Goal: Task Accomplishment & Management: Manage account settings

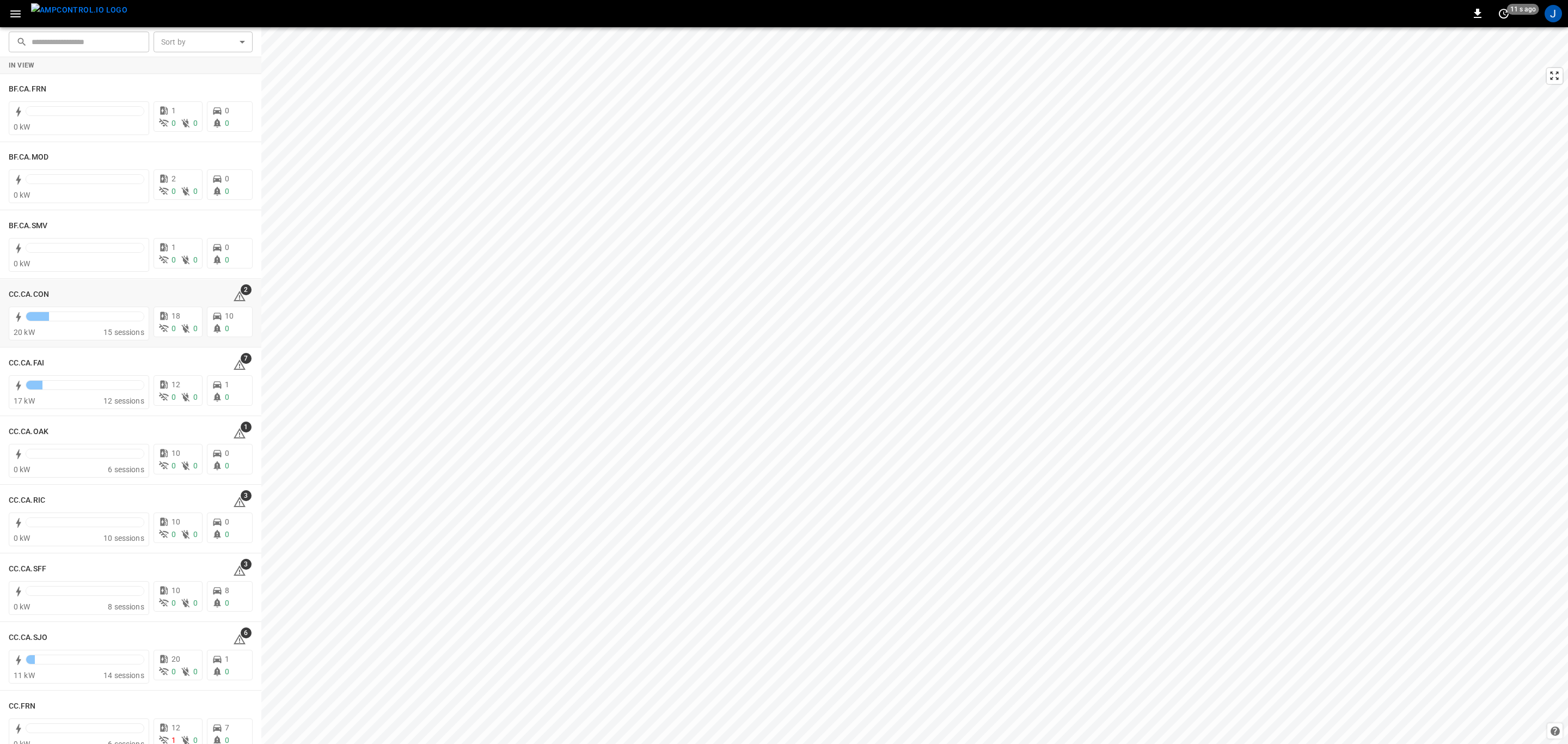
click at [30, 292] on h6 "CC.CA.CON" at bounding box center [29, 294] width 40 height 12
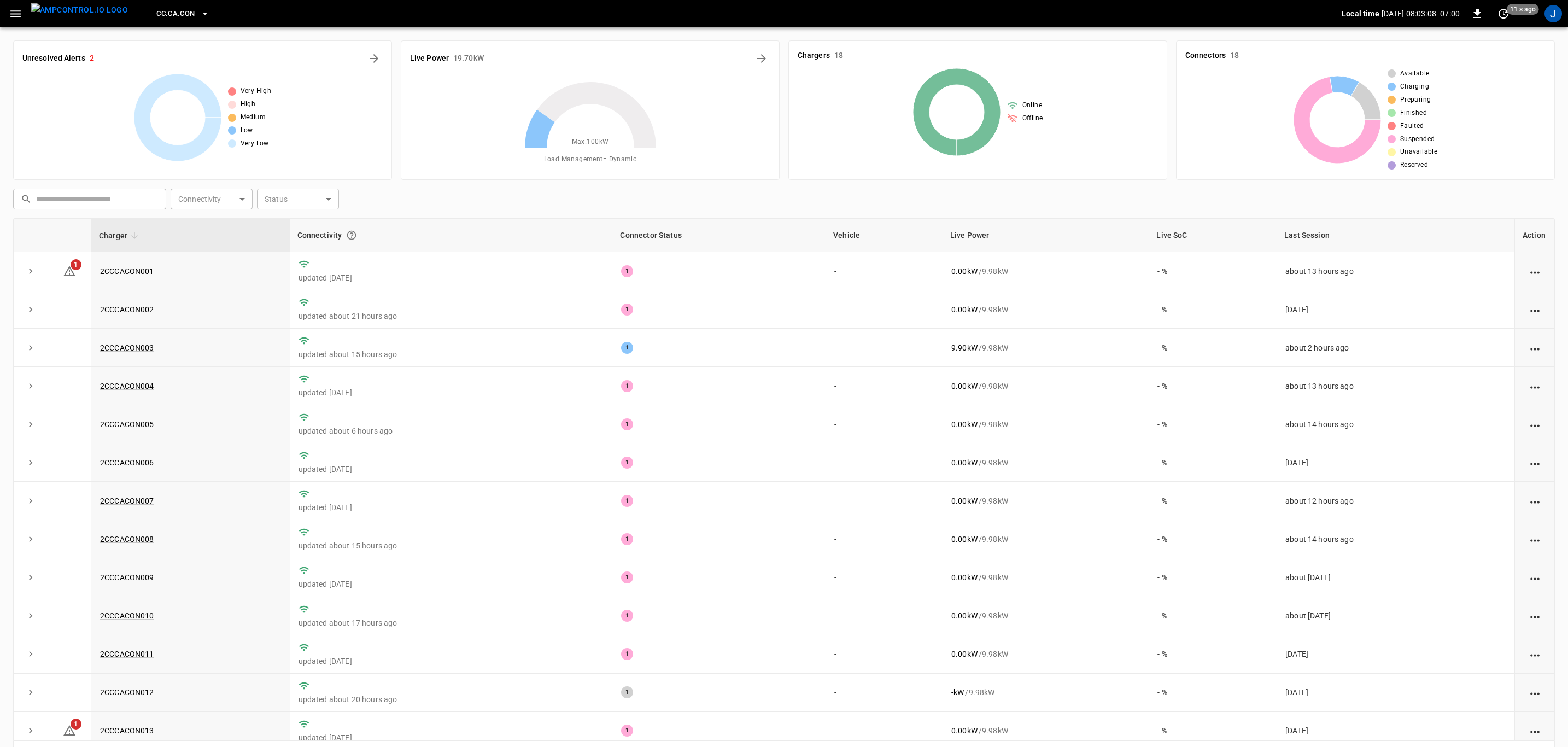
click at [72, 275] on icon at bounding box center [69, 270] width 13 height 13
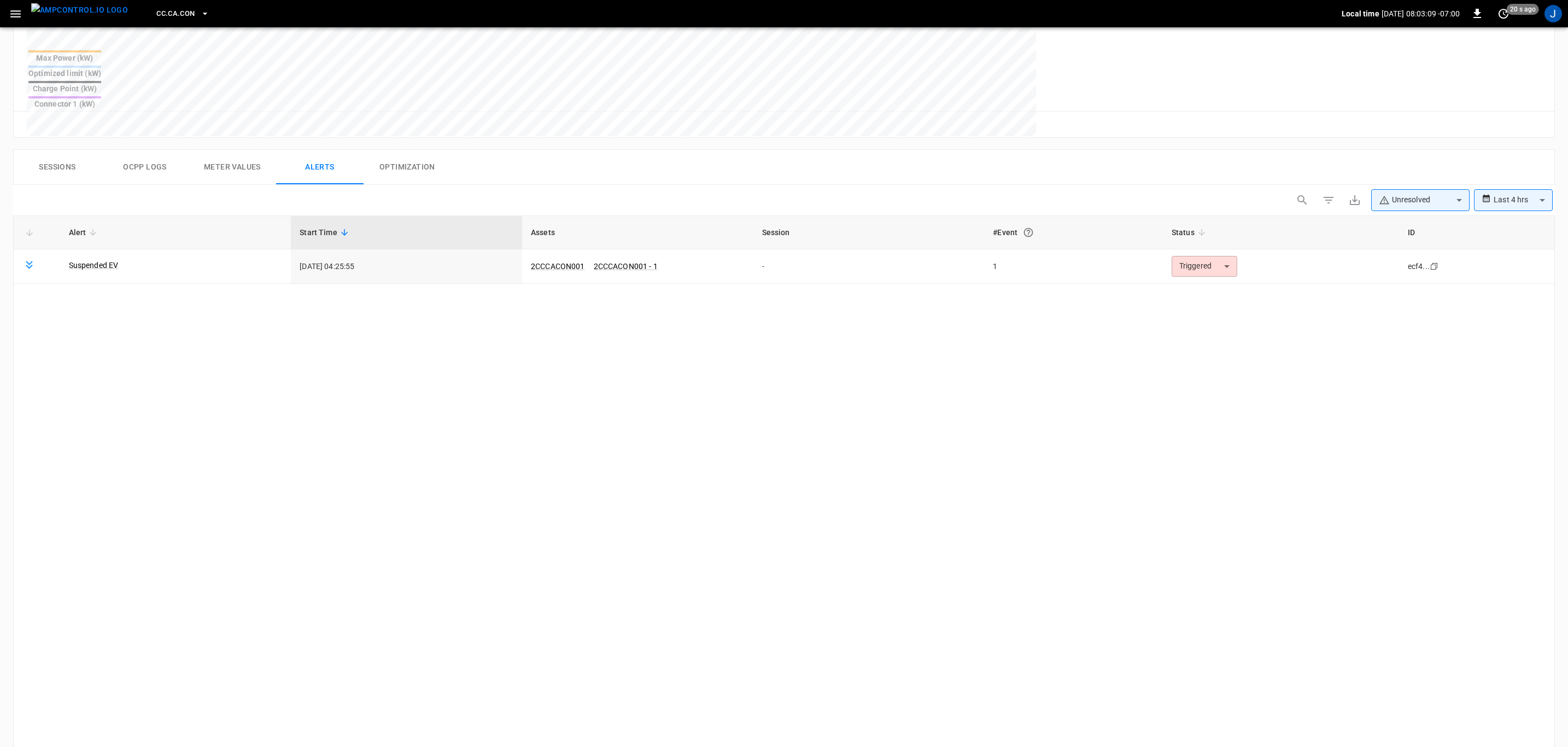
scroll to position [442, 0]
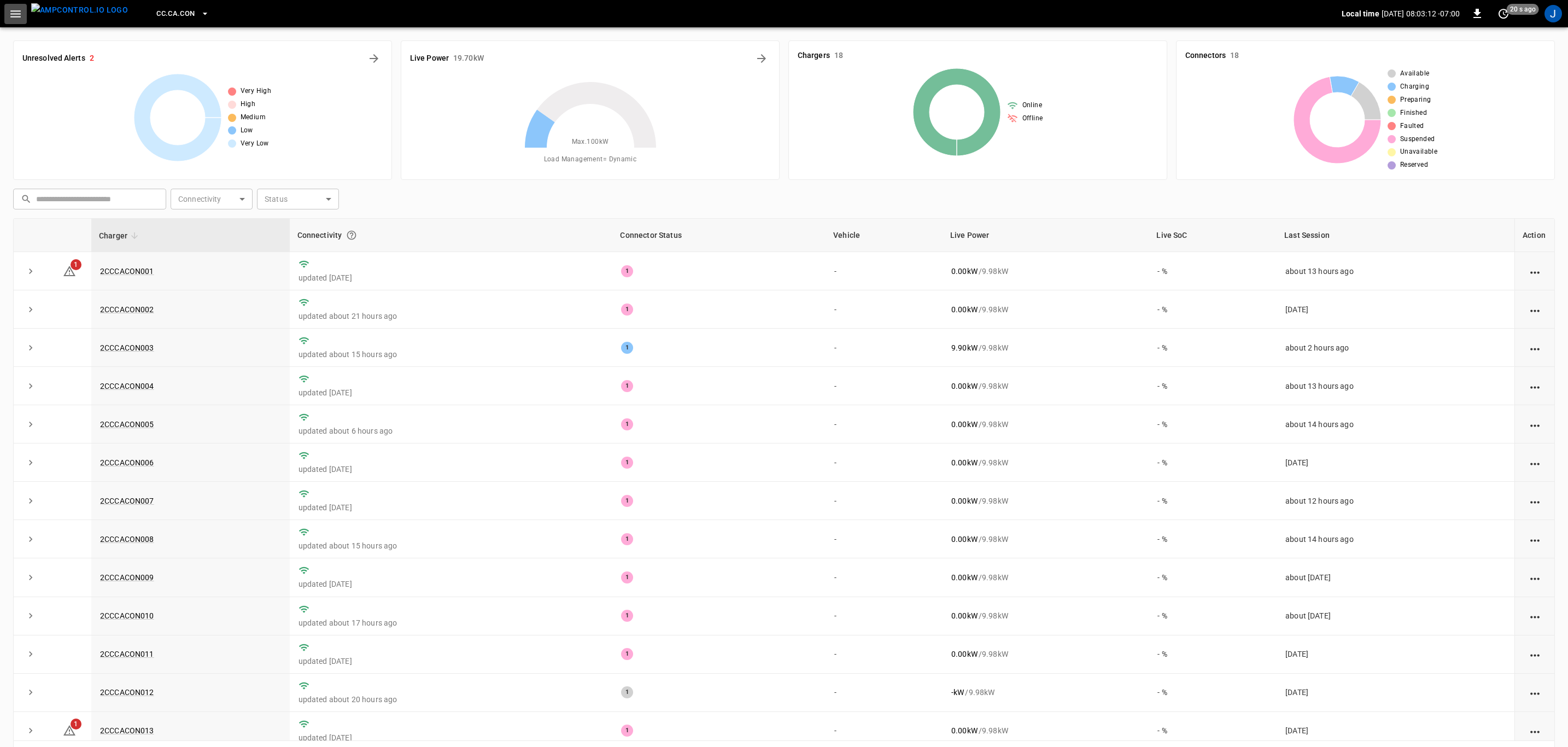
click at [14, 12] on icon "button" at bounding box center [16, 14] width 14 height 14
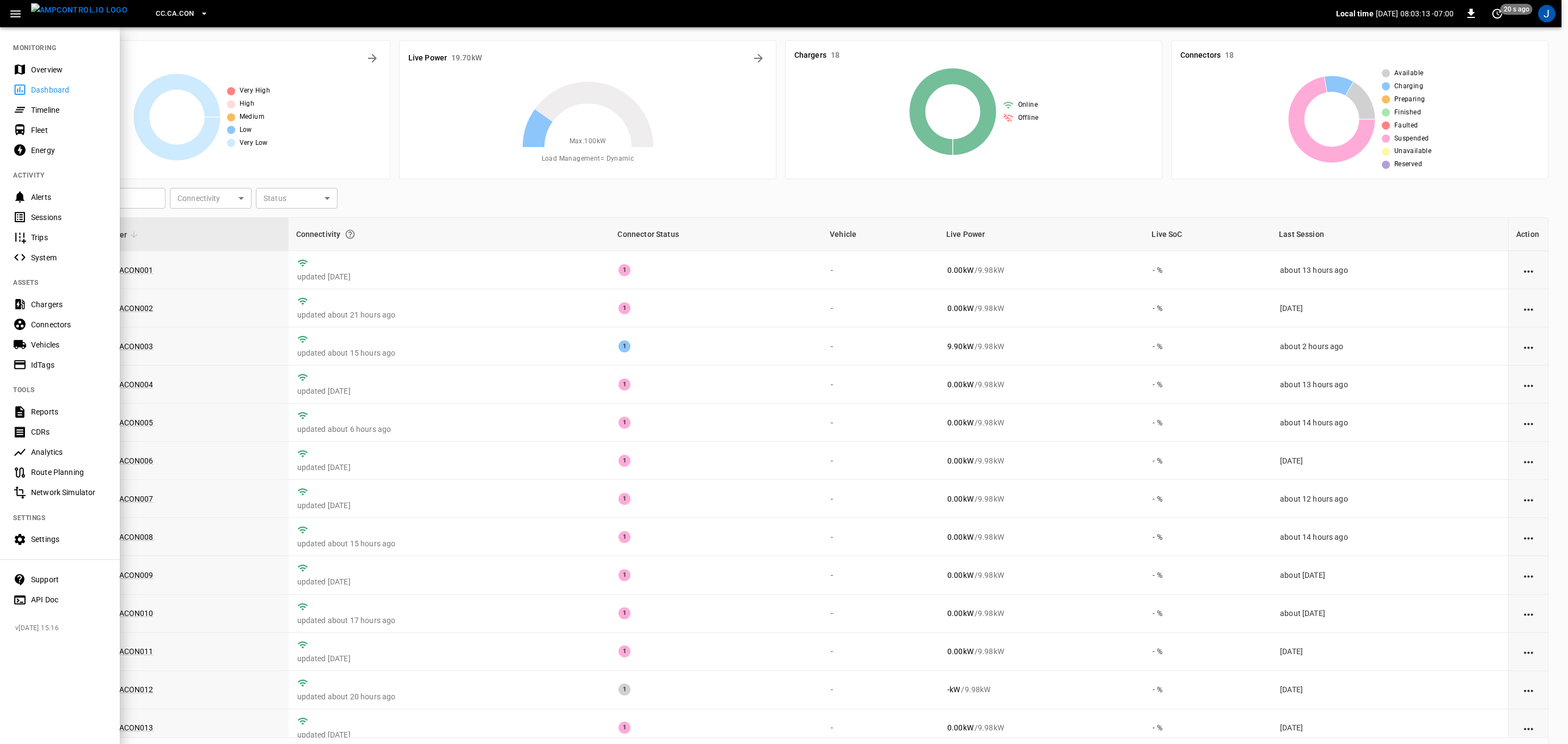
click at [46, 132] on div "Fleet" at bounding box center [69, 130] width 76 height 11
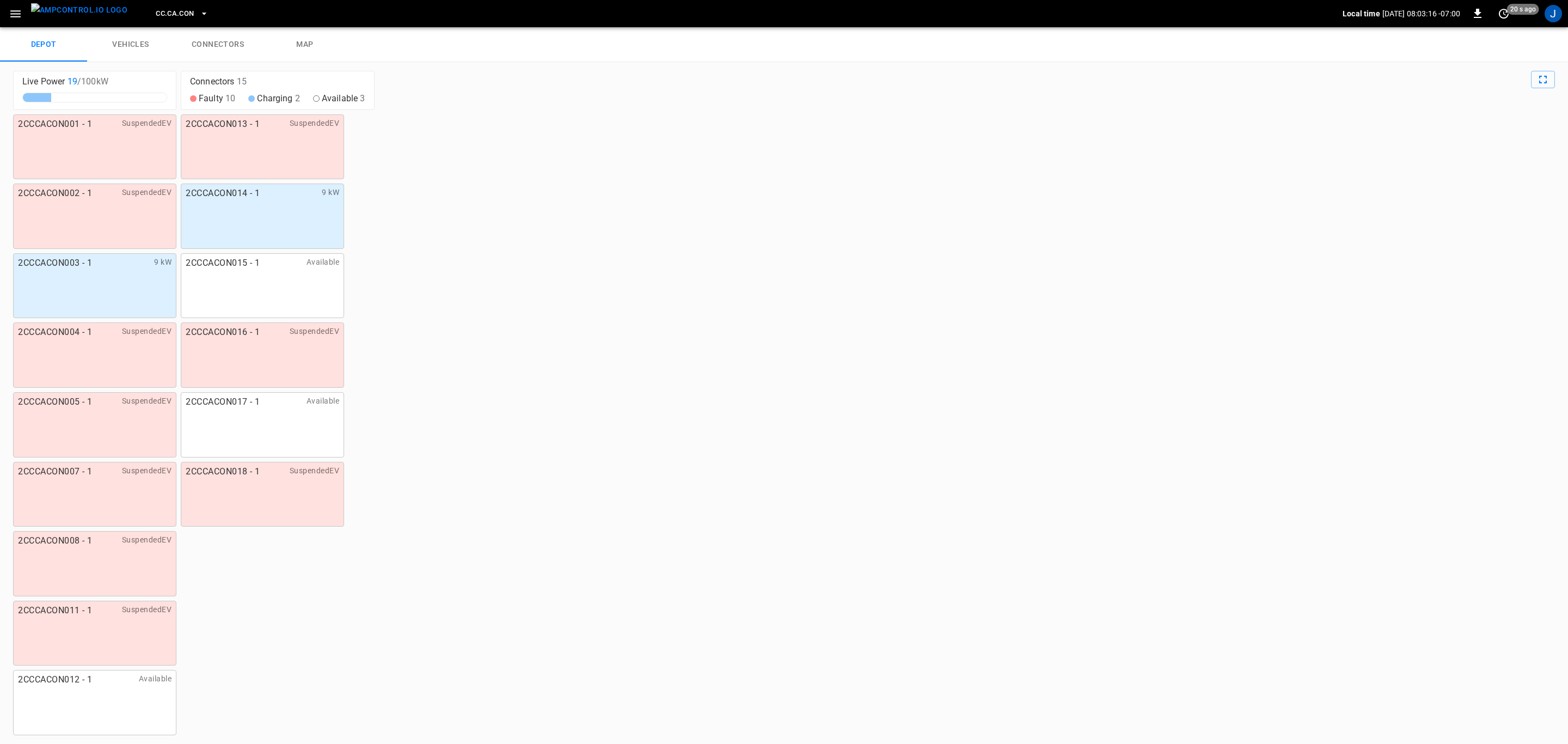
click at [217, 43] on link "connectors" at bounding box center [217, 45] width 87 height 35
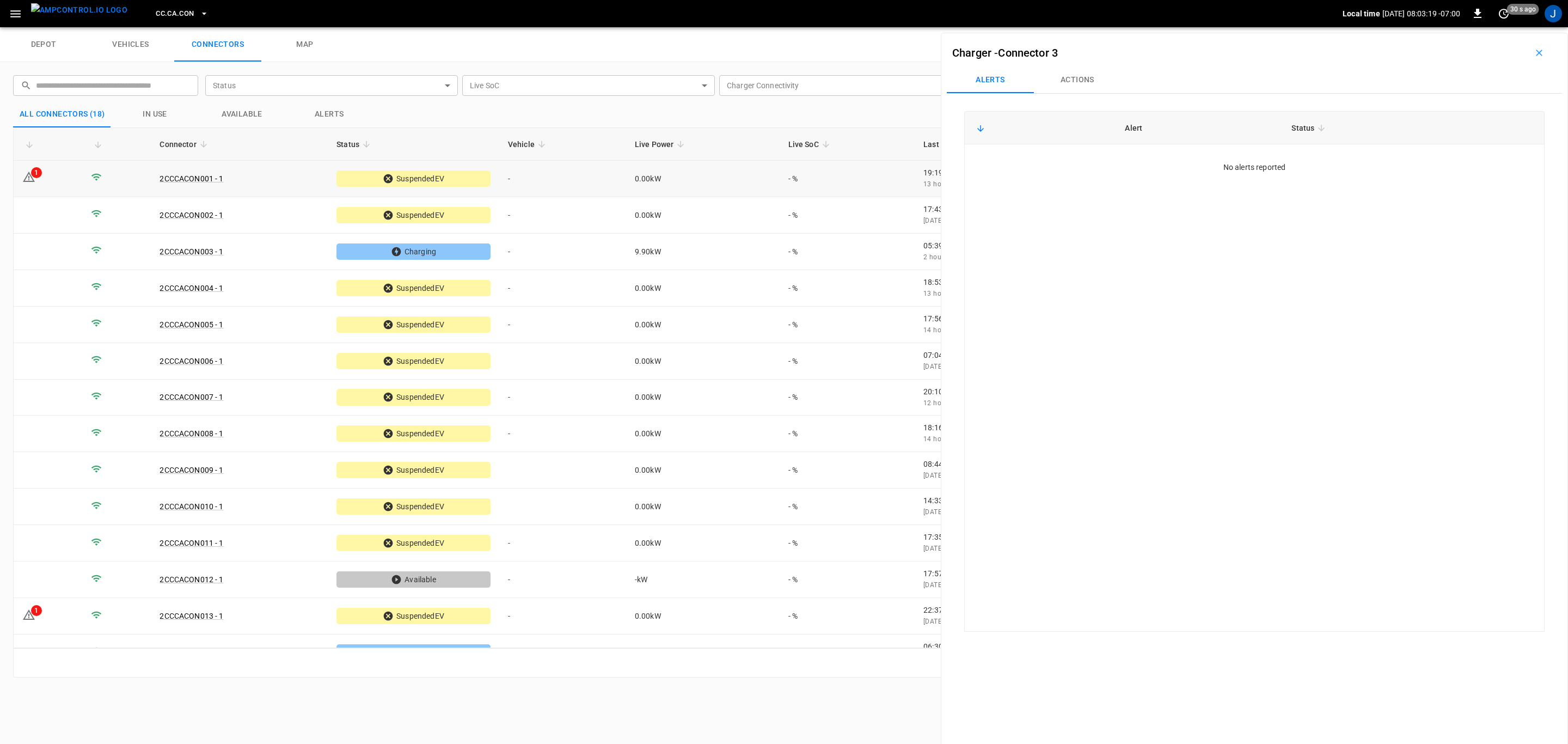
click at [34, 179] on icon at bounding box center [28, 176] width 13 height 13
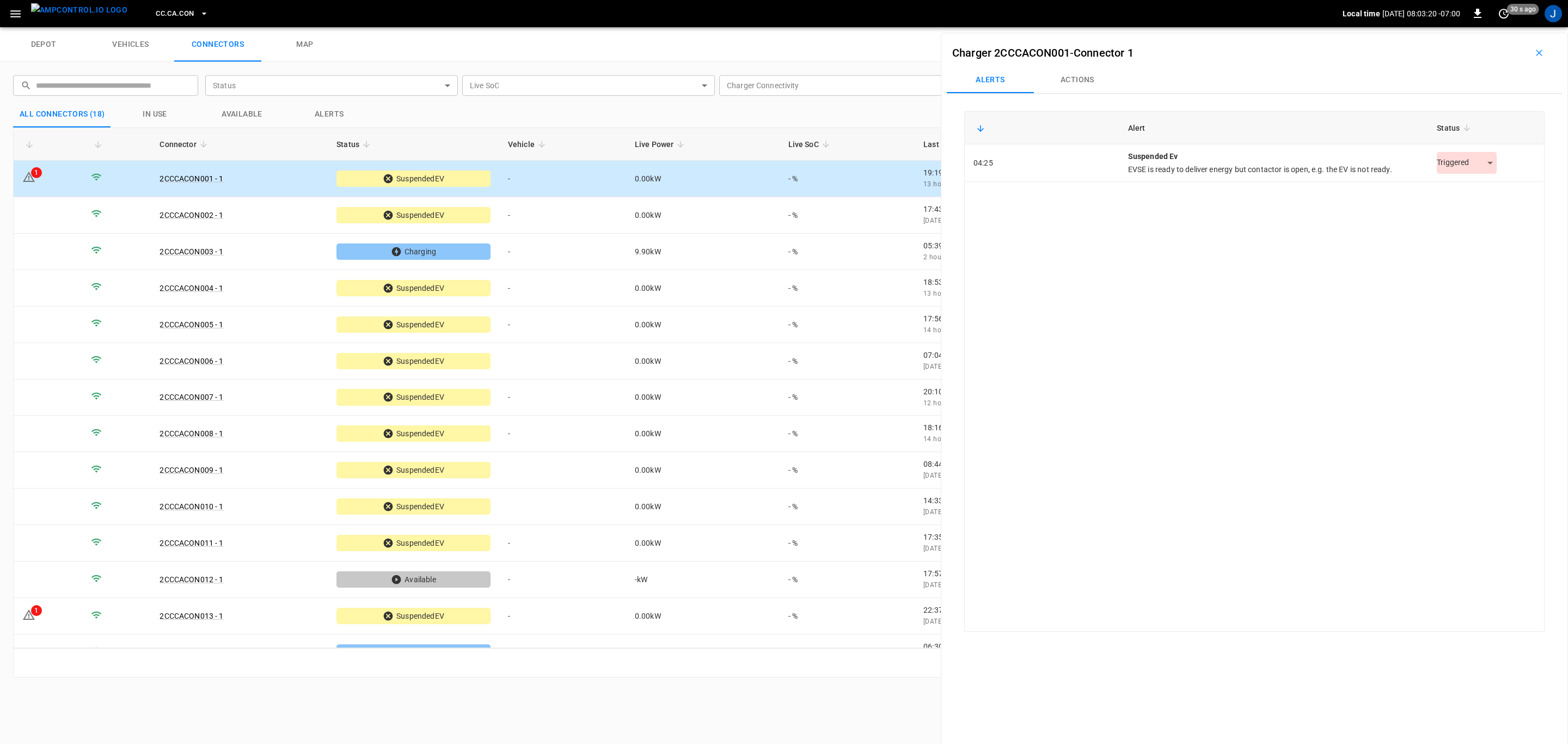
click at [1485, 27] on body "CC.CA.CON Local time [DATE] 08:03:20 -07:00 0 30 s ago J depot vehicles connect…" at bounding box center [784, 14] width 1568 height 27
click at [1465, 188] on li "Resolved" at bounding box center [1461, 190] width 68 height 18
drag, startPoint x: 52, startPoint y: 618, endPoint x: 63, endPoint y: 614, distance: 11.7
click at [52, 618] on td "1" at bounding box center [48, 616] width 69 height 36
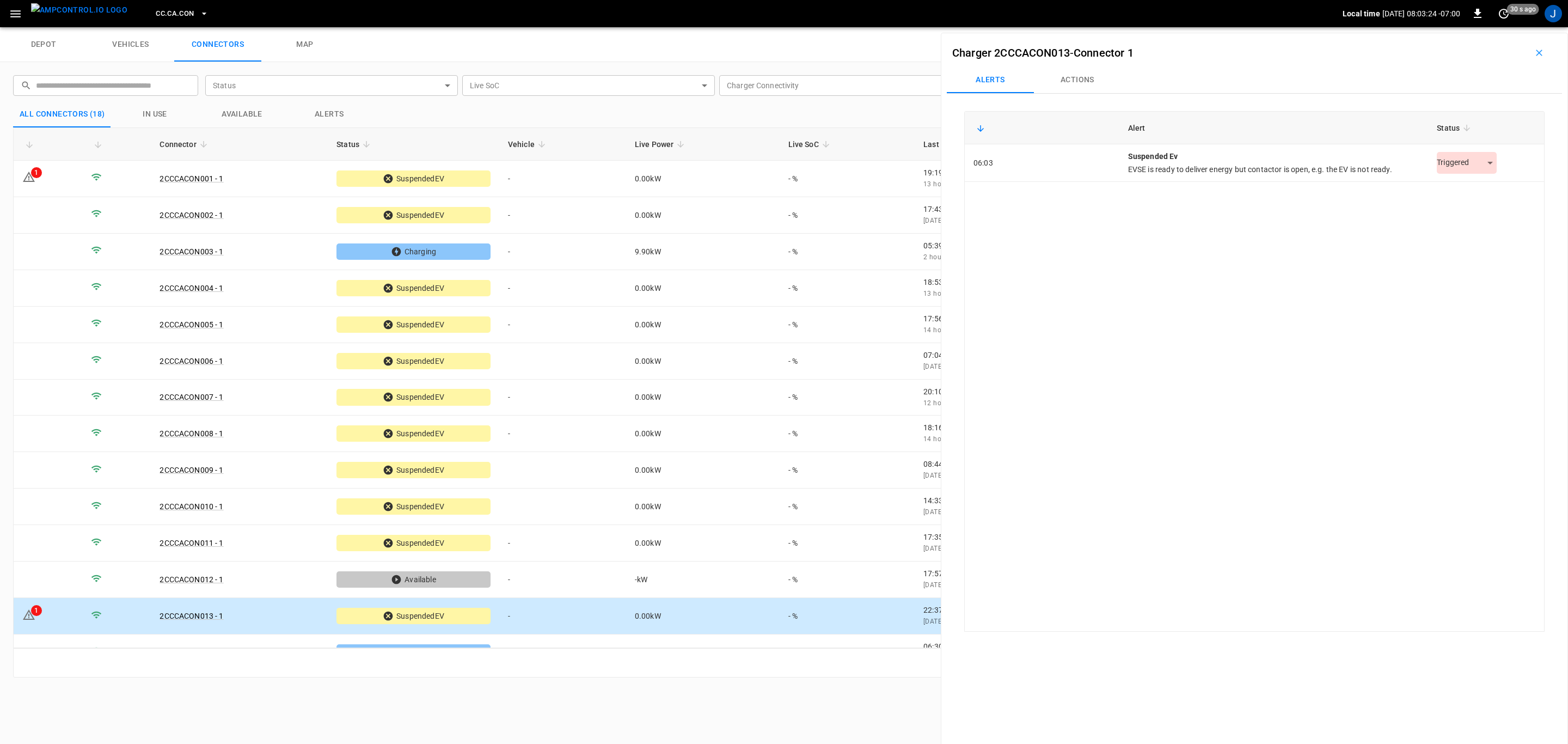
click at [1482, 27] on body "CC.CA.CON Local time [DATE] 08:03:24 -07:00 0 30 s ago J depot vehicles connect…" at bounding box center [784, 14] width 1568 height 27
click at [1465, 187] on li "Resolved" at bounding box center [1461, 190] width 68 height 18
click at [198, 11] on icon "button" at bounding box center [204, 14] width 11 height 11
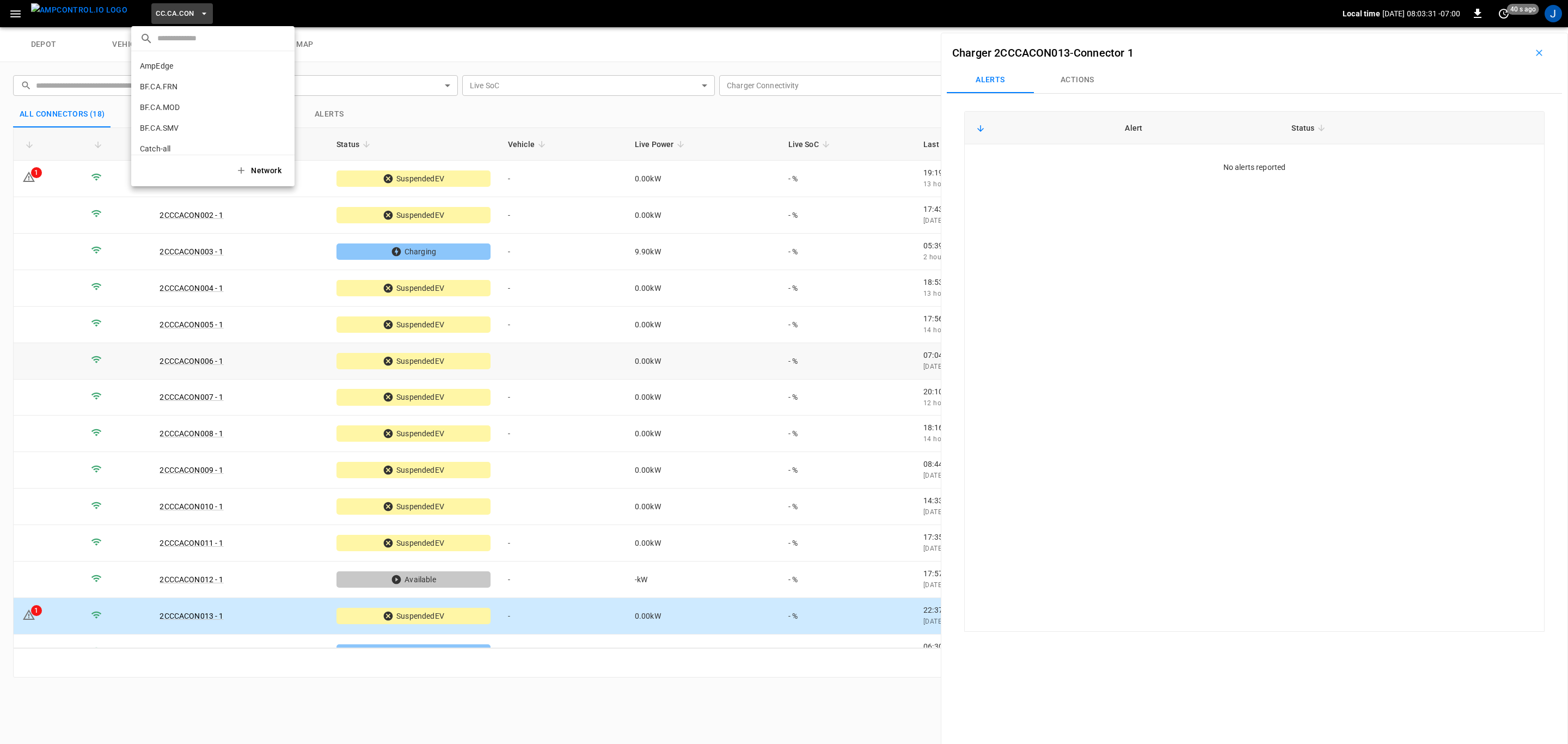
scroll to position [100, 0]
click at [170, 87] on p "CC.CA.FAI" at bounding box center [192, 90] width 106 height 11
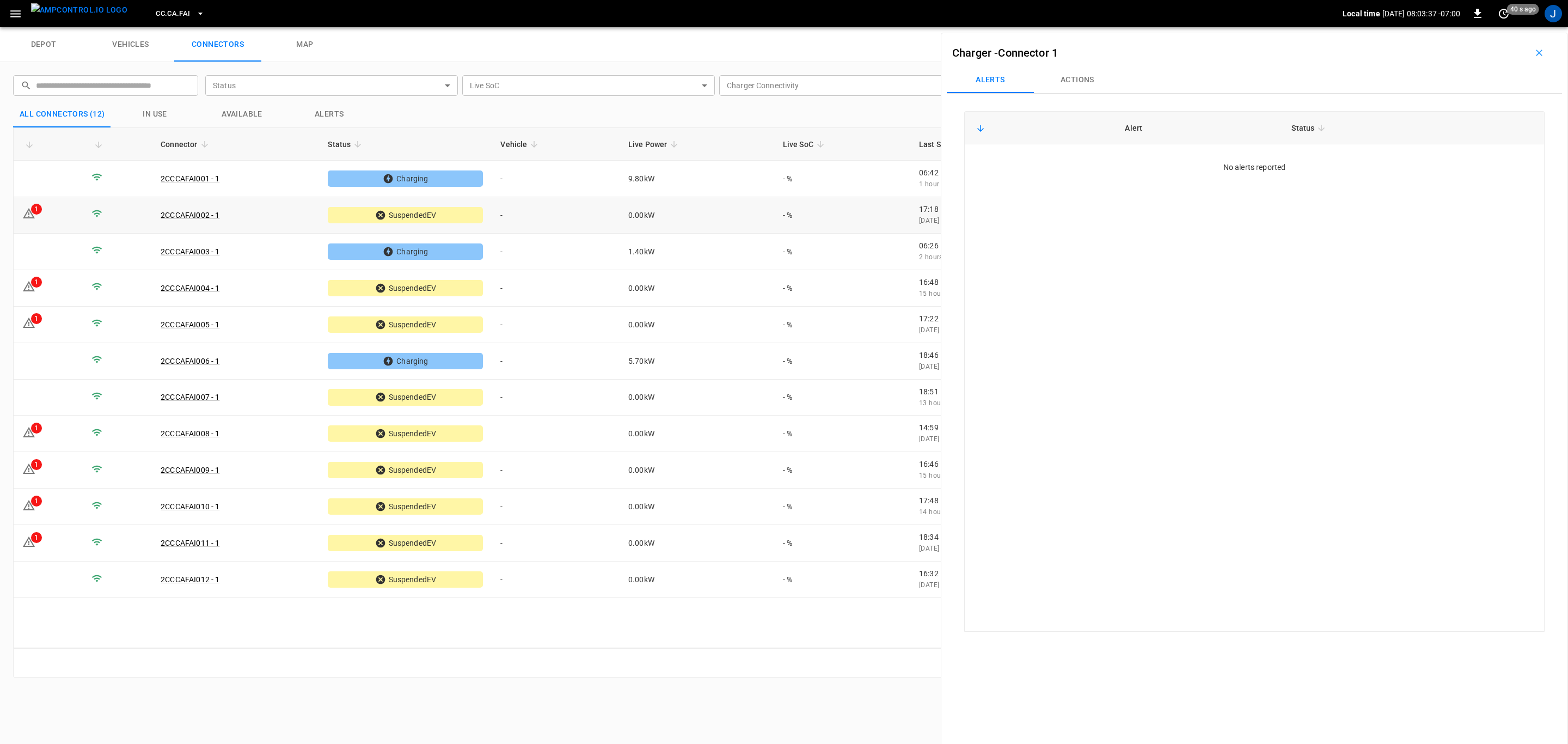
click at [38, 214] on div "1" at bounding box center [36, 209] width 11 height 11
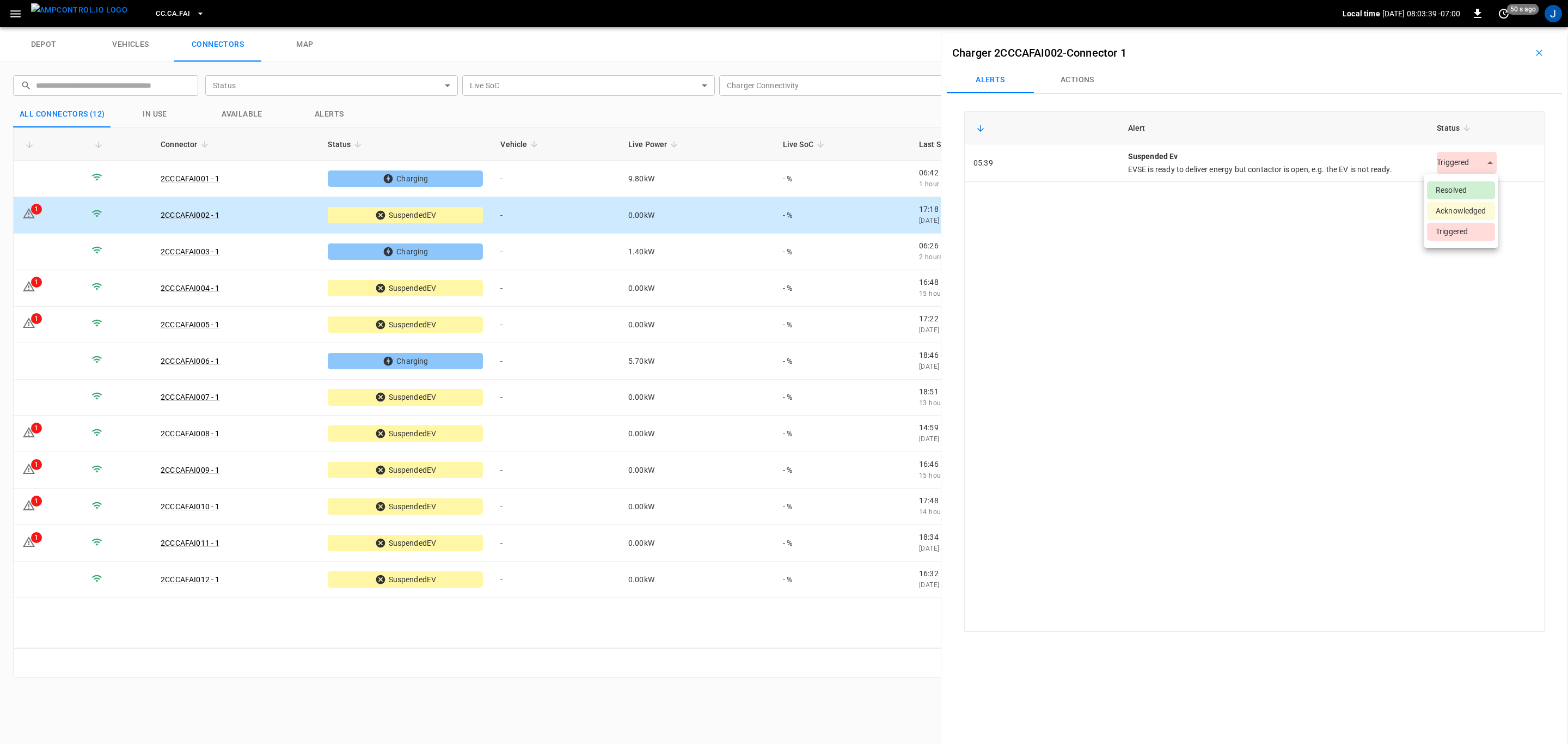
click at [1483, 27] on body "CC.CA.FAI Local time [DATE] 08:03:39 -07:00 0 50 s ago J depot vehicles connect…" at bounding box center [784, 14] width 1568 height 27
click at [1468, 188] on li "Resolved" at bounding box center [1461, 190] width 68 height 18
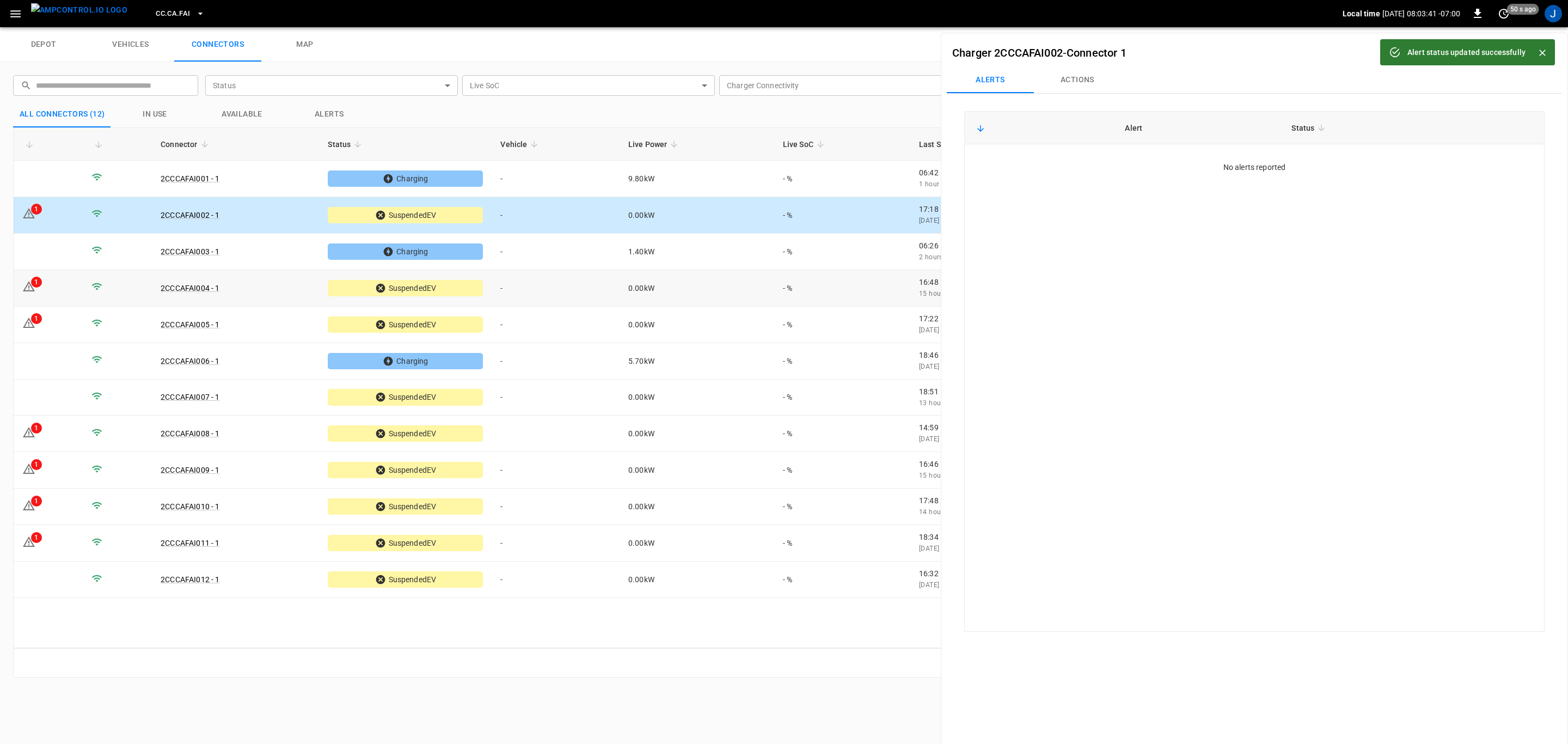
click at [43, 291] on td "1" at bounding box center [48, 288] width 69 height 36
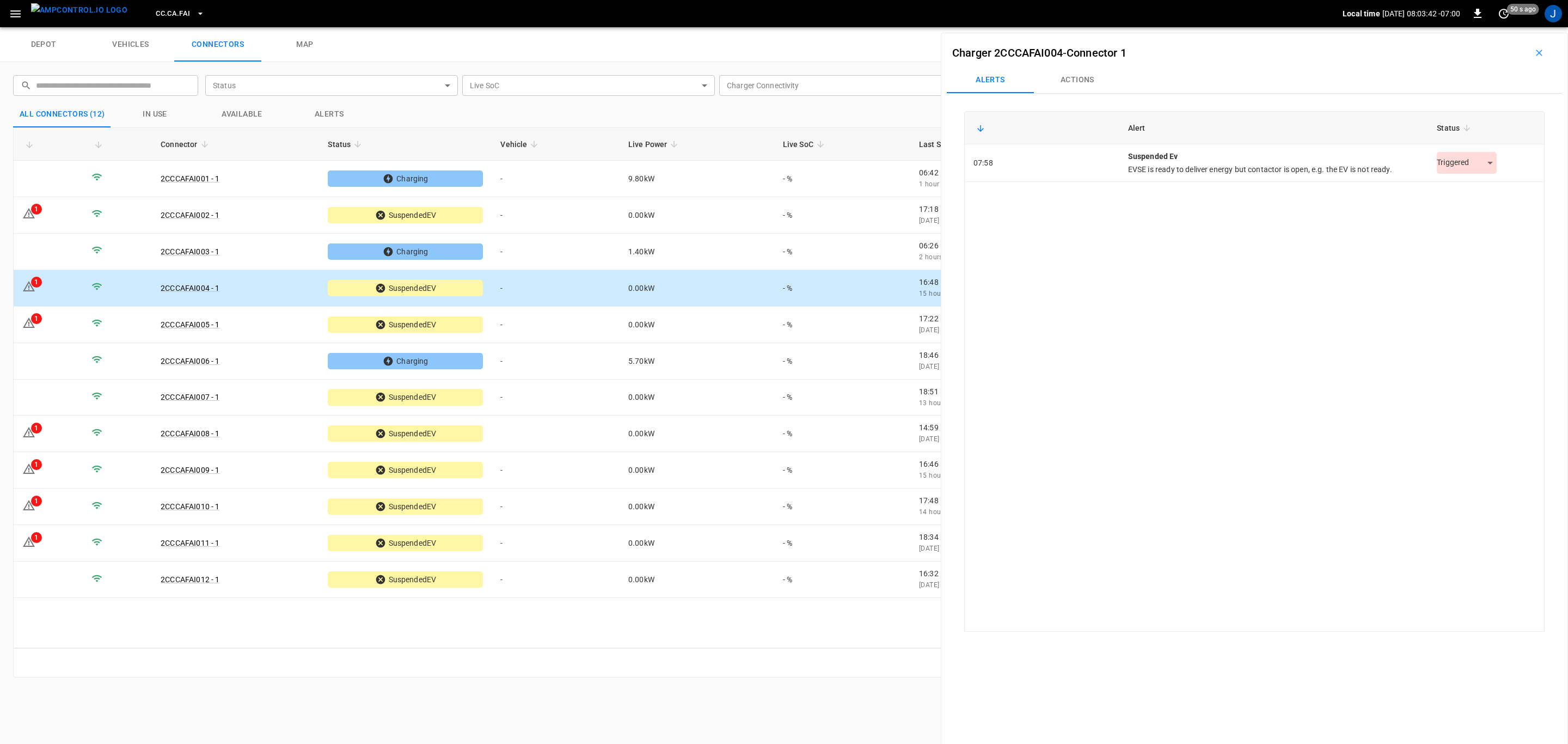
click at [1471, 27] on body "CC.CA.FAI Local time [DATE] 08:03:42 -07:00 0 50 s ago J depot vehicles connect…" at bounding box center [784, 14] width 1568 height 27
click at [1444, 184] on li "Resolved" at bounding box center [1461, 190] width 68 height 18
click at [35, 324] on icon at bounding box center [28, 323] width 13 height 13
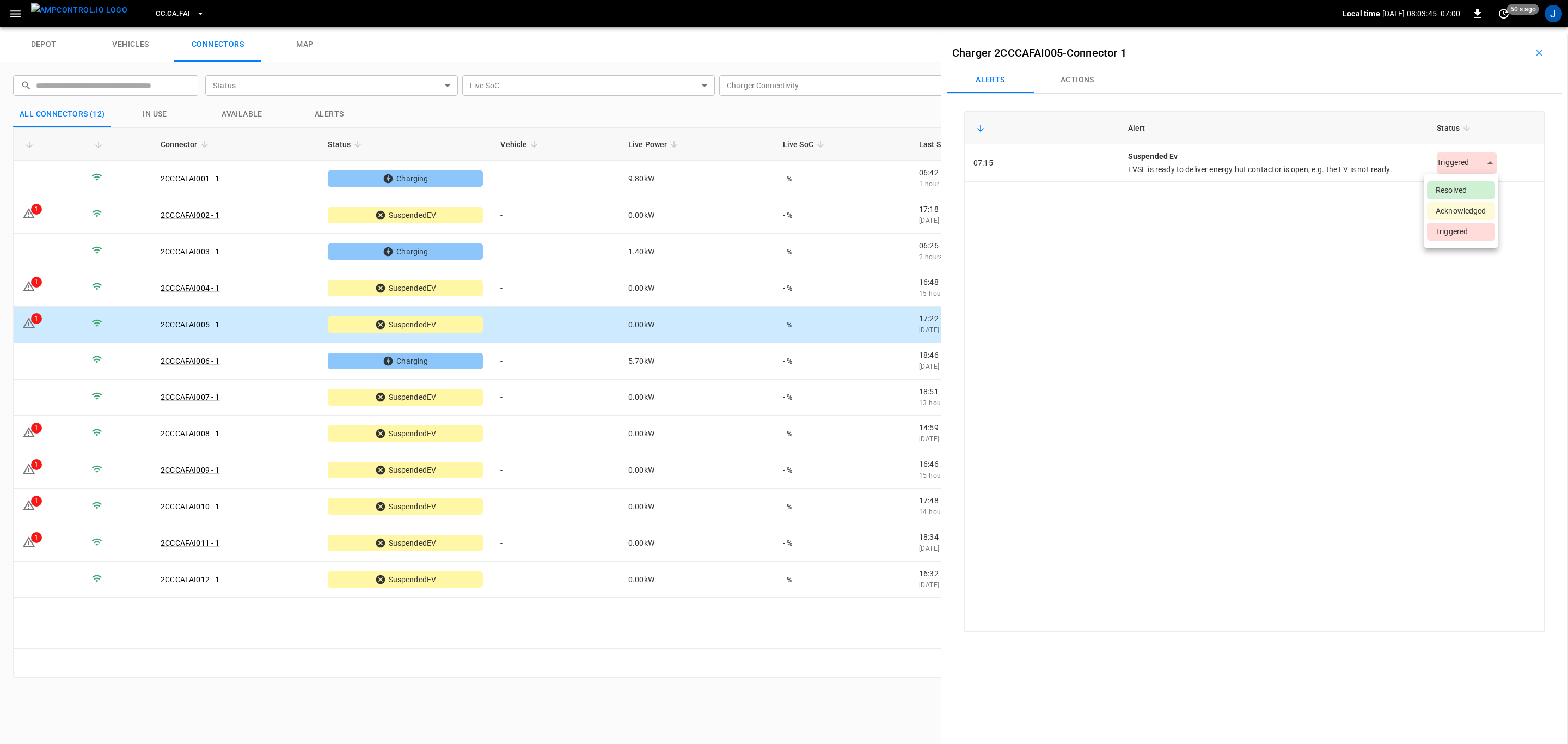
click at [1484, 27] on body "CC.CA.FAI Local time [DATE] 08:03:45 -07:00 0 50 s ago J depot vehicles connect…" at bounding box center [784, 14] width 1568 height 27
click at [1459, 190] on li "Resolved" at bounding box center [1461, 190] width 68 height 18
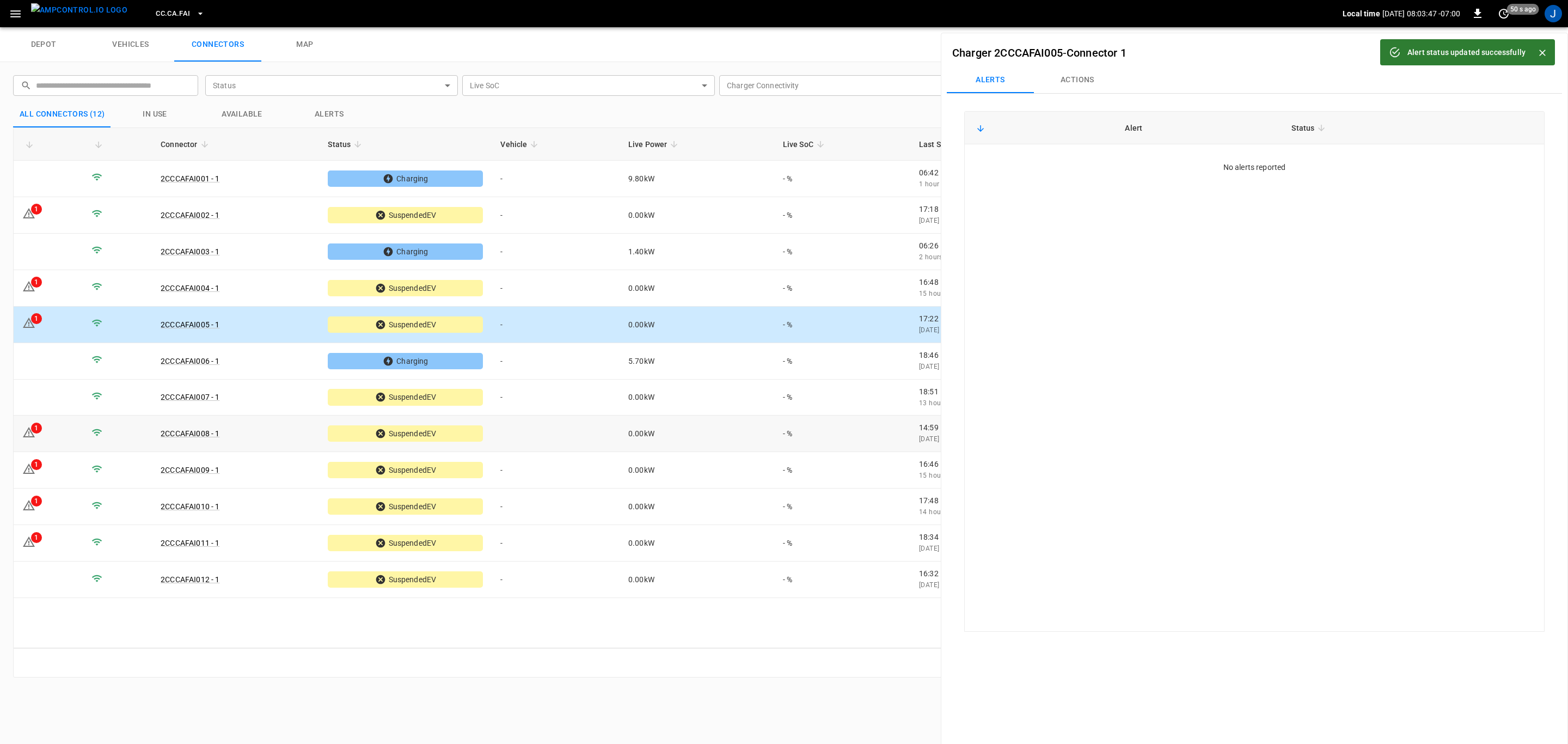
click at [45, 433] on td "1" at bounding box center [48, 433] width 69 height 36
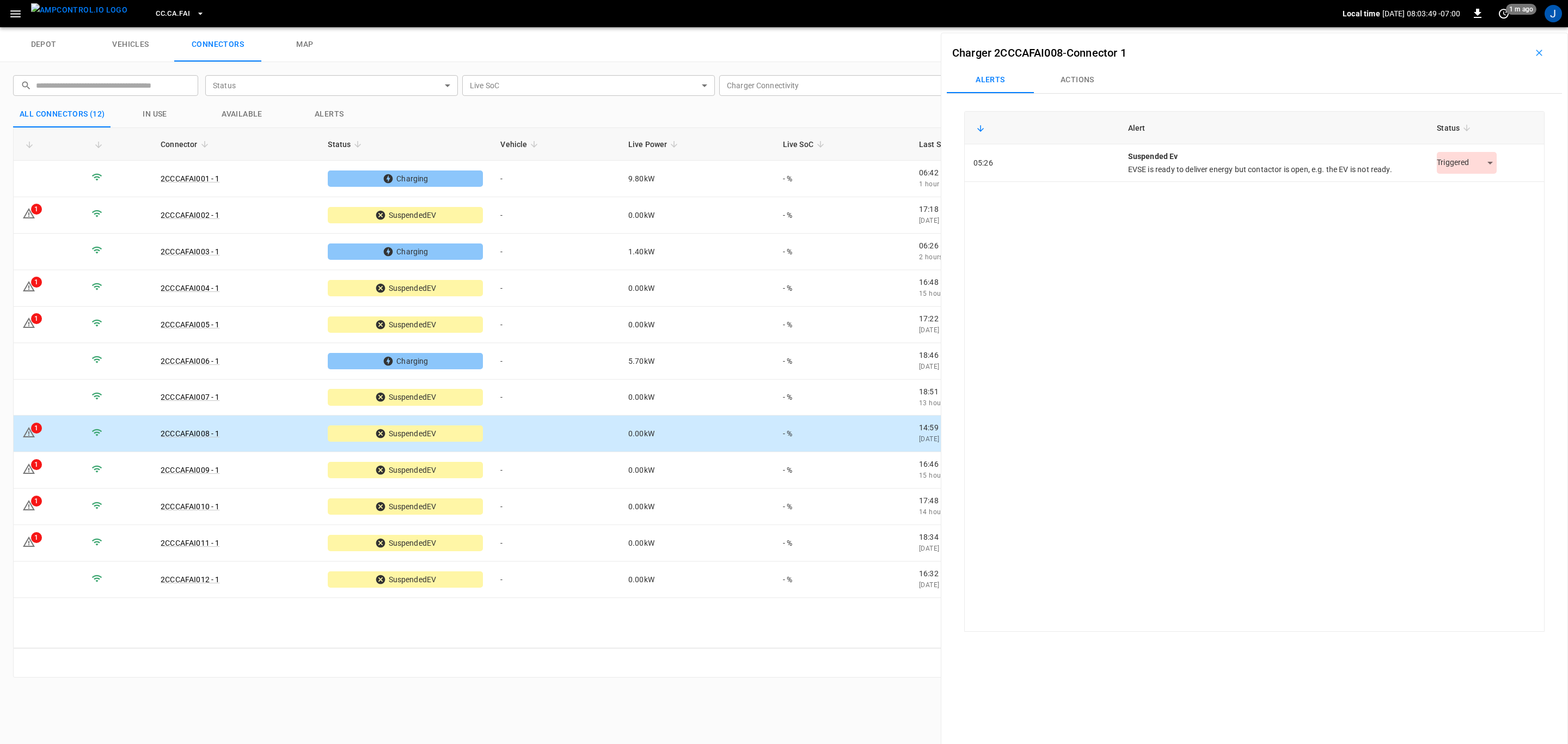
click at [1484, 27] on body "CC.CA.FAI Local time [DATE] 08:03:49 -07:00 0 1 m ago J depot vehicles connecto…" at bounding box center [784, 14] width 1568 height 27
click at [1467, 188] on li "Resolved" at bounding box center [1461, 190] width 68 height 18
click at [61, 479] on td "1" at bounding box center [48, 470] width 69 height 36
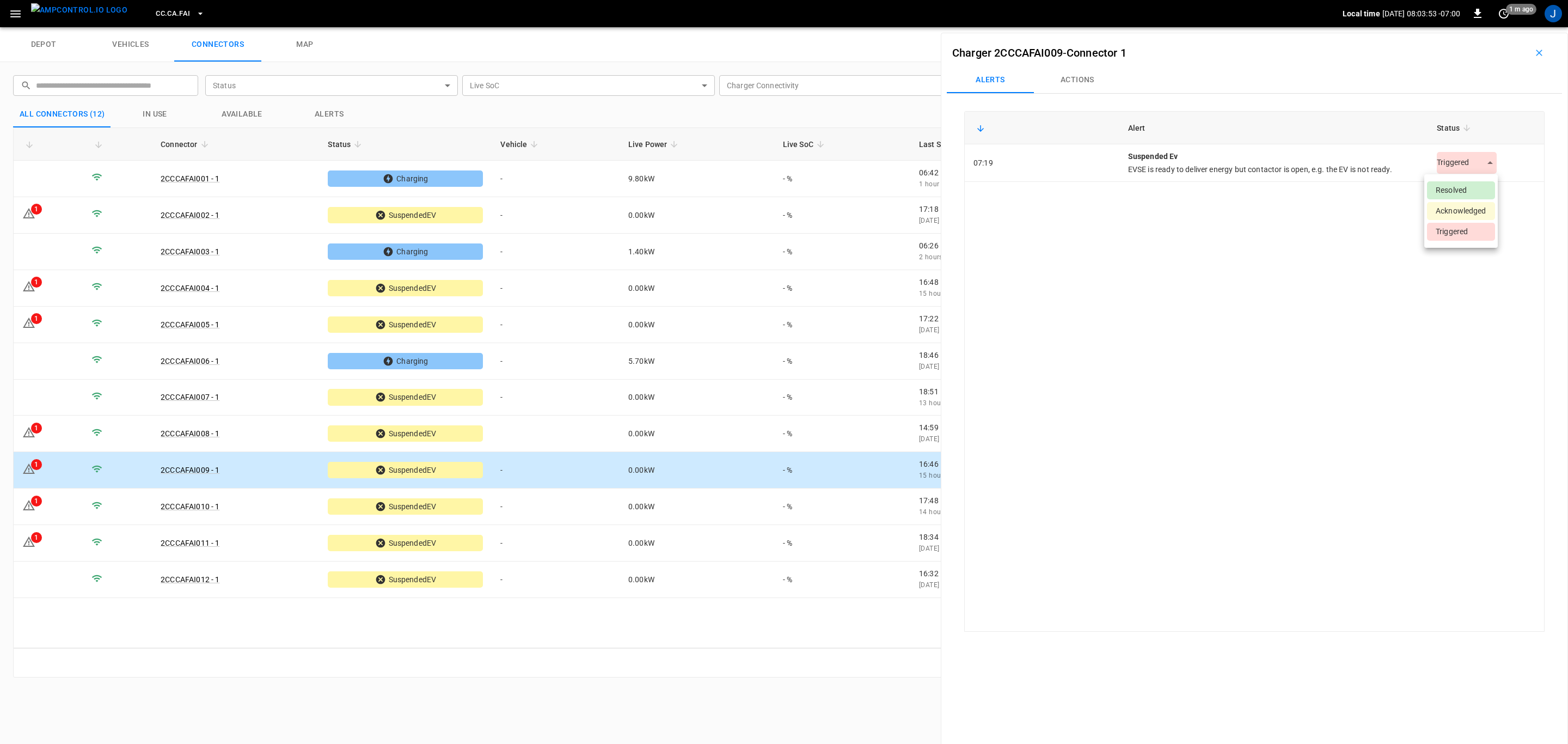
click at [1486, 27] on body "CC.CA.FAI Local time [DATE] 08:03:53 -07:00 0 1 m ago J depot vehicles connecto…" at bounding box center [784, 14] width 1568 height 27
click at [1454, 188] on li "Resolved" at bounding box center [1461, 190] width 68 height 18
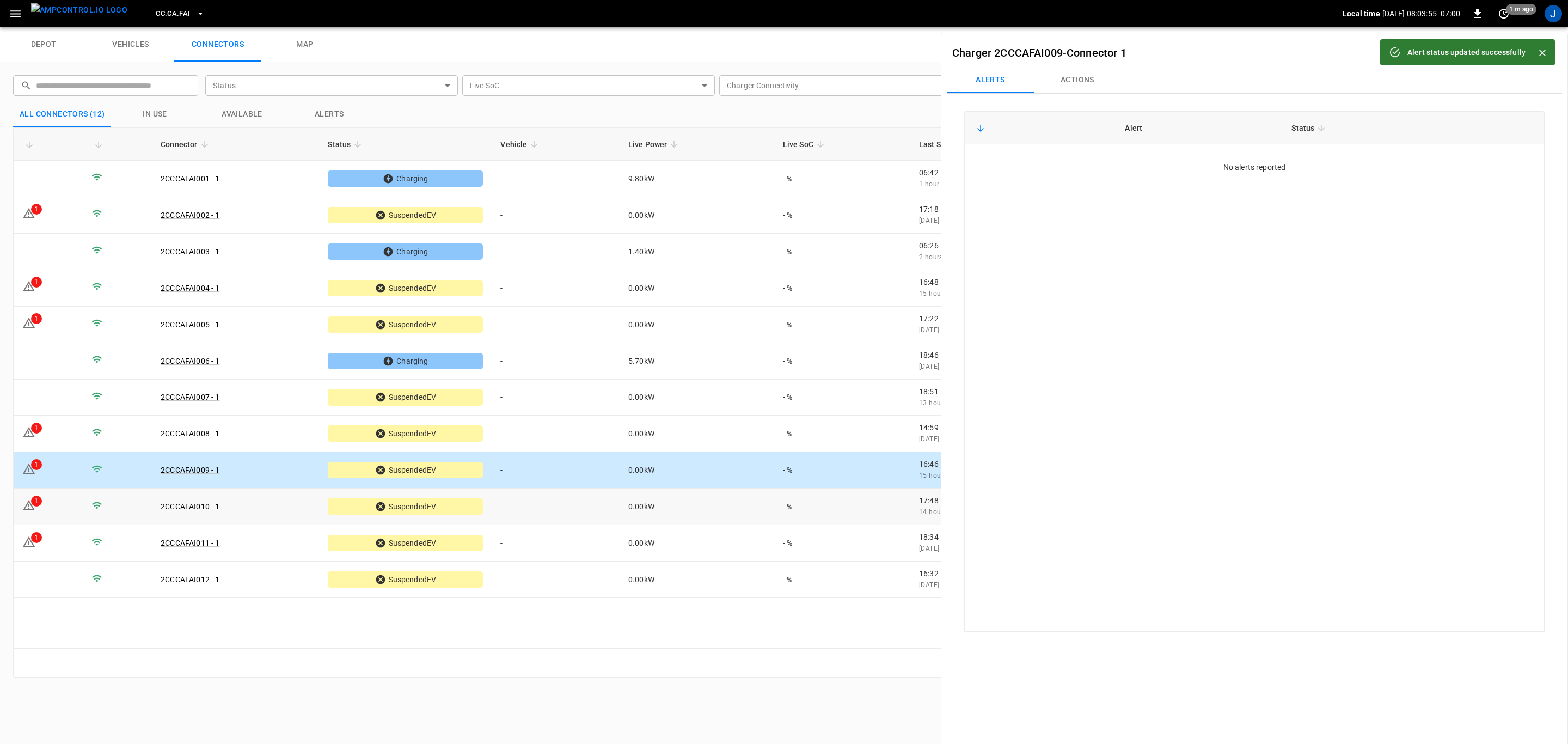
click at [56, 513] on td "1" at bounding box center [48, 506] width 69 height 36
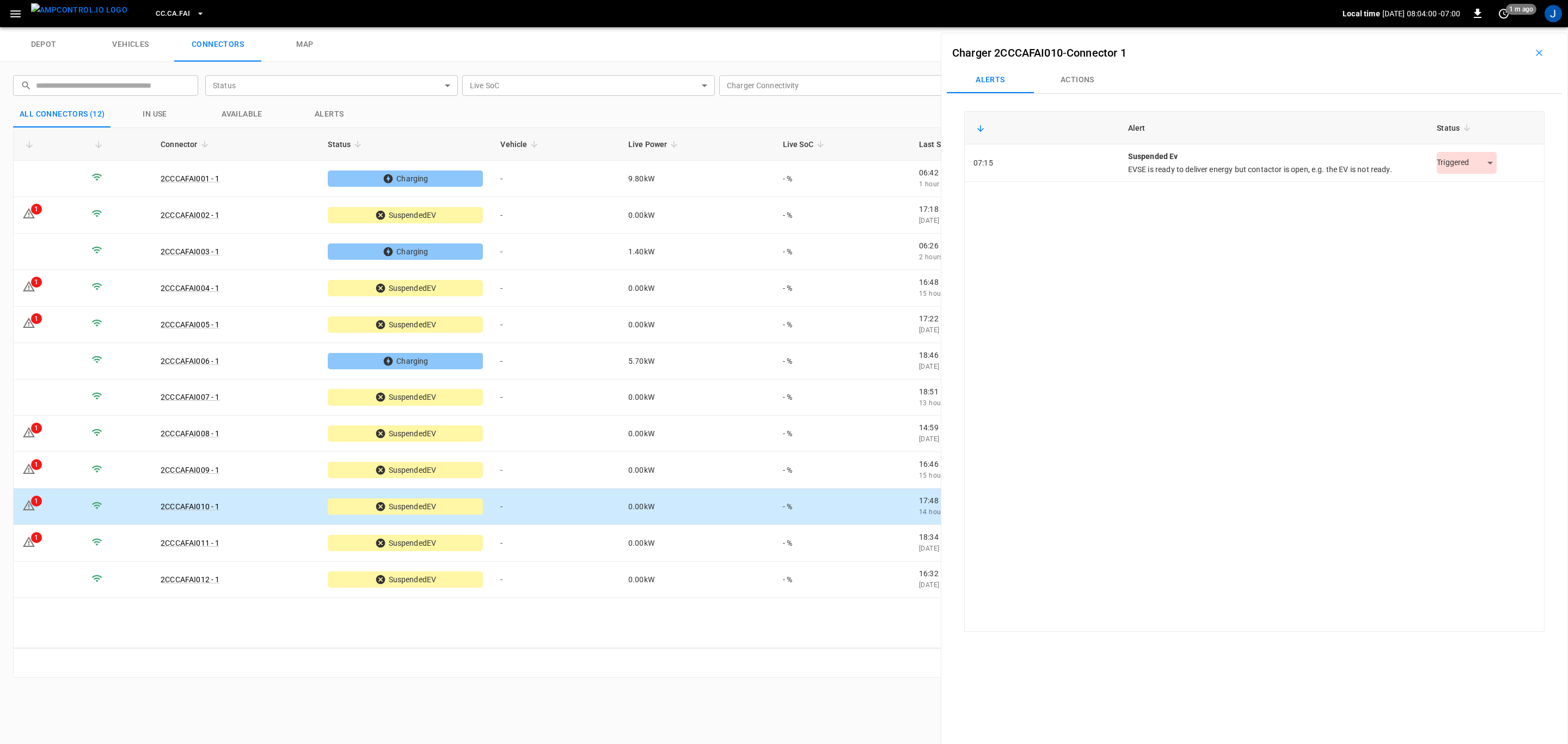
click at [1484, 27] on body "CC.CA.FAI Local time [DATE] 08:04:00 -07:00 0 1 m ago J depot vehicles connecto…" at bounding box center [784, 14] width 1568 height 27
click at [1451, 183] on li "Resolved" at bounding box center [1461, 190] width 68 height 18
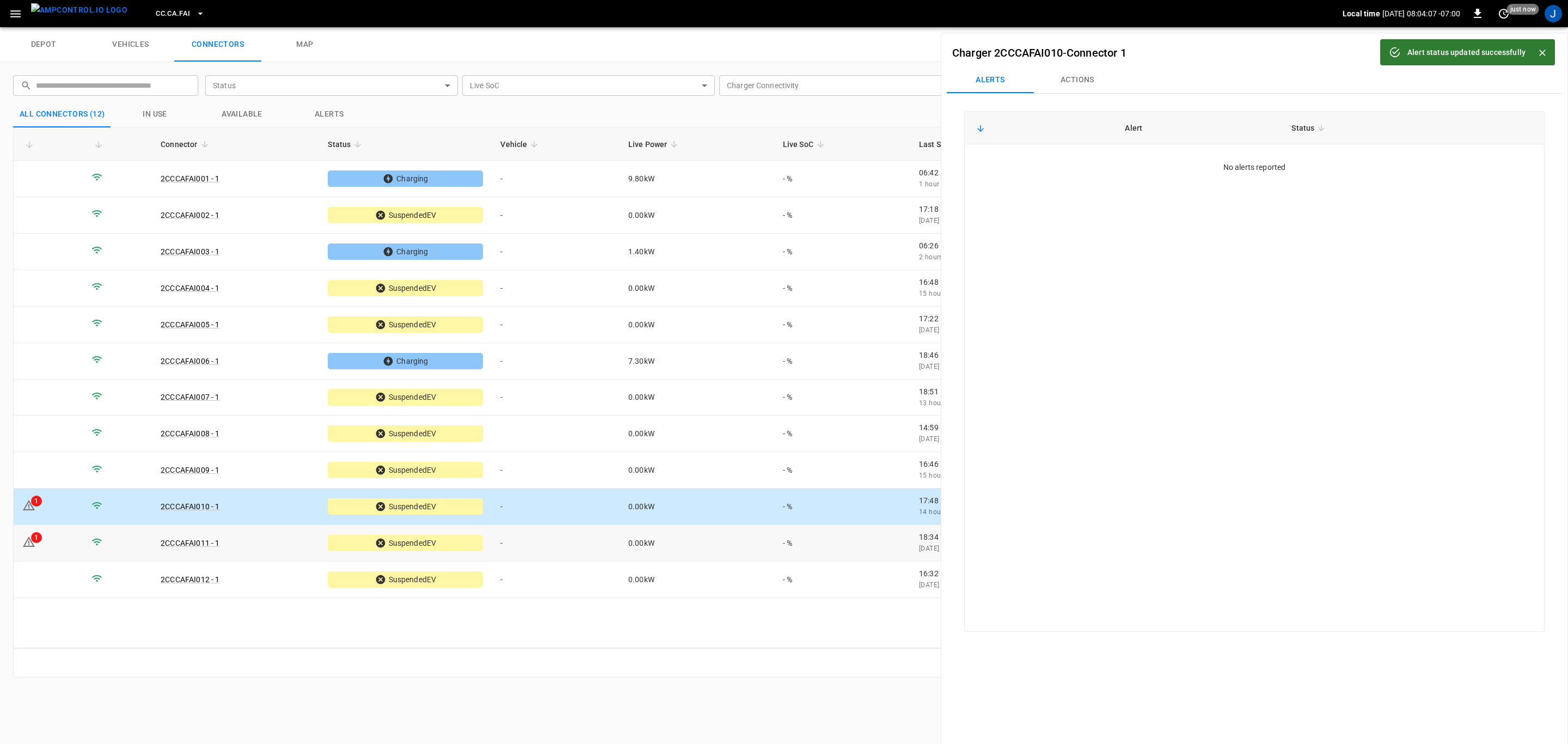
click at [48, 539] on td "1" at bounding box center [48, 543] width 69 height 36
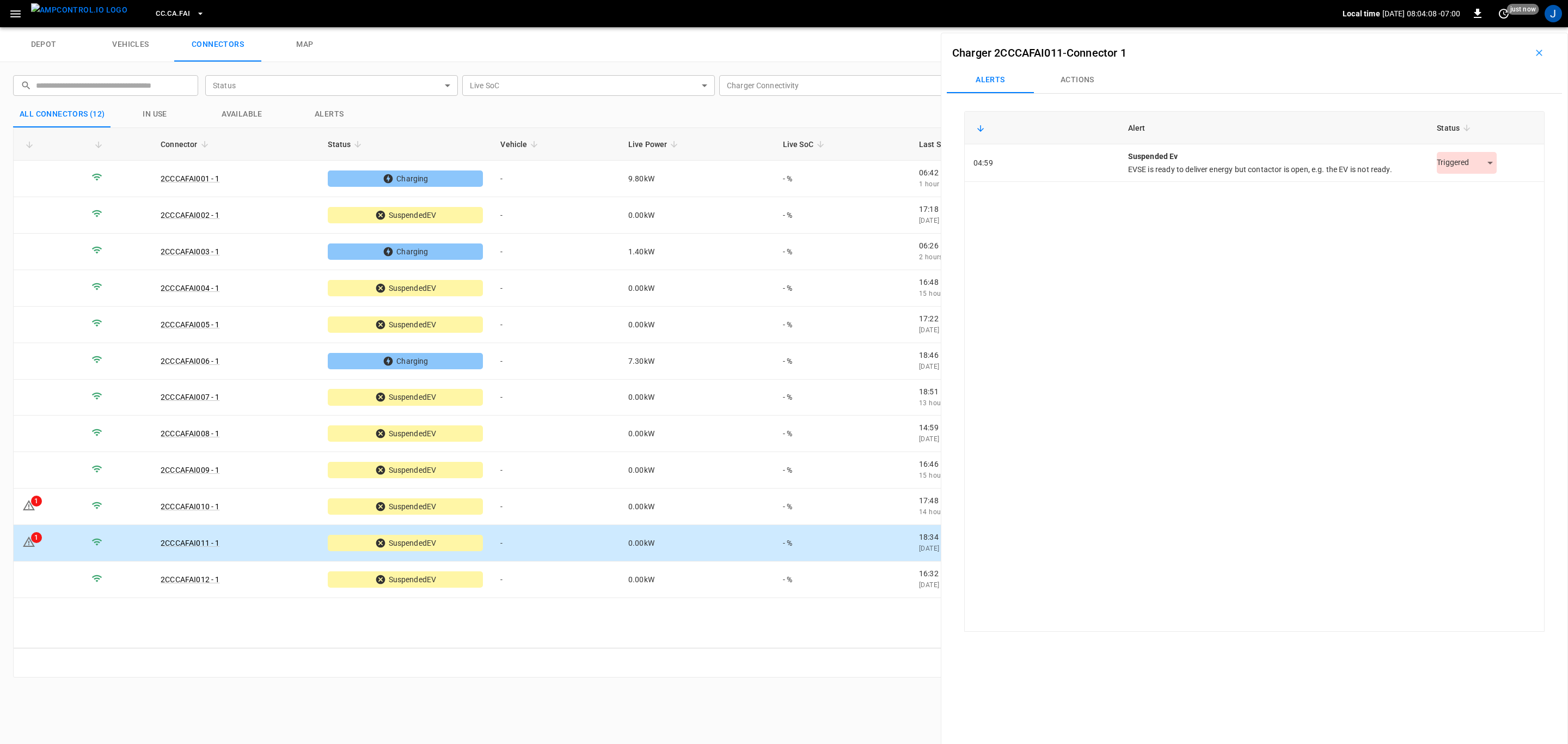
click at [1485, 27] on body "CC.CA.FAI Local time [DATE] 08:04:08 -07:00 0 just now J depot vehicles connect…" at bounding box center [784, 14] width 1568 height 27
click at [1457, 190] on li "Resolved" at bounding box center [1461, 190] width 68 height 18
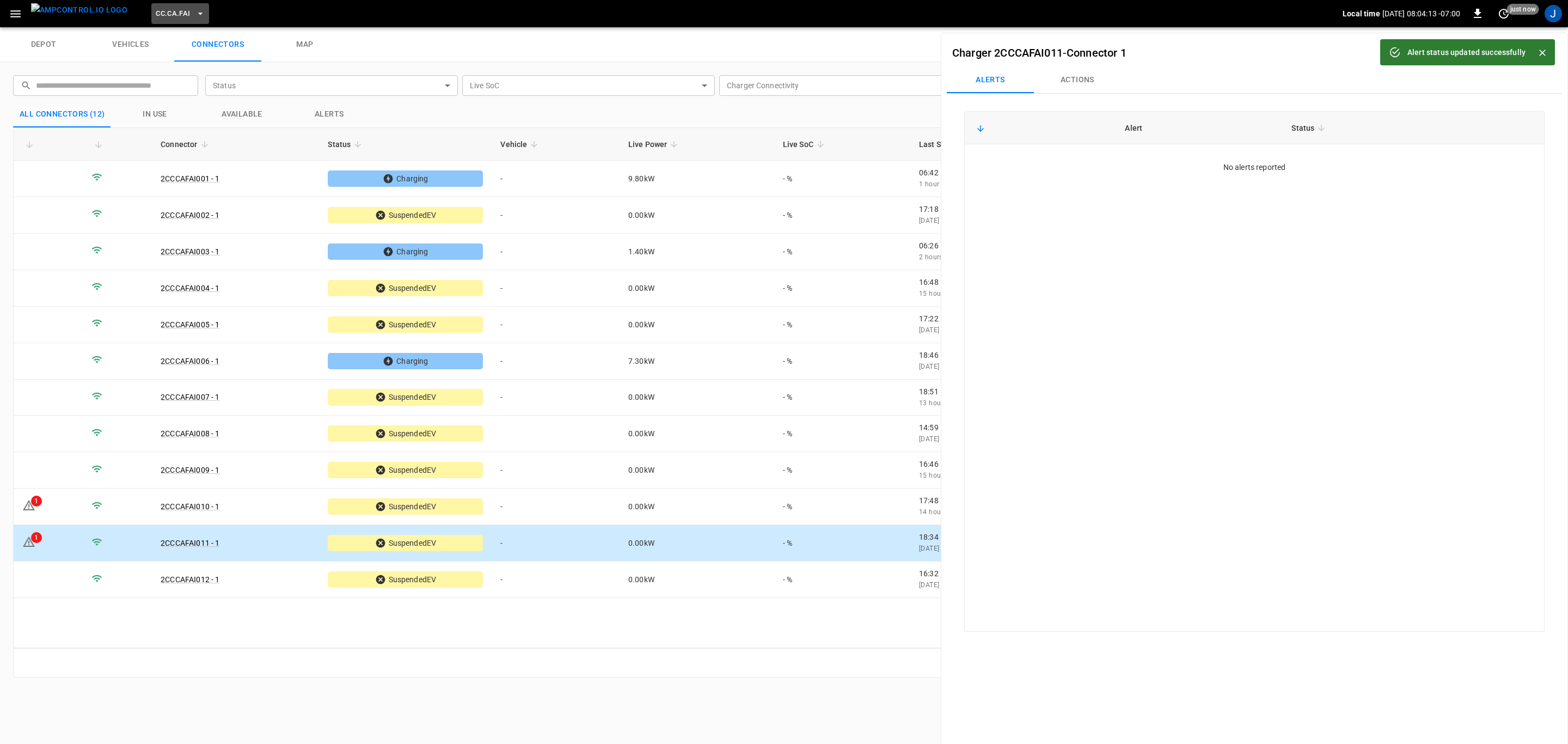
click at [195, 12] on icon "button" at bounding box center [200, 14] width 11 height 11
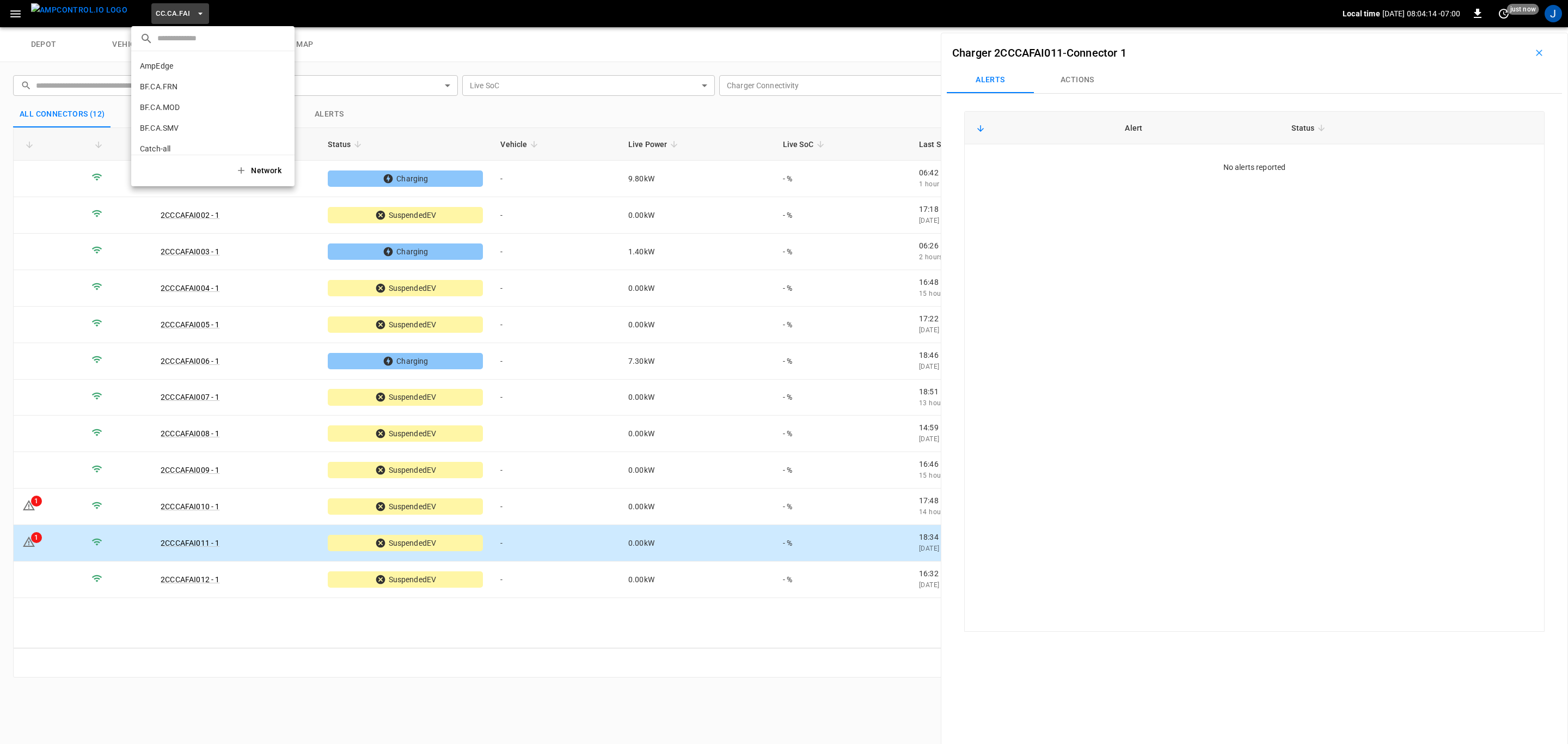
scroll to position [122, 0]
click at [175, 88] on p "CC.CA.OAK" at bounding box center [192, 89] width 106 height 11
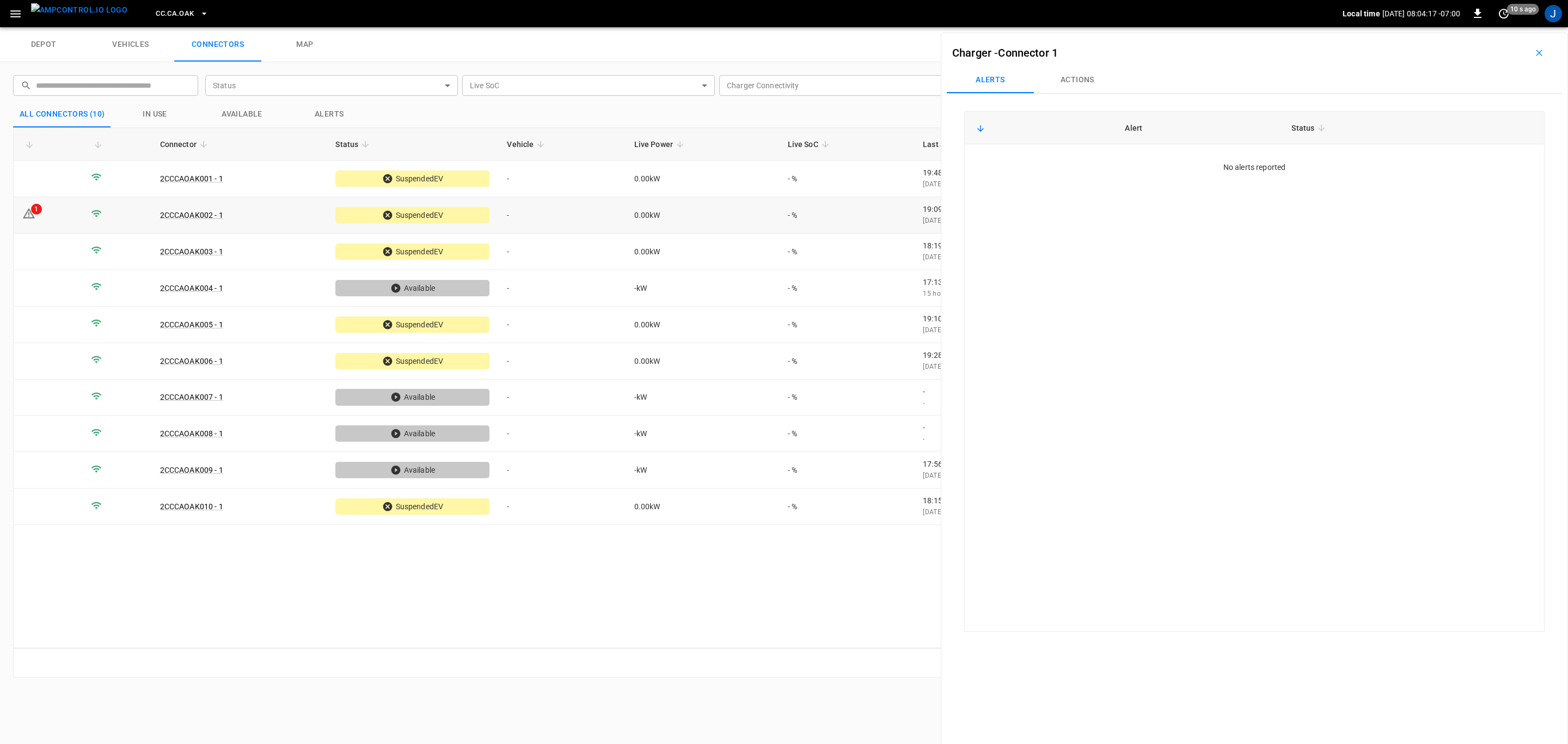
click at [39, 218] on td "1" at bounding box center [48, 215] width 69 height 36
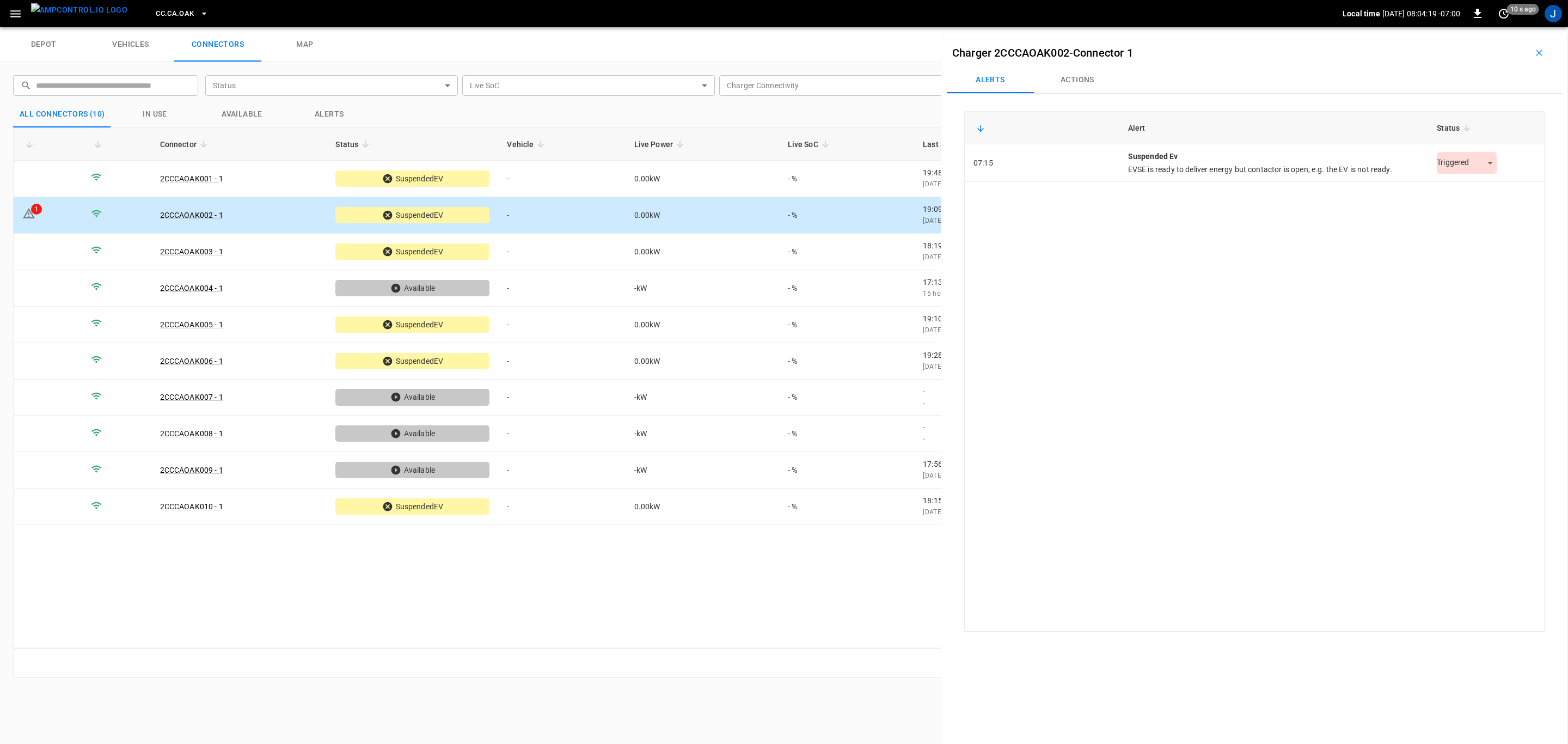
click at [1484, 27] on body "CC.[GEOGRAPHIC_DATA]OAK Local time [DATE] 08:04:19 -07:00 0 10 s ago J depot ve…" at bounding box center [784, 14] width 1568 height 27
click at [1464, 187] on li "Resolved" at bounding box center [1461, 190] width 68 height 18
click at [201, 14] on icon "button" at bounding box center [203, 14] width 4 height 2
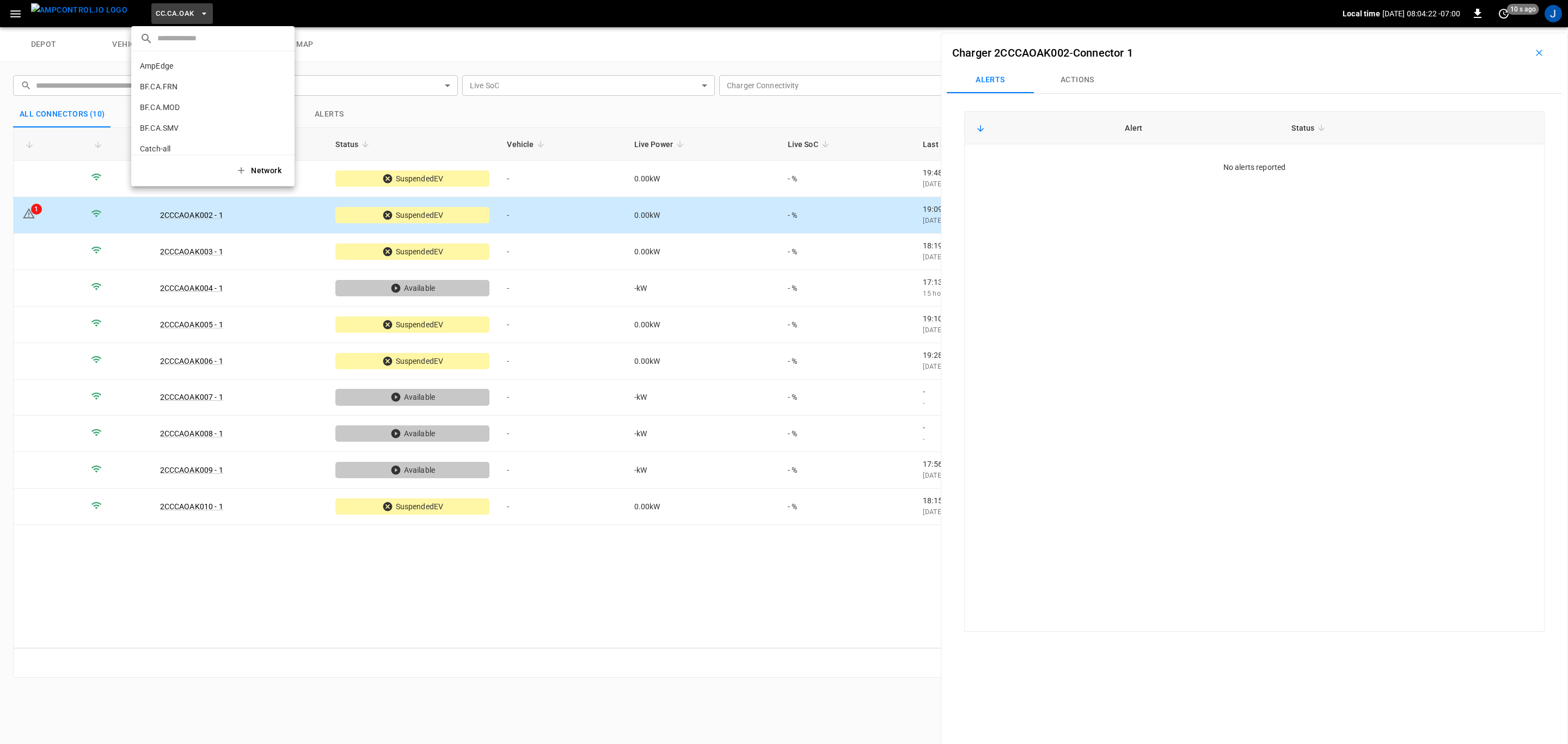
scroll to position [142, 0]
click at [171, 90] on p "CC.CA.RIC" at bounding box center [193, 89] width 107 height 11
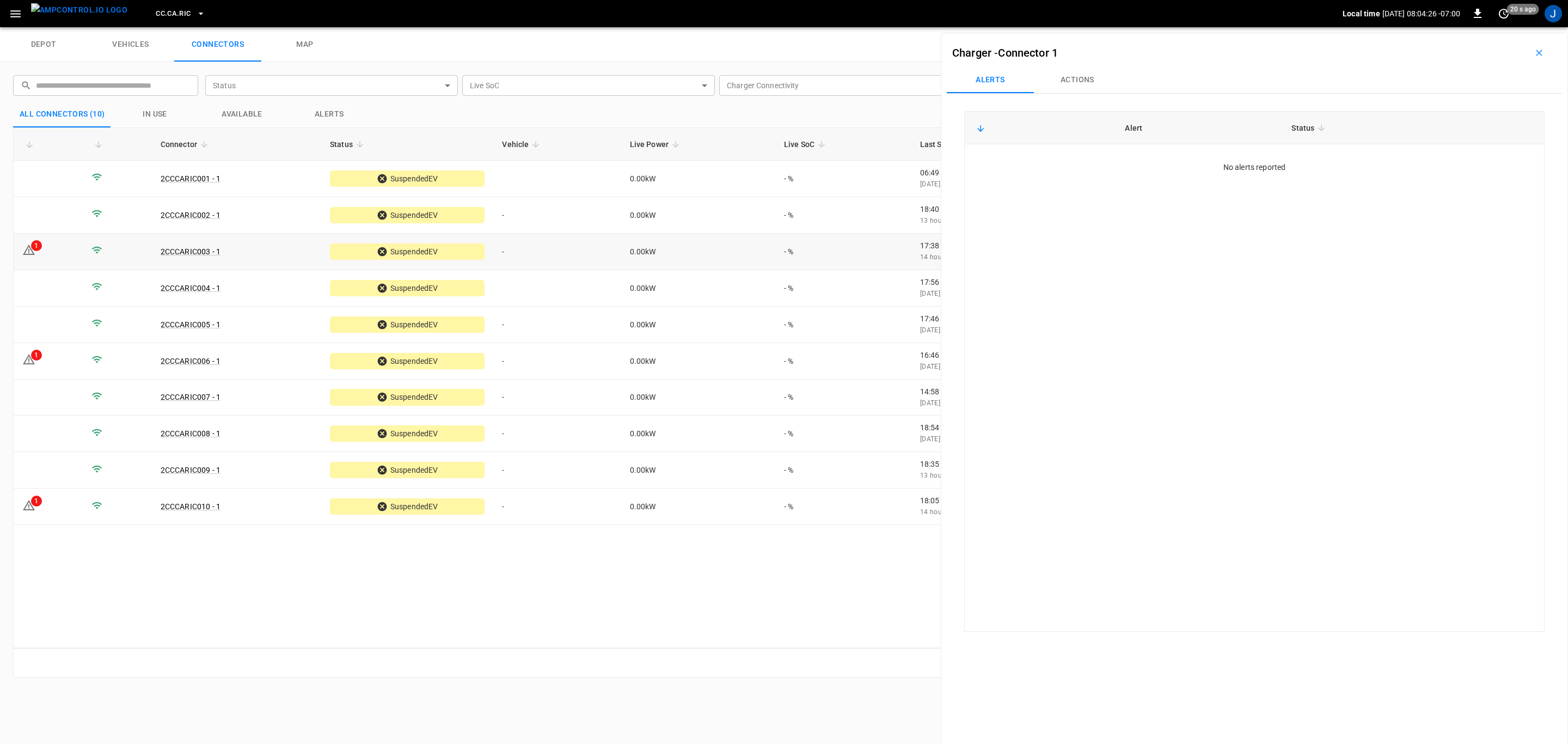
click at [48, 255] on td "1" at bounding box center [48, 252] width 69 height 36
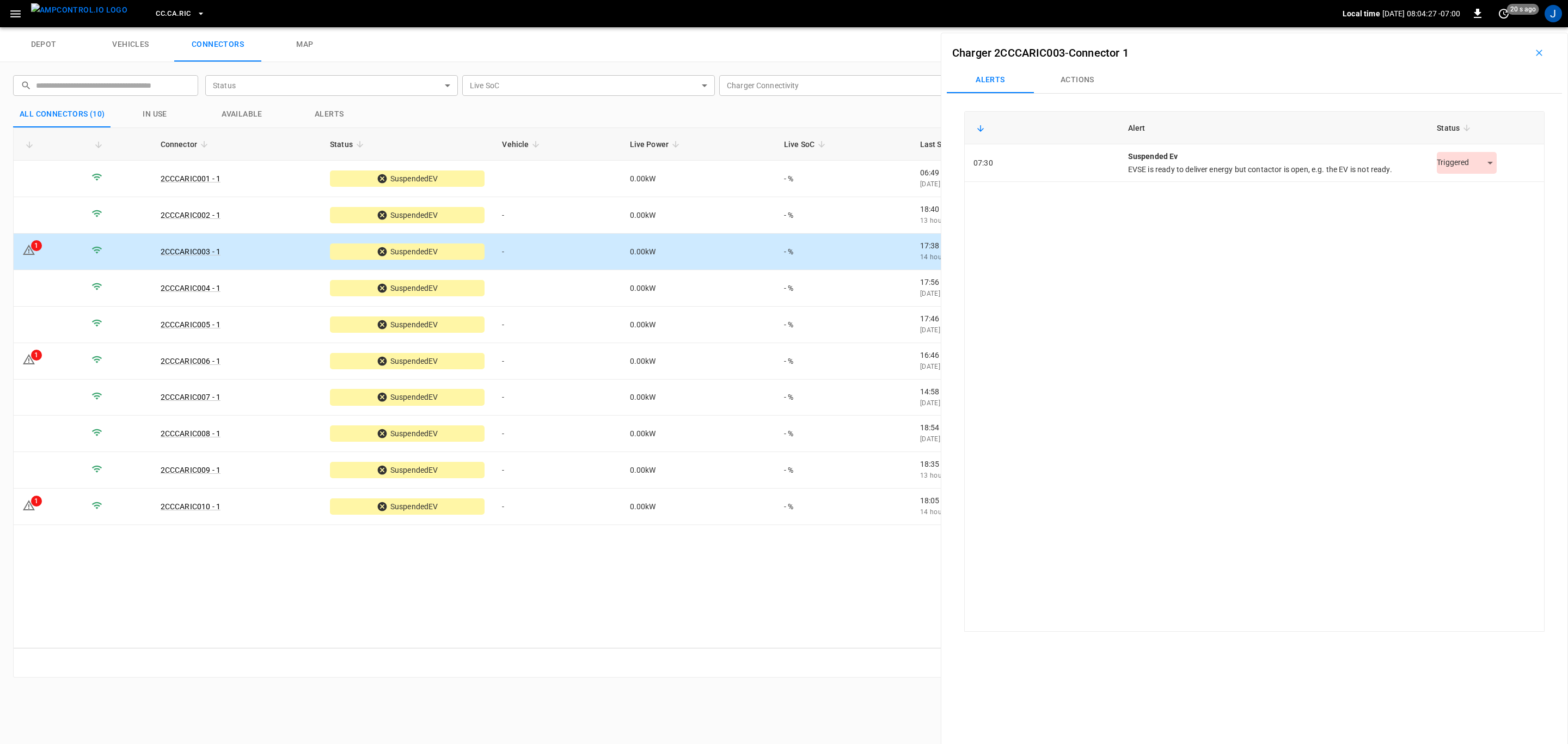
click at [1483, 27] on body "CC.[GEOGRAPHIC_DATA]RIC Local time [DATE] 08:04:27 -07:00 0 20 s ago J depot ve…" at bounding box center [784, 14] width 1568 height 27
click at [1463, 190] on li "Resolved" at bounding box center [1461, 190] width 68 height 18
click at [35, 363] on icon at bounding box center [28, 359] width 13 height 13
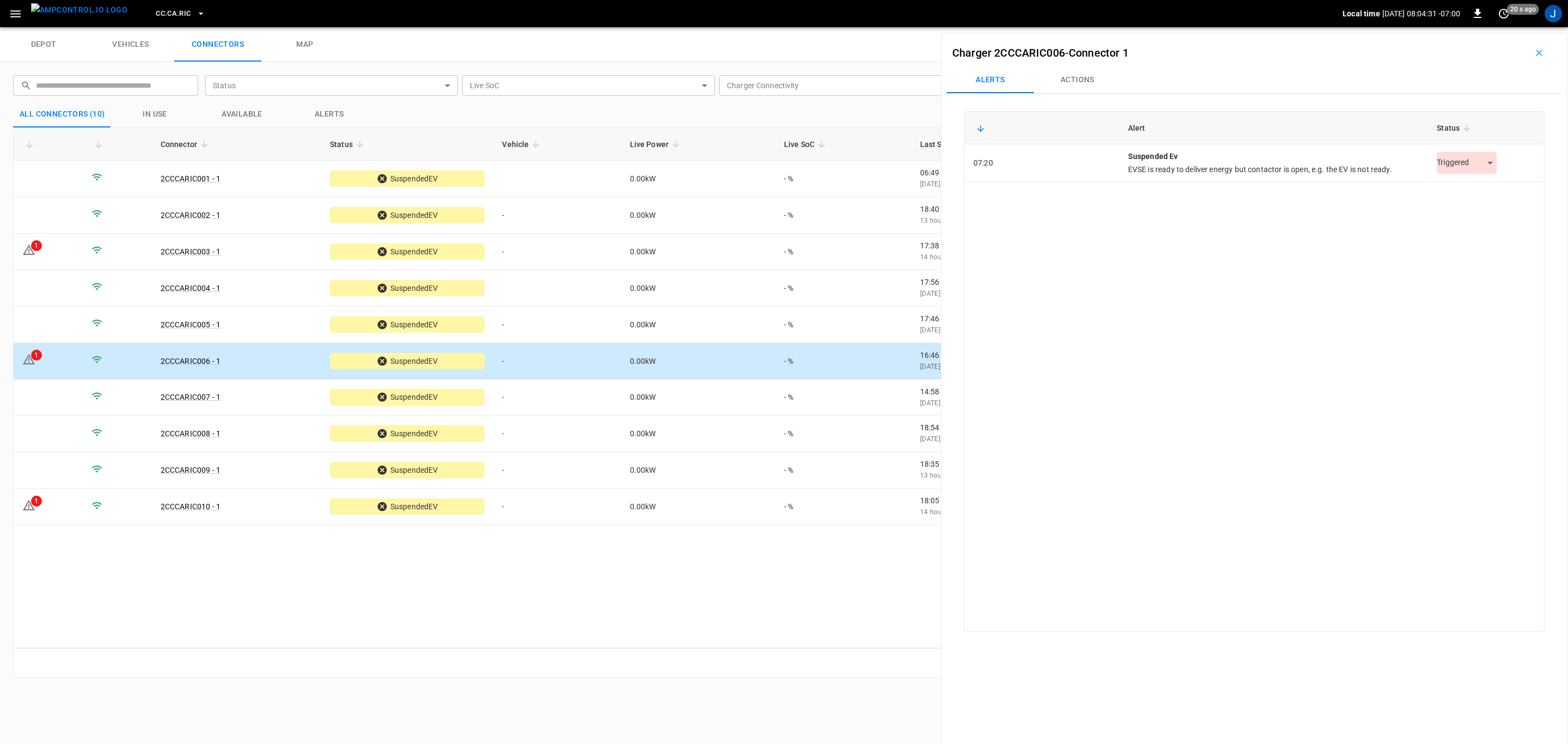
click at [1485, 27] on body "CC.[GEOGRAPHIC_DATA]RIC Local time [DATE] 08:04:31 -07:00 0 20 s ago J depot ve…" at bounding box center [784, 14] width 1568 height 27
click at [1449, 187] on li "Resolved" at bounding box center [1461, 190] width 68 height 18
click at [43, 505] on td "1" at bounding box center [48, 506] width 69 height 36
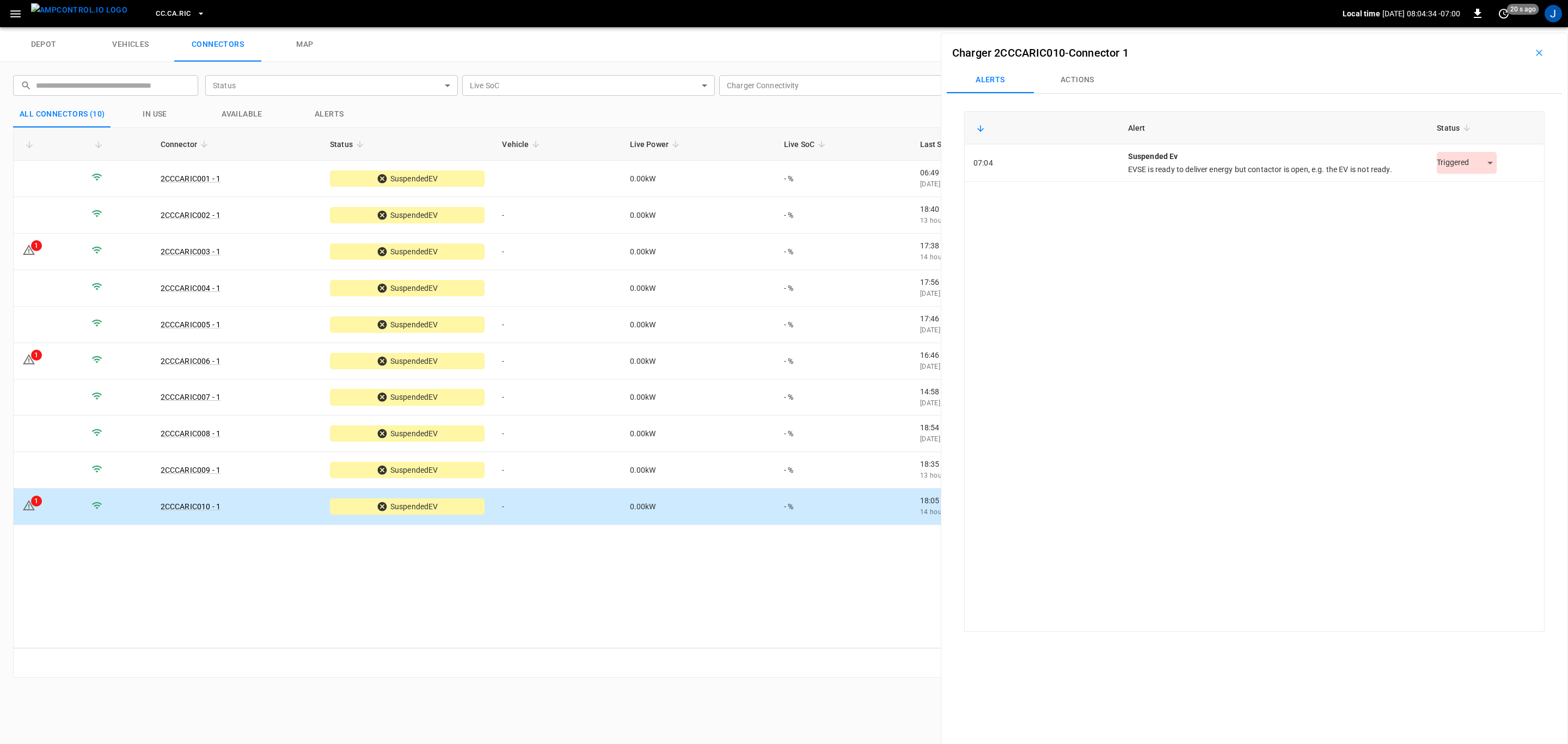
click at [1482, 27] on body "CC.[GEOGRAPHIC_DATA]RIC Local time [DATE] 08:04:34 -07:00 0 20 s ago J depot ve…" at bounding box center [784, 14] width 1568 height 27
click at [1464, 187] on li "Resolved" at bounding box center [1461, 190] width 68 height 18
click at [196, 10] on icon "button" at bounding box center [201, 14] width 11 height 11
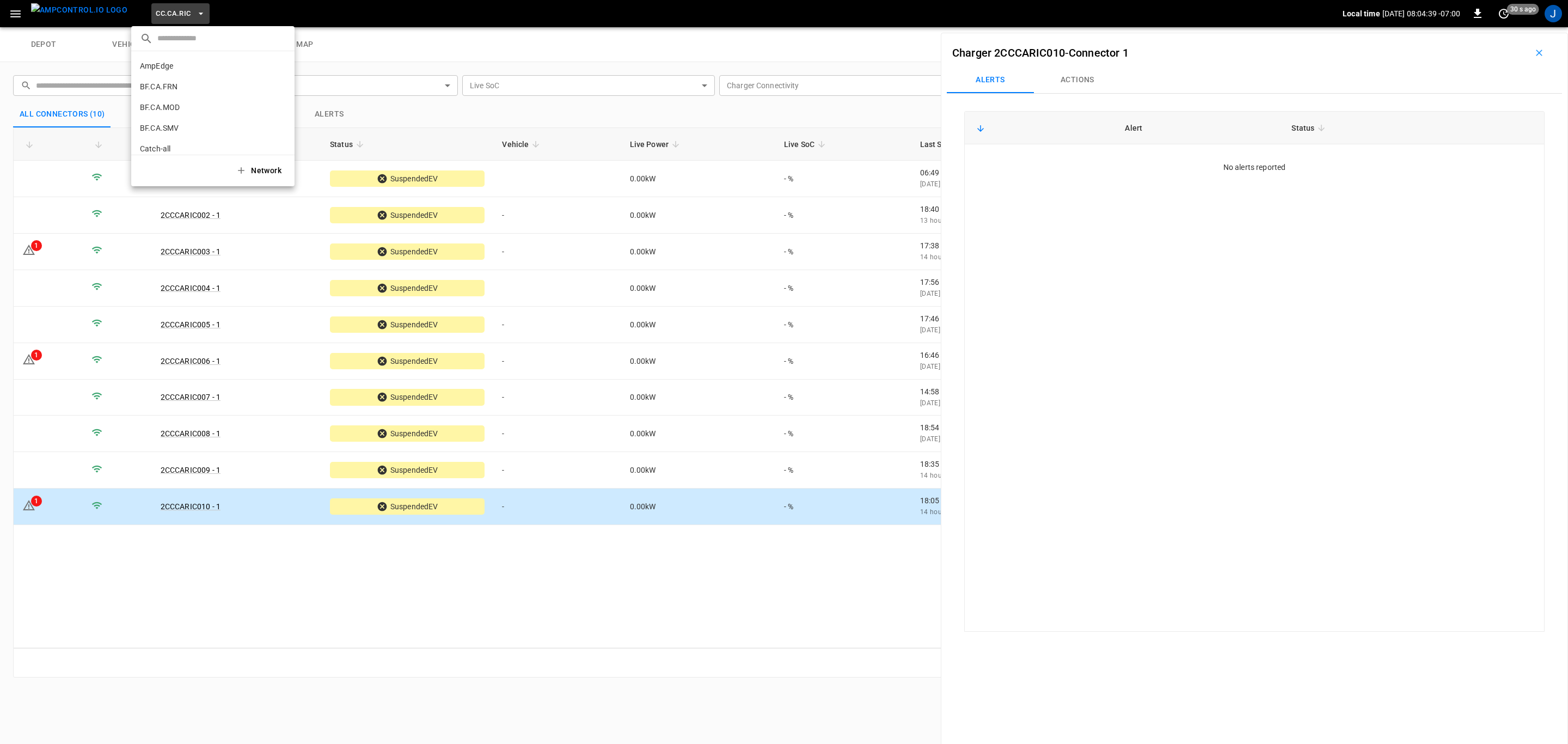
scroll to position [162, 0]
click at [170, 88] on p "CC.CA.SFF" at bounding box center [194, 90] width 108 height 11
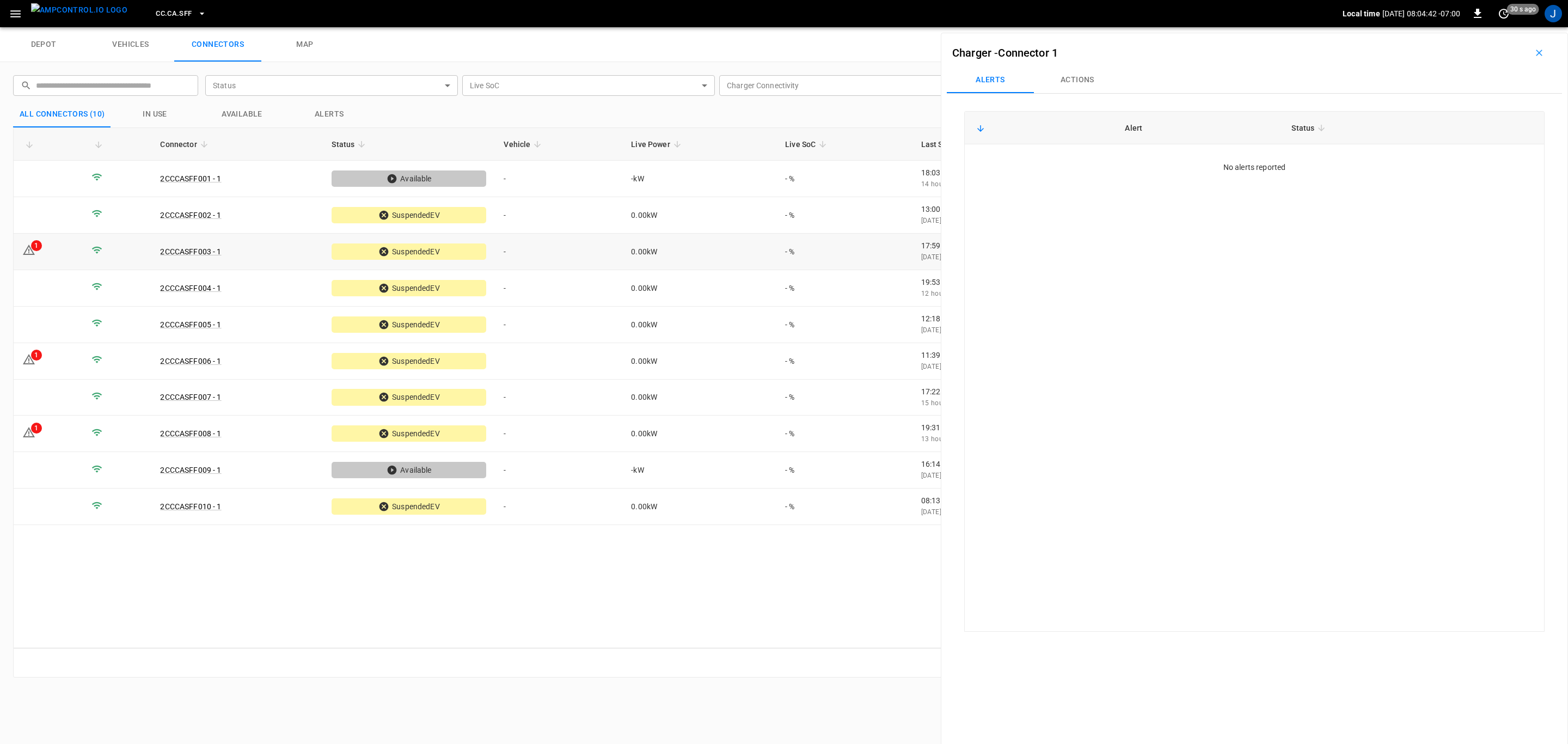
click at [49, 252] on td "1" at bounding box center [48, 252] width 69 height 36
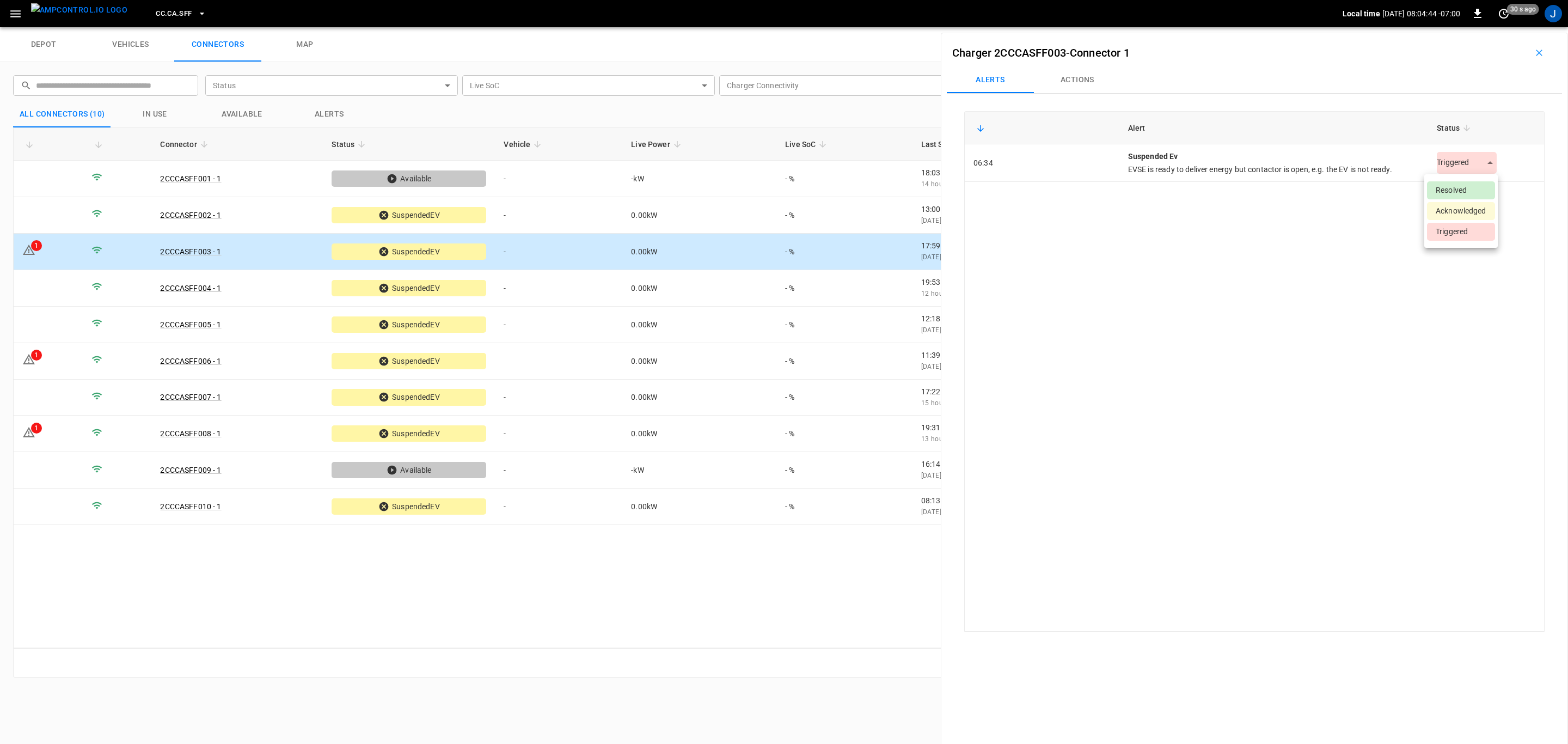
click at [1485, 27] on body "CC.CA.SFF Local time [DATE] 08:04:44 -07:00 0 30 s ago J depot vehicles connect…" at bounding box center [784, 14] width 1568 height 27
click at [1463, 191] on li "Resolved" at bounding box center [1461, 190] width 68 height 18
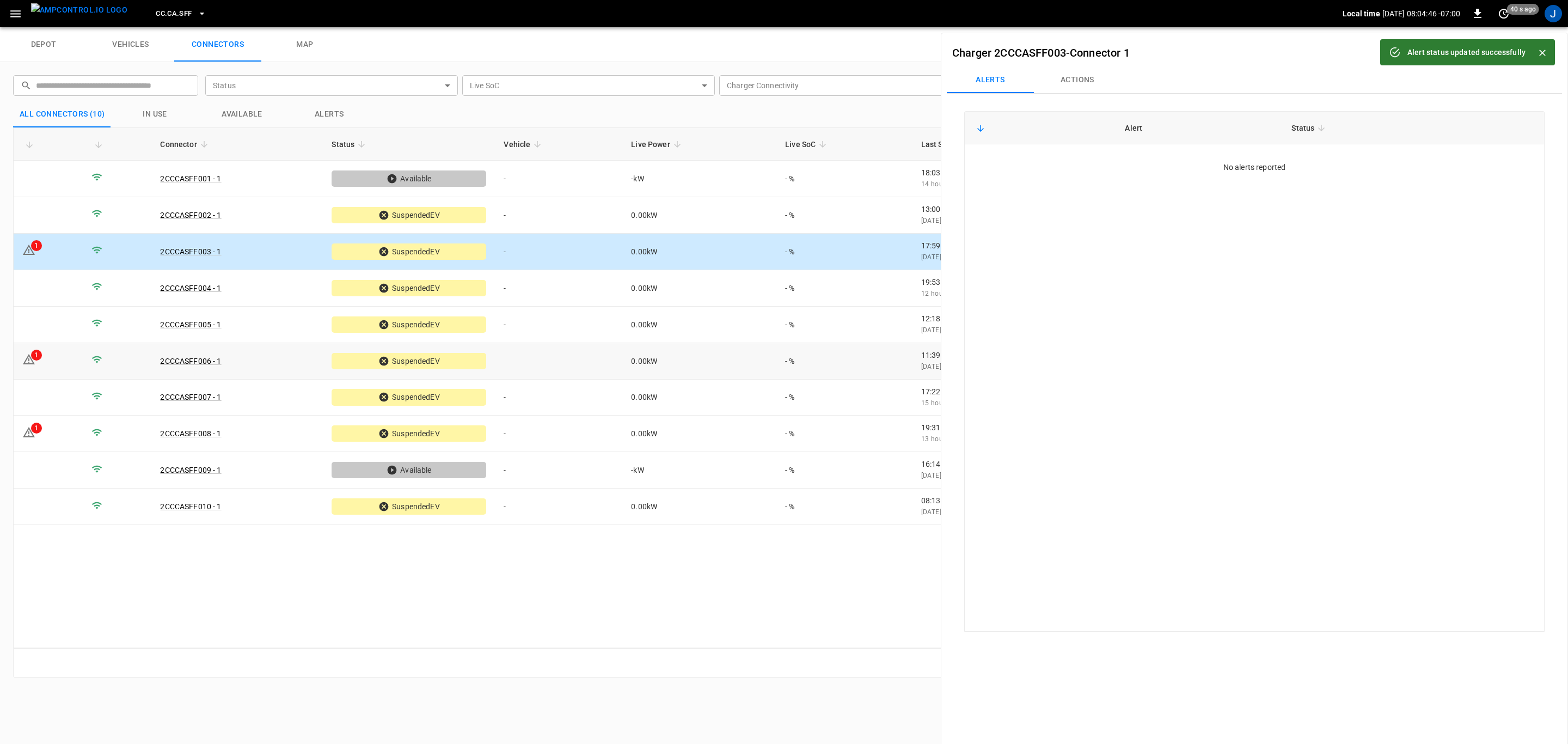
click at [38, 358] on div "1" at bounding box center [36, 355] width 11 height 11
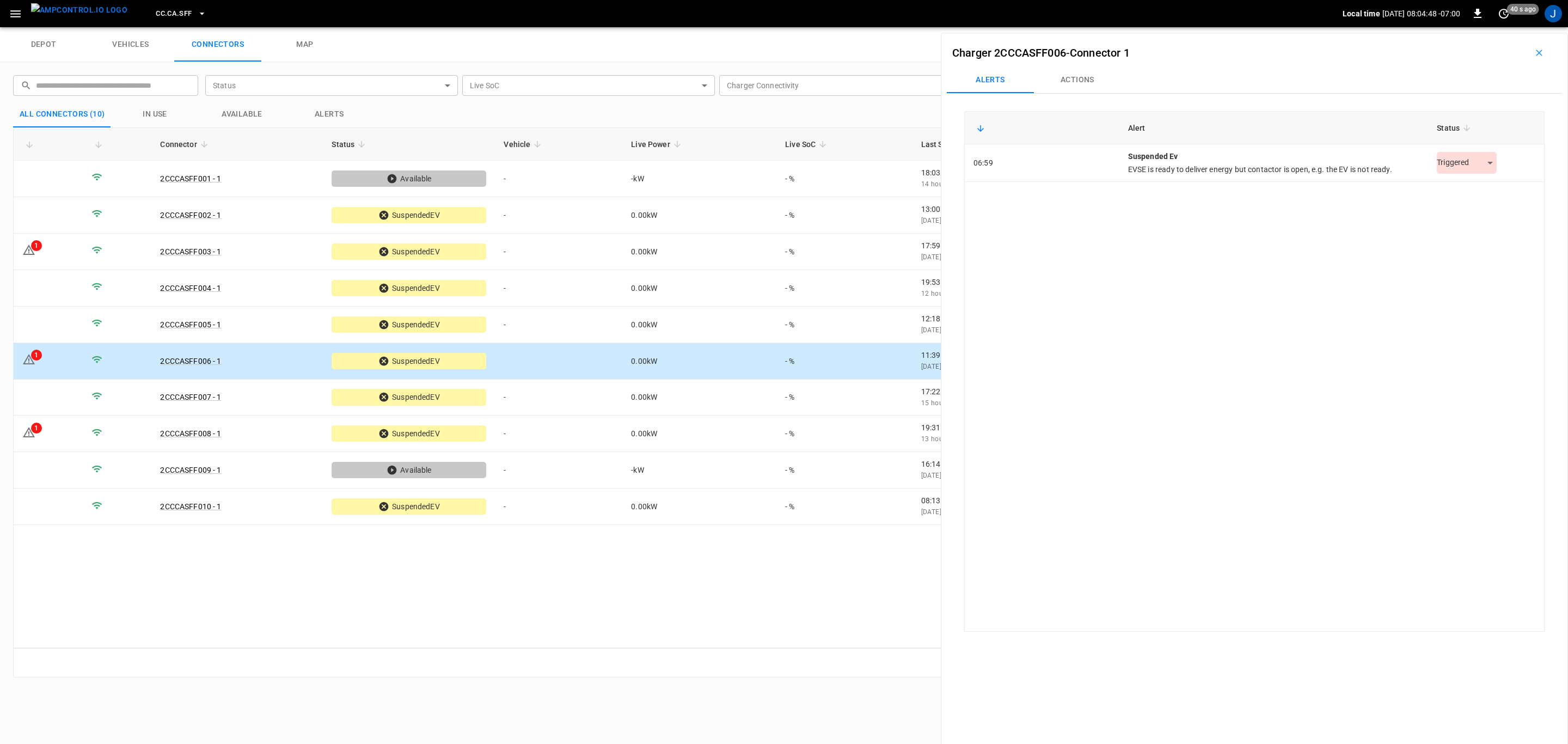
click at [1485, 27] on body "CC.CA.SFF Local time [DATE] 08:04:48 -07:00 0 40 s ago J depot vehicles connect…" at bounding box center [784, 14] width 1568 height 27
click at [1463, 187] on li "Resolved" at bounding box center [1461, 190] width 68 height 18
click at [55, 437] on td "1" at bounding box center [48, 433] width 69 height 36
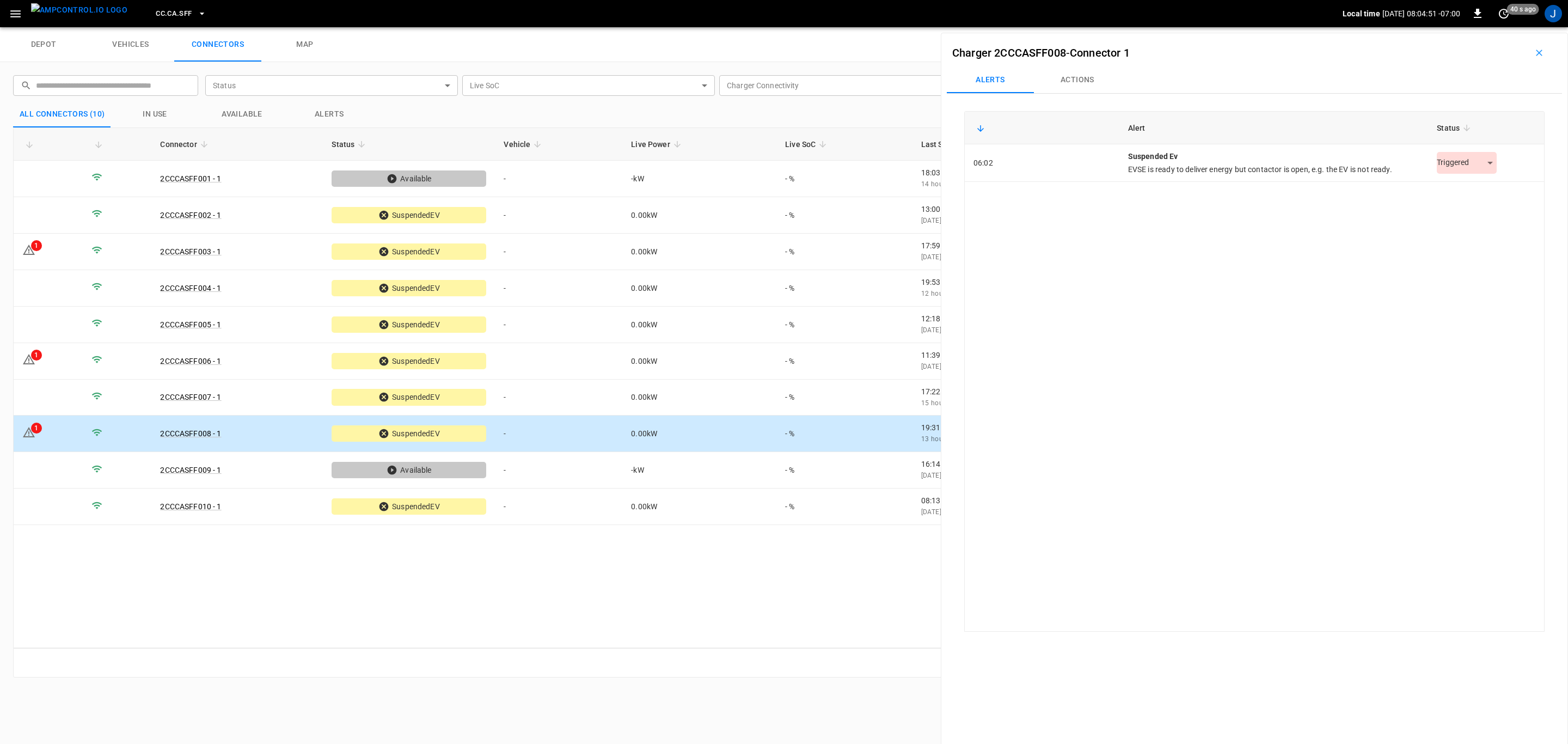
click at [1488, 27] on body "CC.CA.SFF Local time [DATE] 08:04:51 -07:00 0 40 s ago J depot vehicles connect…" at bounding box center [784, 14] width 1568 height 27
click at [1471, 186] on li "Resolved" at bounding box center [1461, 190] width 68 height 18
click at [196, 10] on icon "button" at bounding box center [202, 14] width 11 height 11
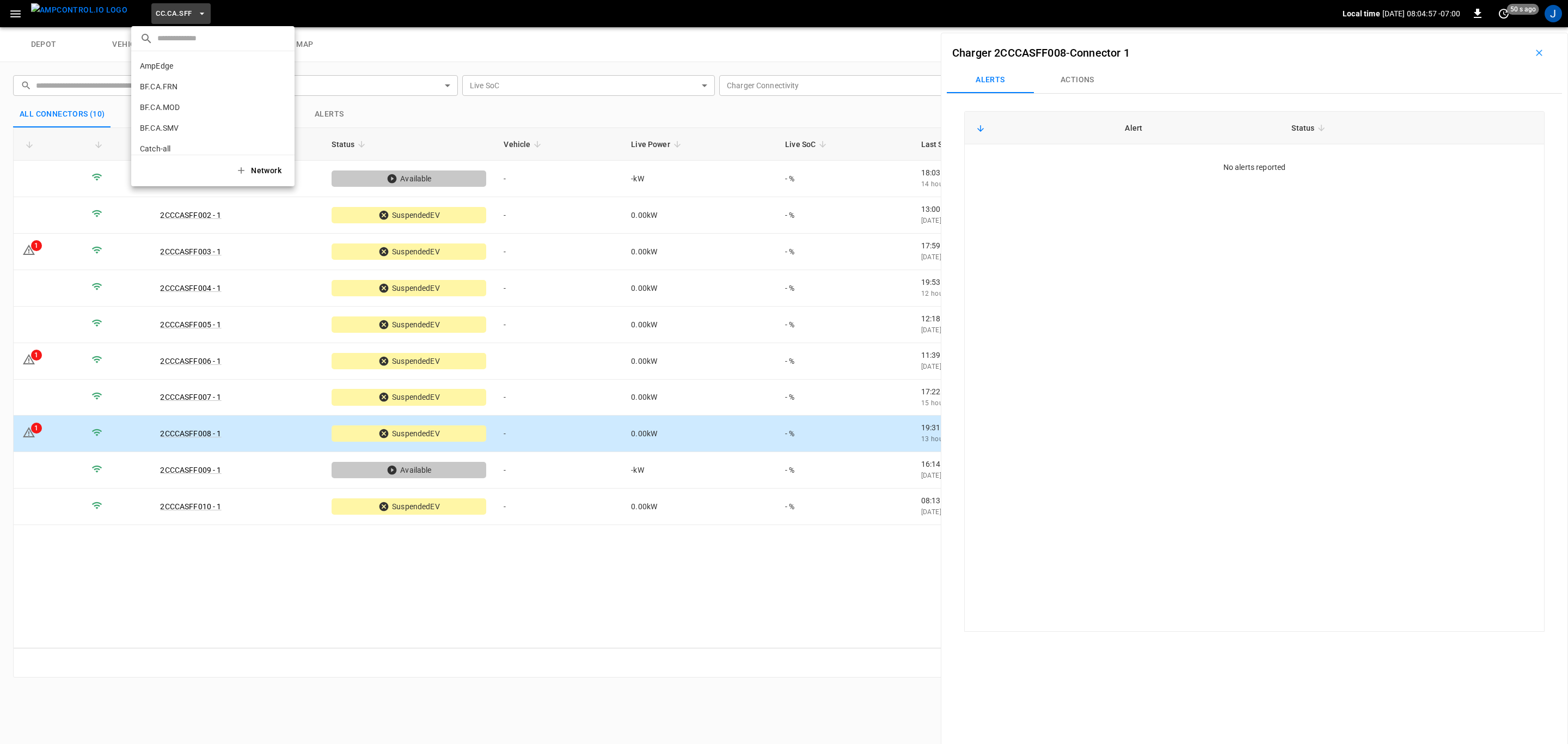
scroll to position [184, 0]
click at [163, 88] on p "CC.CA.SJO" at bounding box center [192, 89] width 106 height 11
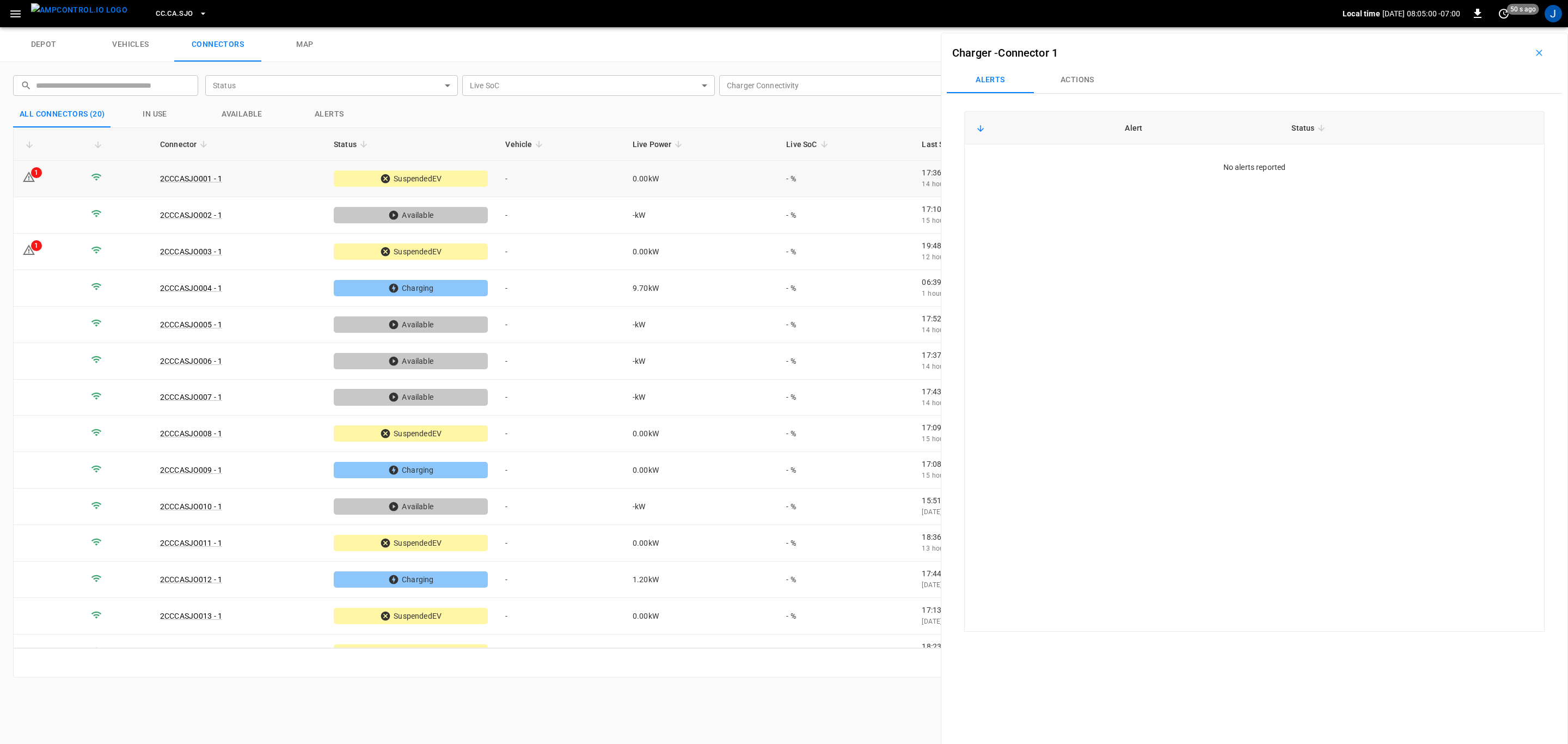
drag, startPoint x: 43, startPoint y: 184, endPoint x: 728, endPoint y: 156, distance: 685.6
click at [43, 184] on td "1" at bounding box center [48, 179] width 69 height 36
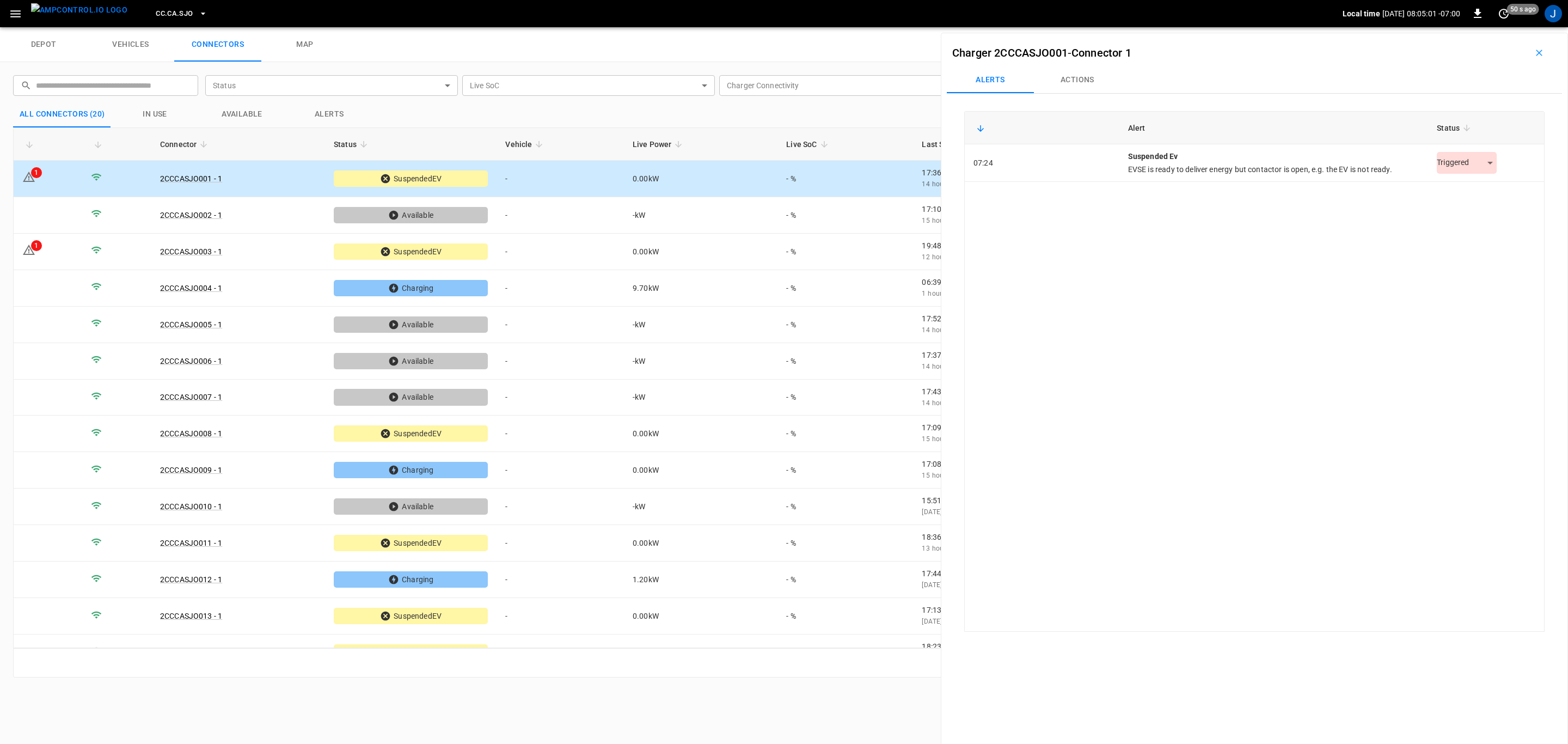
click at [1483, 27] on body "CC.CA.SJO Local time [DATE] 08:05:01 -07:00 0 50 s ago J depot vehicles connect…" at bounding box center [784, 14] width 1568 height 27
click at [1462, 190] on li "Resolved" at bounding box center [1461, 190] width 68 height 18
click at [44, 252] on td "1" at bounding box center [48, 252] width 69 height 36
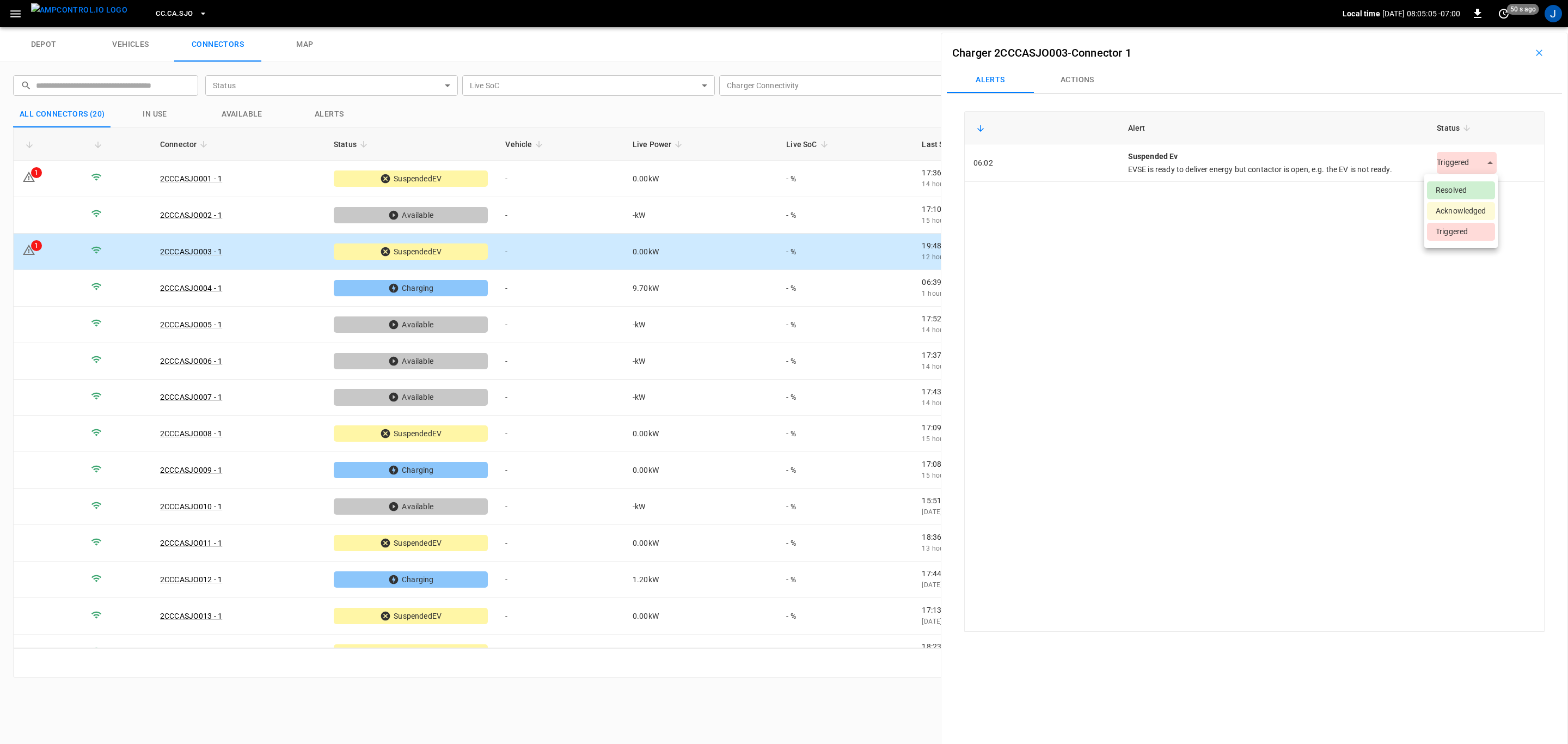
click at [1483, 27] on body "CC.CA.SJO Local time [DATE] 08:05:05 -07:00 0 50 s ago J depot vehicles connect…" at bounding box center [784, 14] width 1568 height 27
click at [1455, 190] on li "Resolved" at bounding box center [1461, 190] width 68 height 18
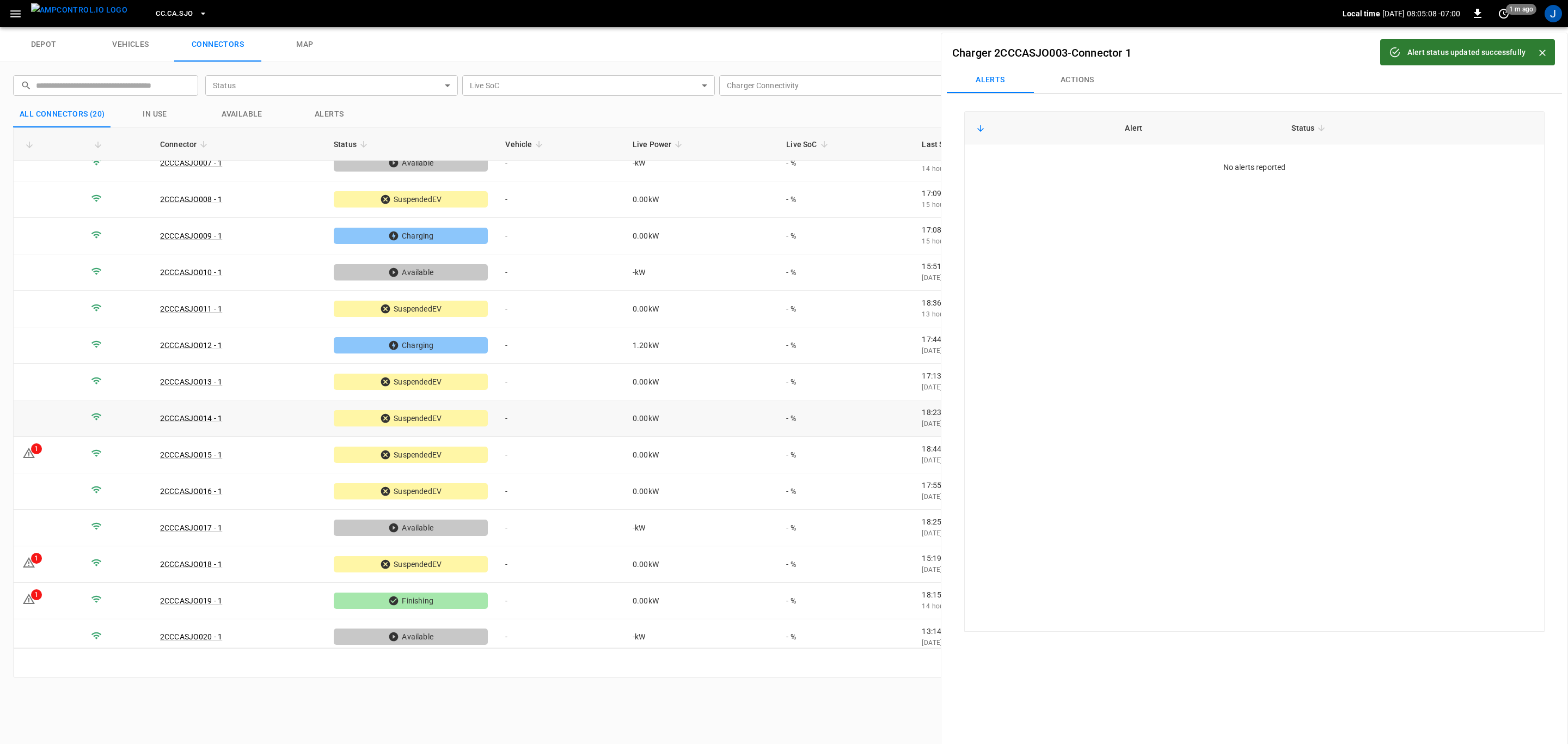
scroll to position [242, 0]
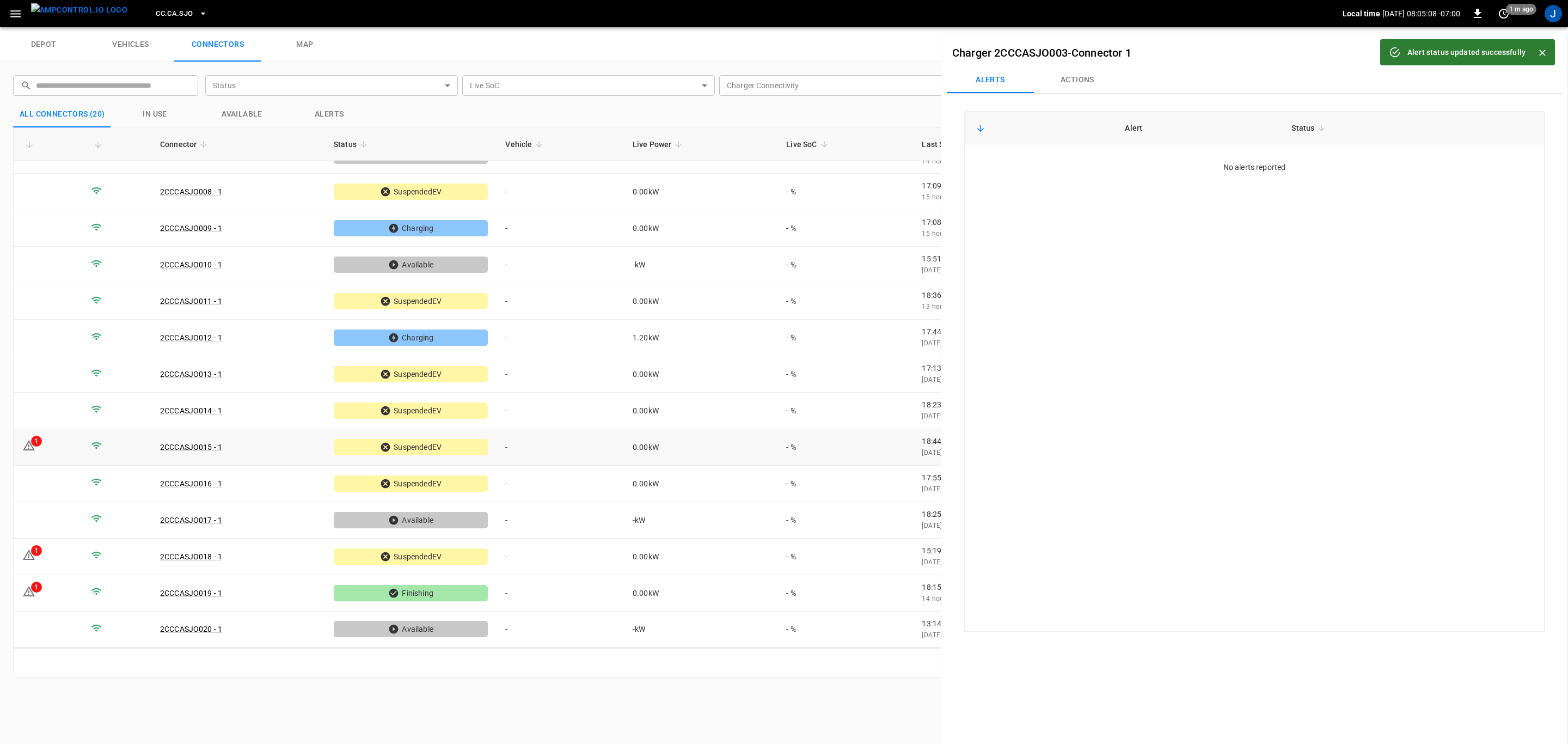
click at [63, 449] on td "1" at bounding box center [48, 448] width 69 height 36
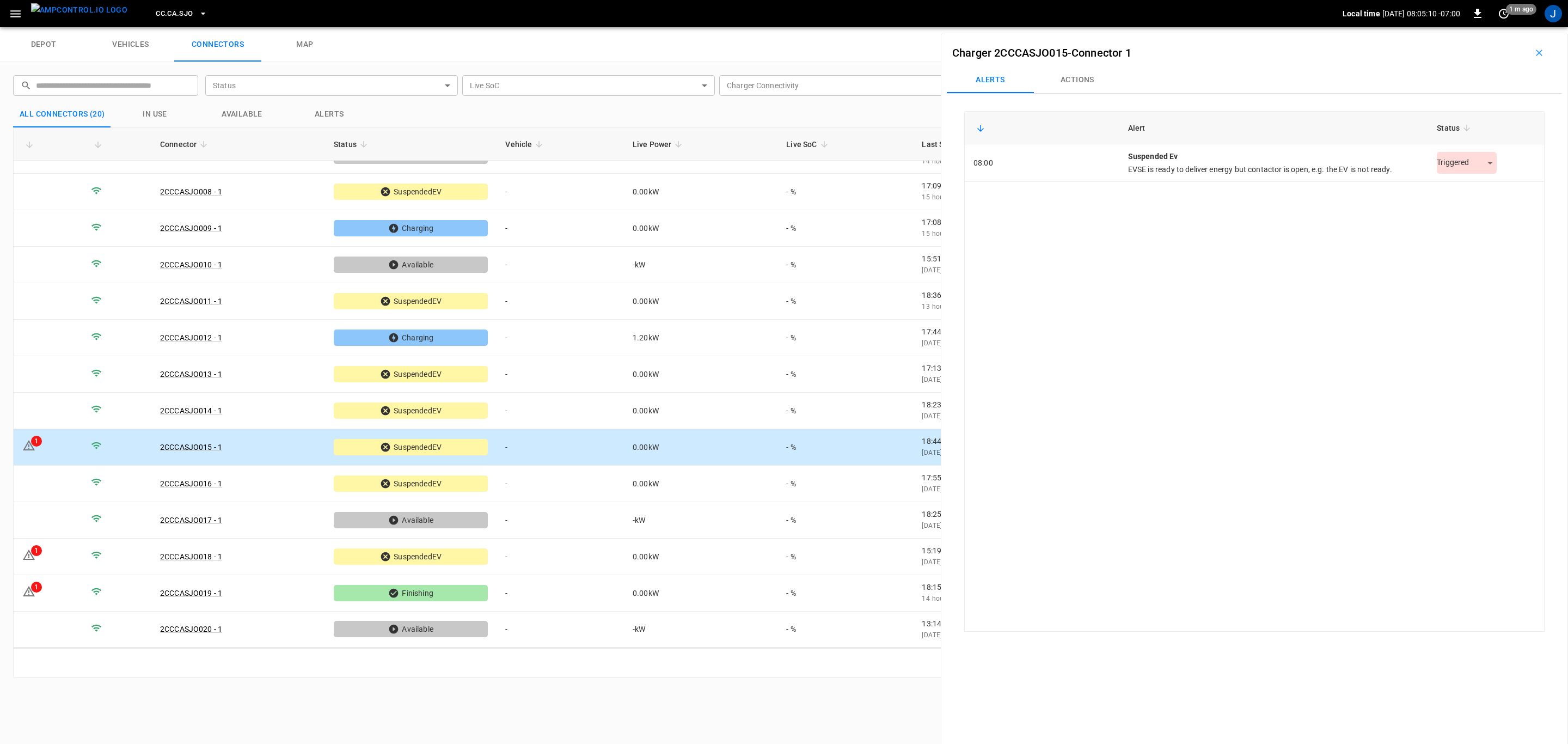
click at [1484, 27] on body "CC.CA.SJO Local time [DATE] 08:05:10 -07:00 0 1 m ago J depot vehicles connecto…" at bounding box center [784, 14] width 1568 height 27
click at [1471, 185] on li "Resolved" at bounding box center [1461, 190] width 68 height 18
click at [56, 550] on td "1" at bounding box center [48, 557] width 69 height 36
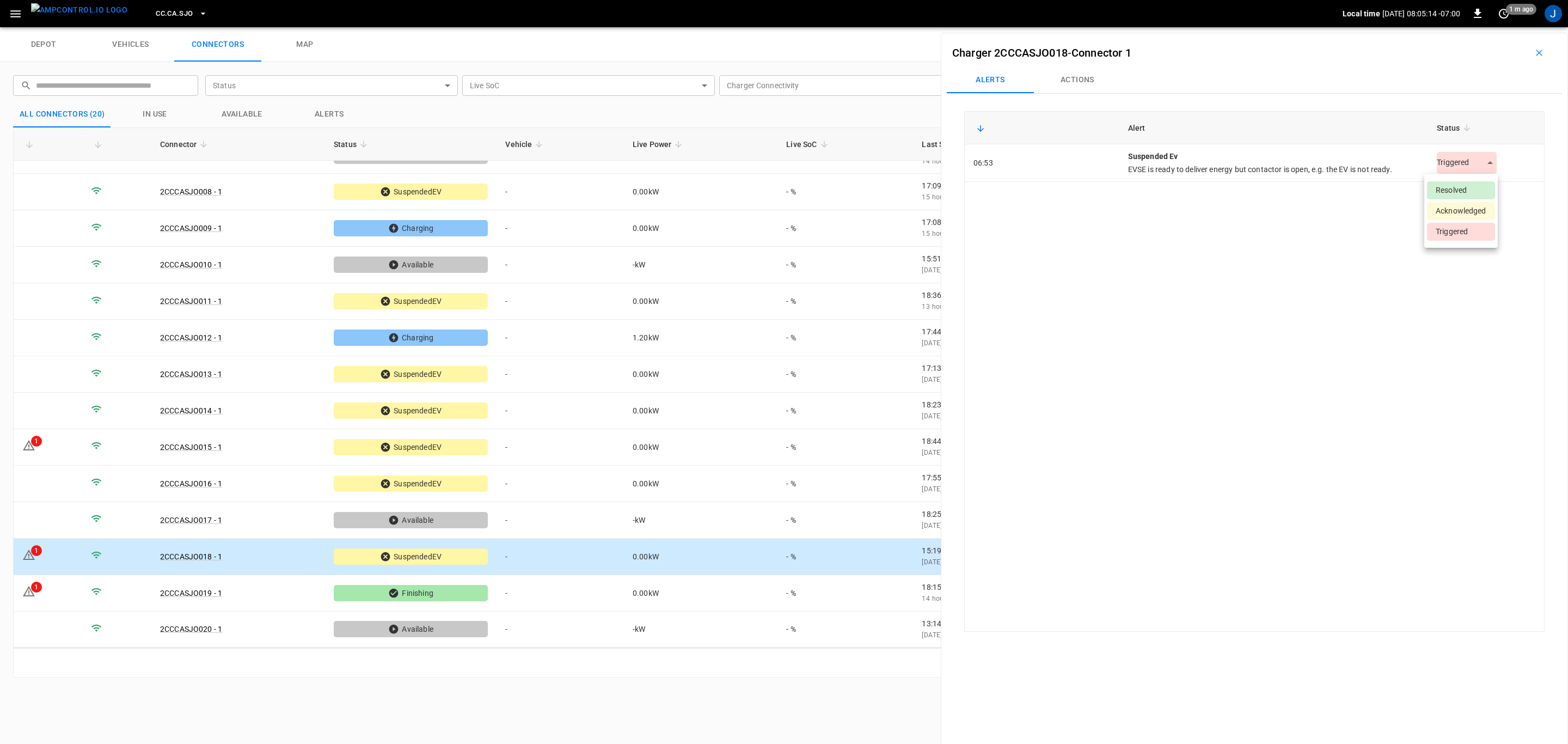
click at [1484, 27] on body "CC.CA.SJO Local time [DATE] 08:05:14 -07:00 0 1 m ago J depot vehicles connecto…" at bounding box center [784, 14] width 1568 height 27
click at [1471, 184] on li "Resolved" at bounding box center [1461, 190] width 68 height 18
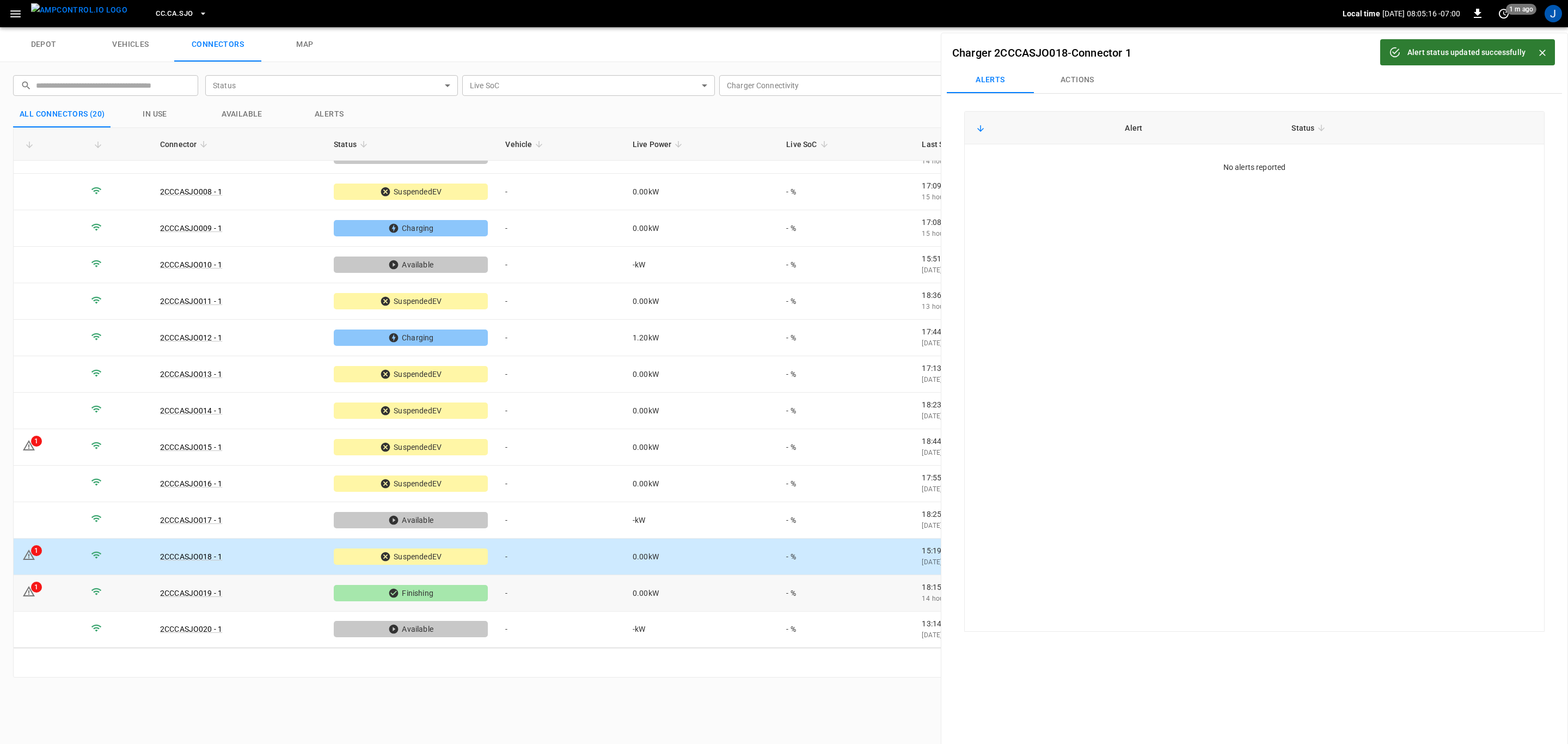
click at [62, 583] on td "1" at bounding box center [48, 593] width 69 height 36
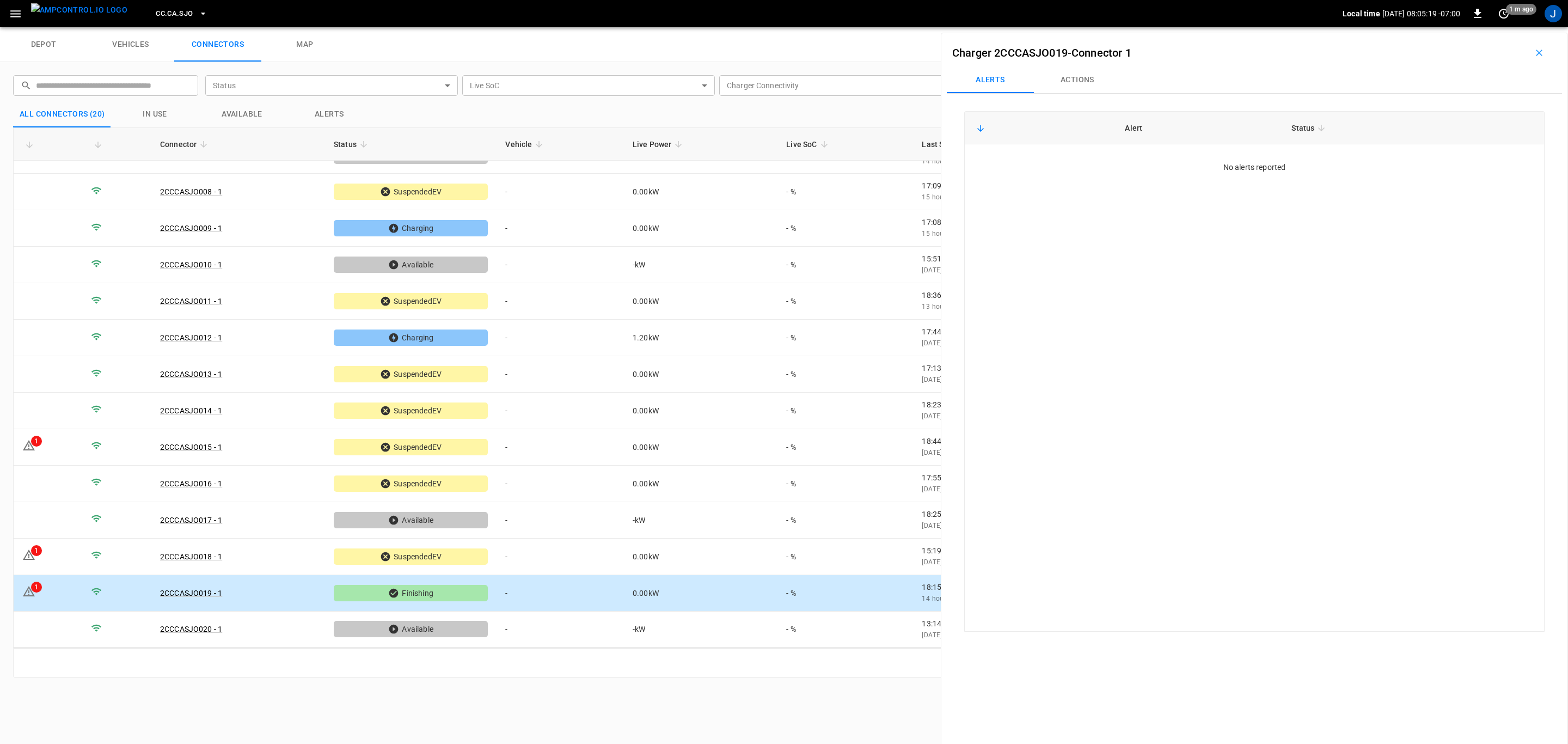
click at [57, 598] on td "1" at bounding box center [48, 593] width 69 height 36
click at [71, 548] on td "1" at bounding box center [48, 557] width 69 height 36
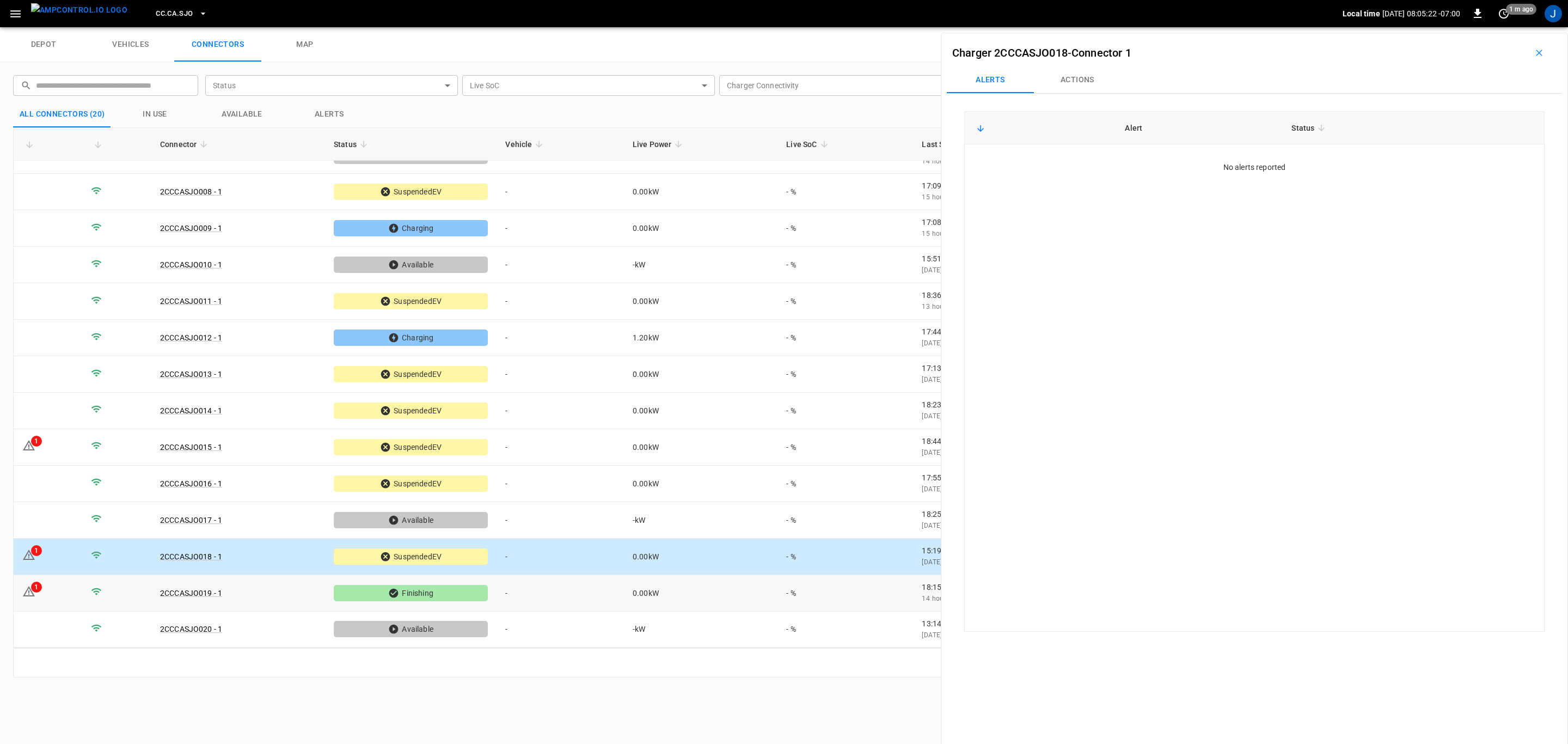
click at [61, 603] on td "1" at bounding box center [48, 593] width 69 height 36
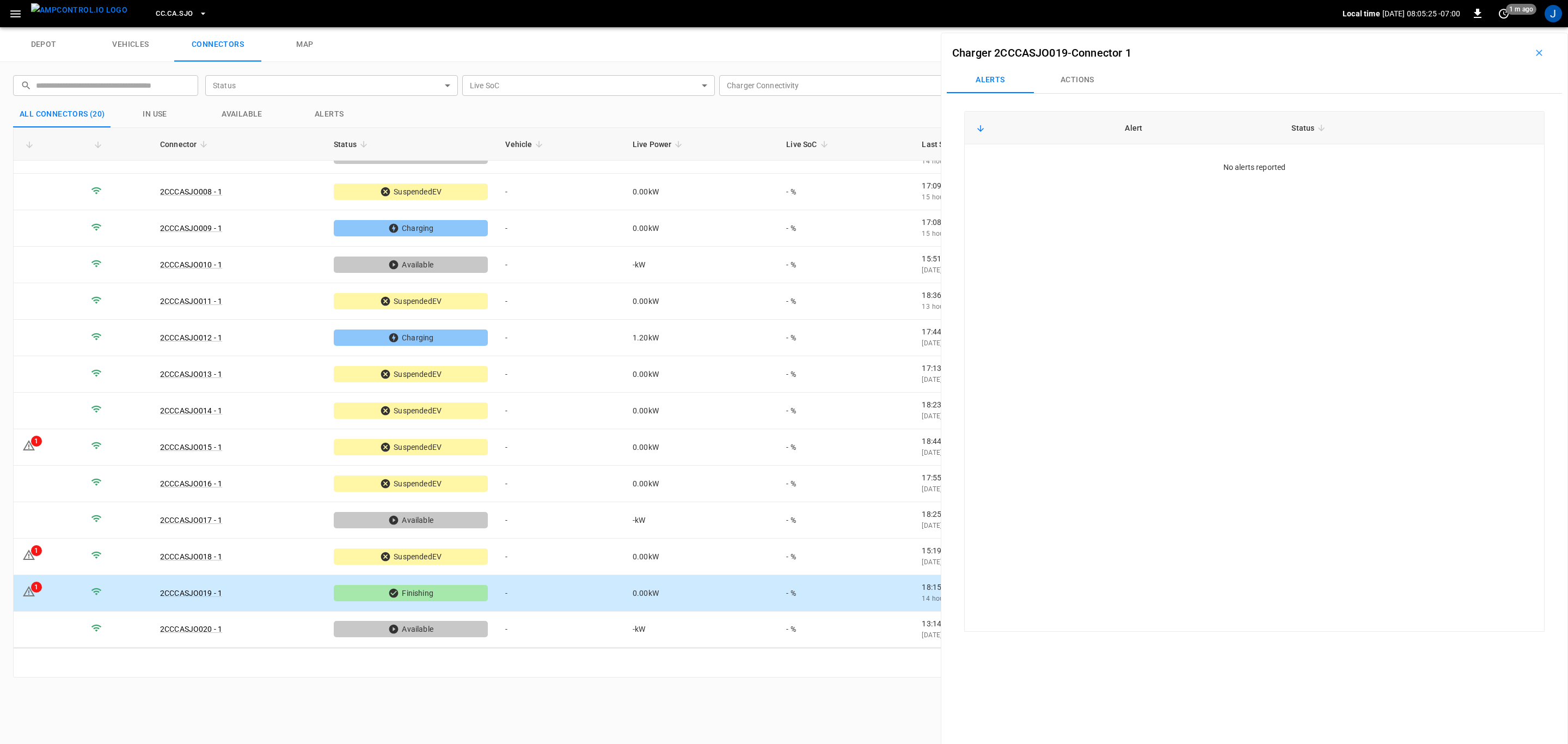
click at [198, 11] on icon "button" at bounding box center [203, 14] width 11 height 11
click at [170, 92] on p "CC.FRN" at bounding box center [194, 89] width 108 height 11
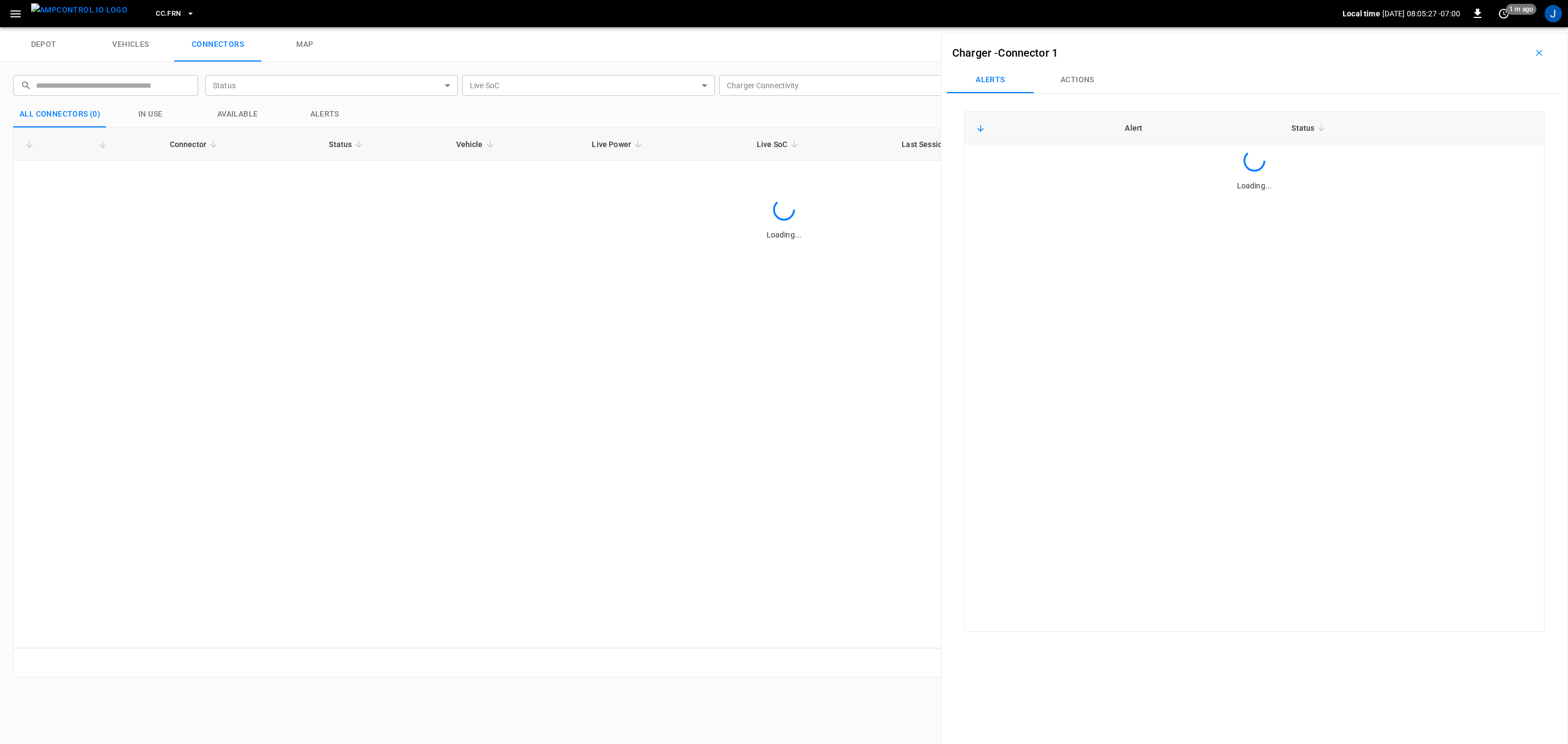
scroll to position [0, 0]
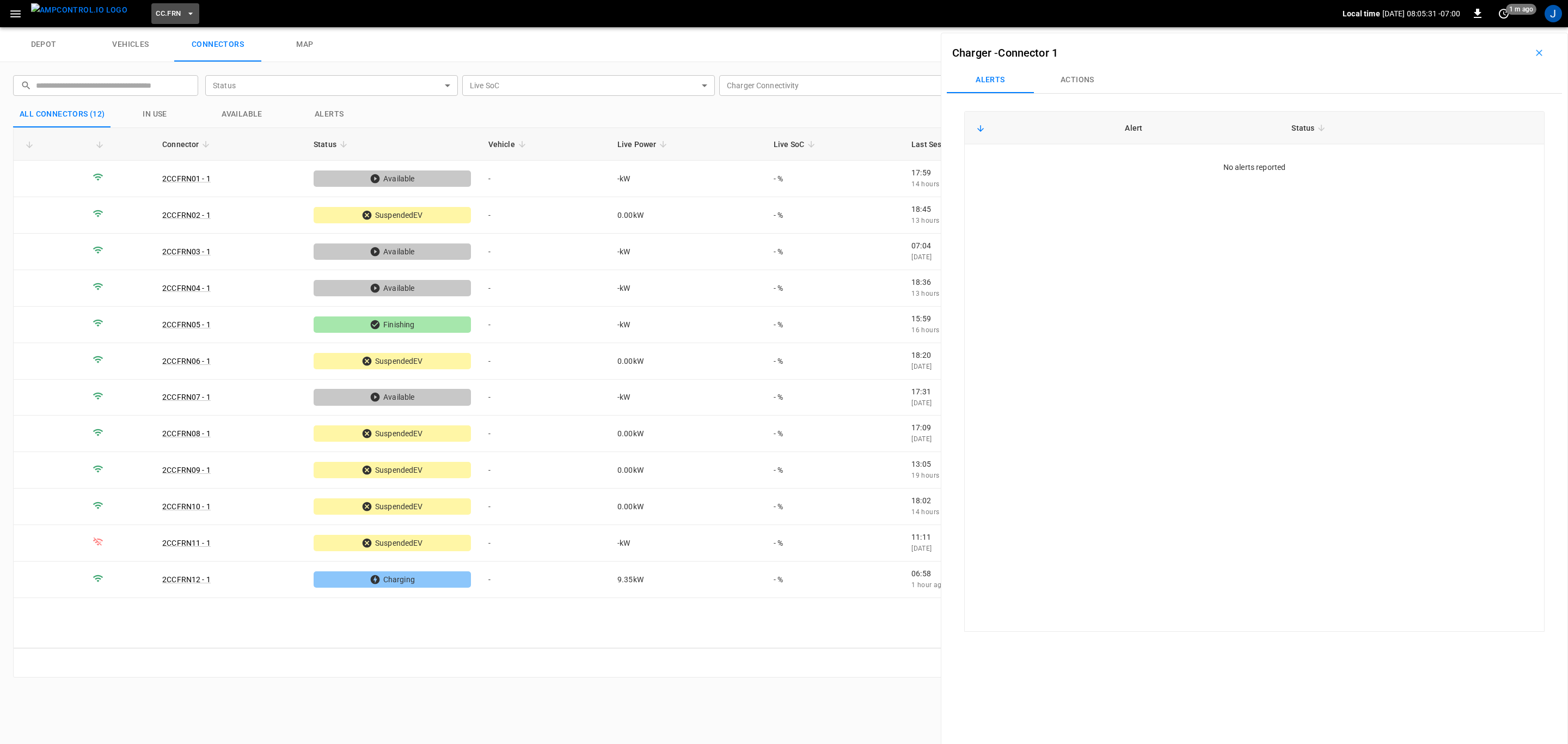
click at [185, 16] on icon "button" at bounding box center [190, 14] width 11 height 11
click at [175, 87] on p "CC.LIV" at bounding box center [192, 90] width 106 height 11
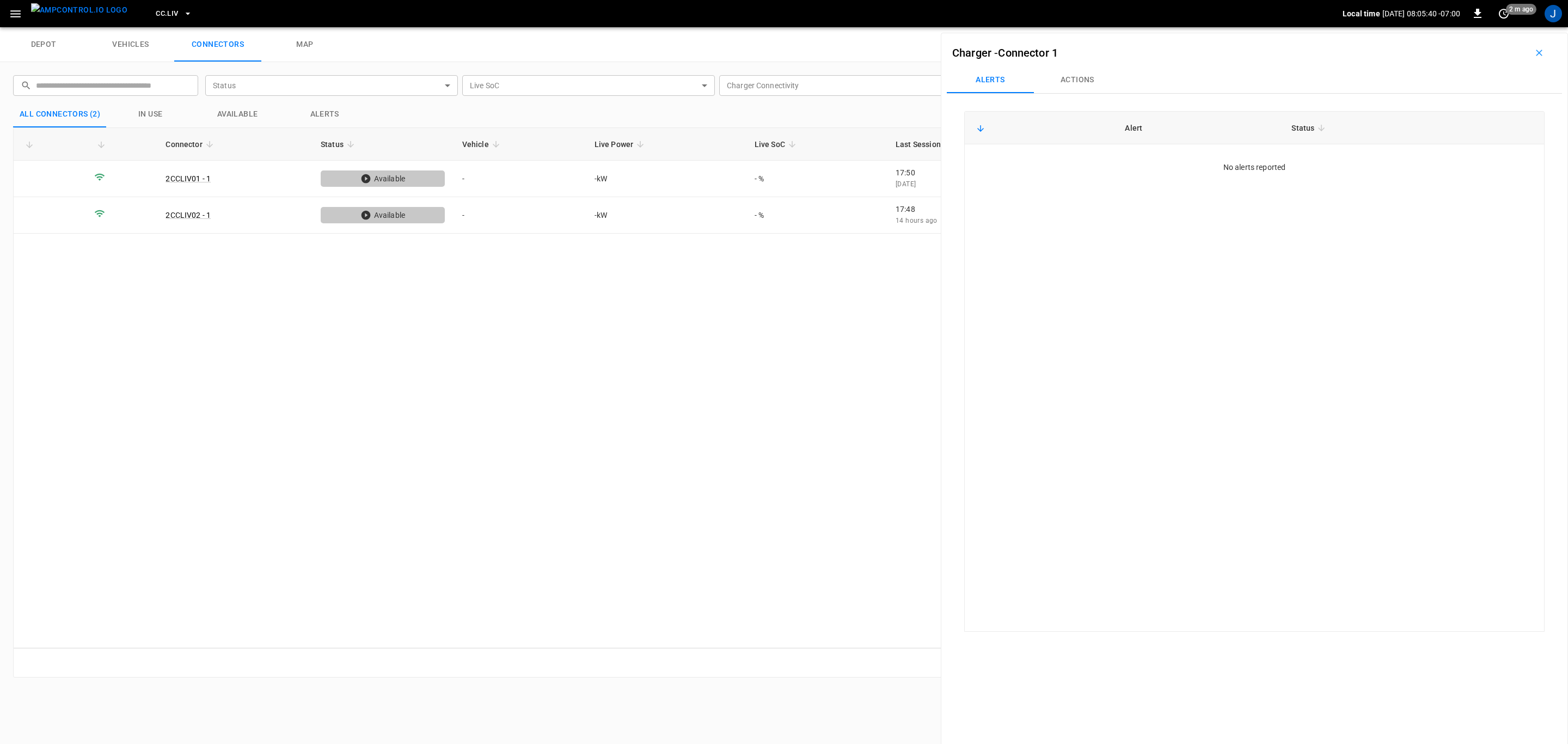
click at [182, 11] on icon "button" at bounding box center [188, 14] width 11 height 11
click at [173, 92] on p "CC.MOD" at bounding box center [194, 89] width 109 height 11
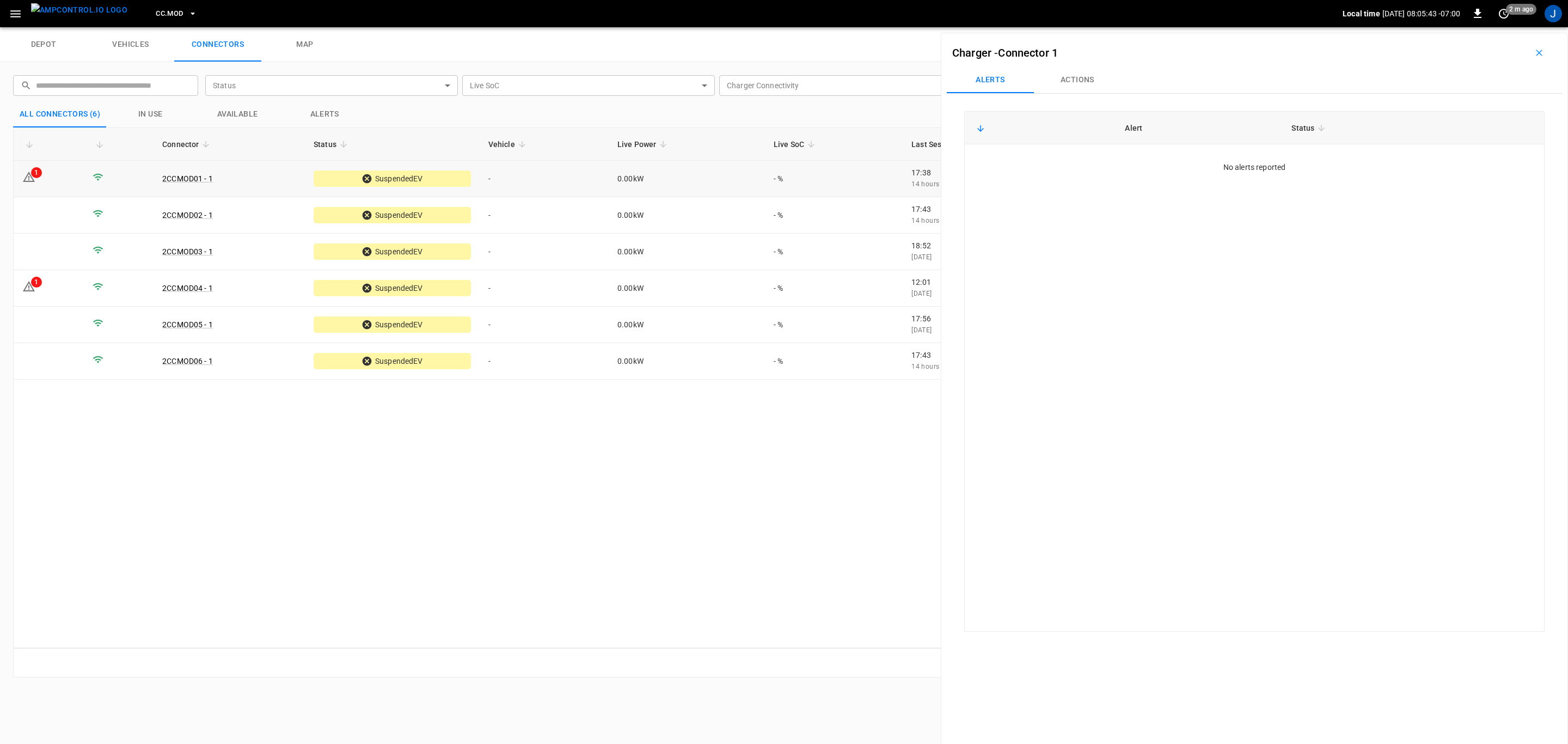
click at [47, 177] on td "1" at bounding box center [49, 179] width 70 height 36
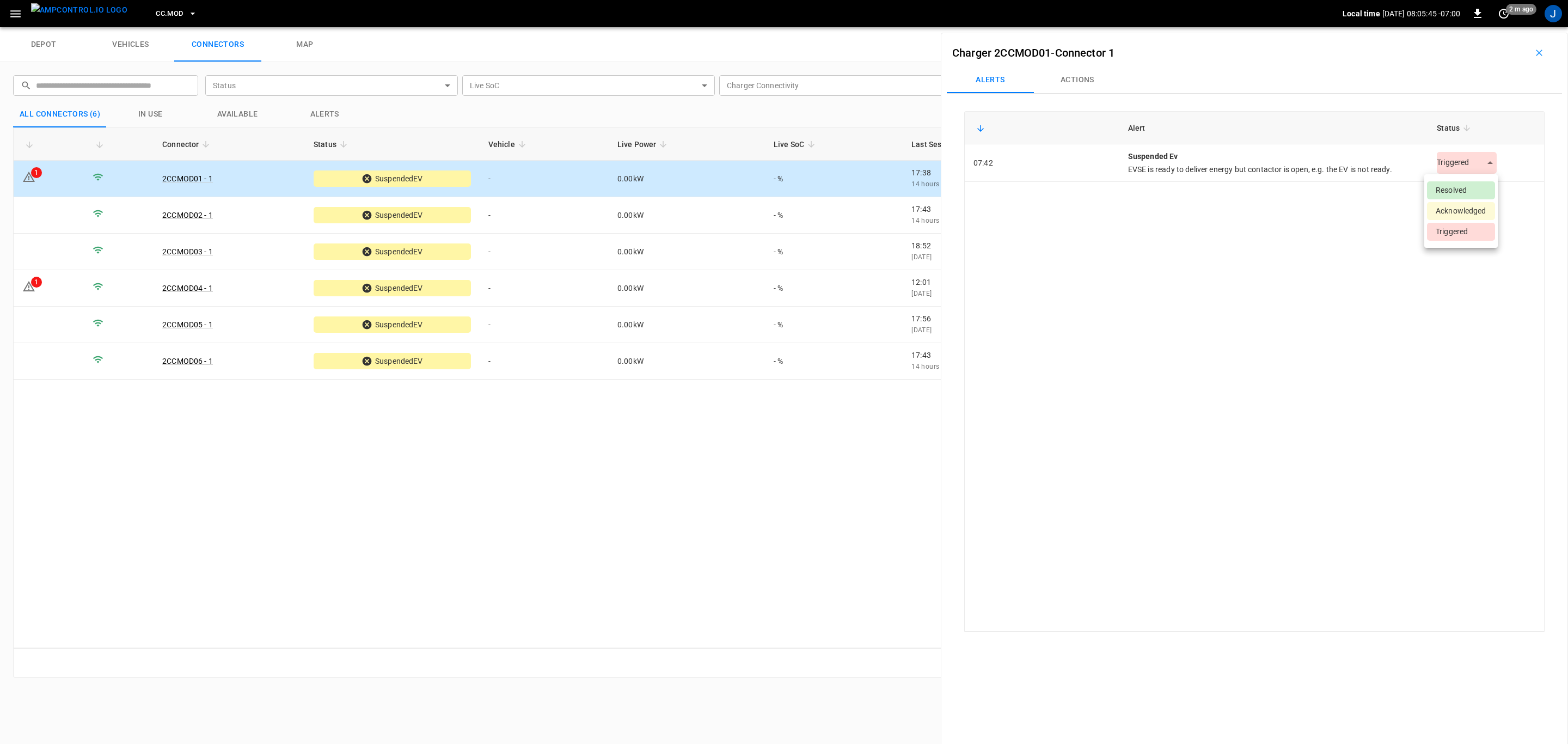
click at [1486, 27] on body "CC.MOD Local time [DATE] 08:05:45 -07:00 0 2 m ago J depot vehicles connectors …" at bounding box center [784, 14] width 1568 height 27
click at [1451, 185] on li "Resolved" at bounding box center [1461, 190] width 68 height 18
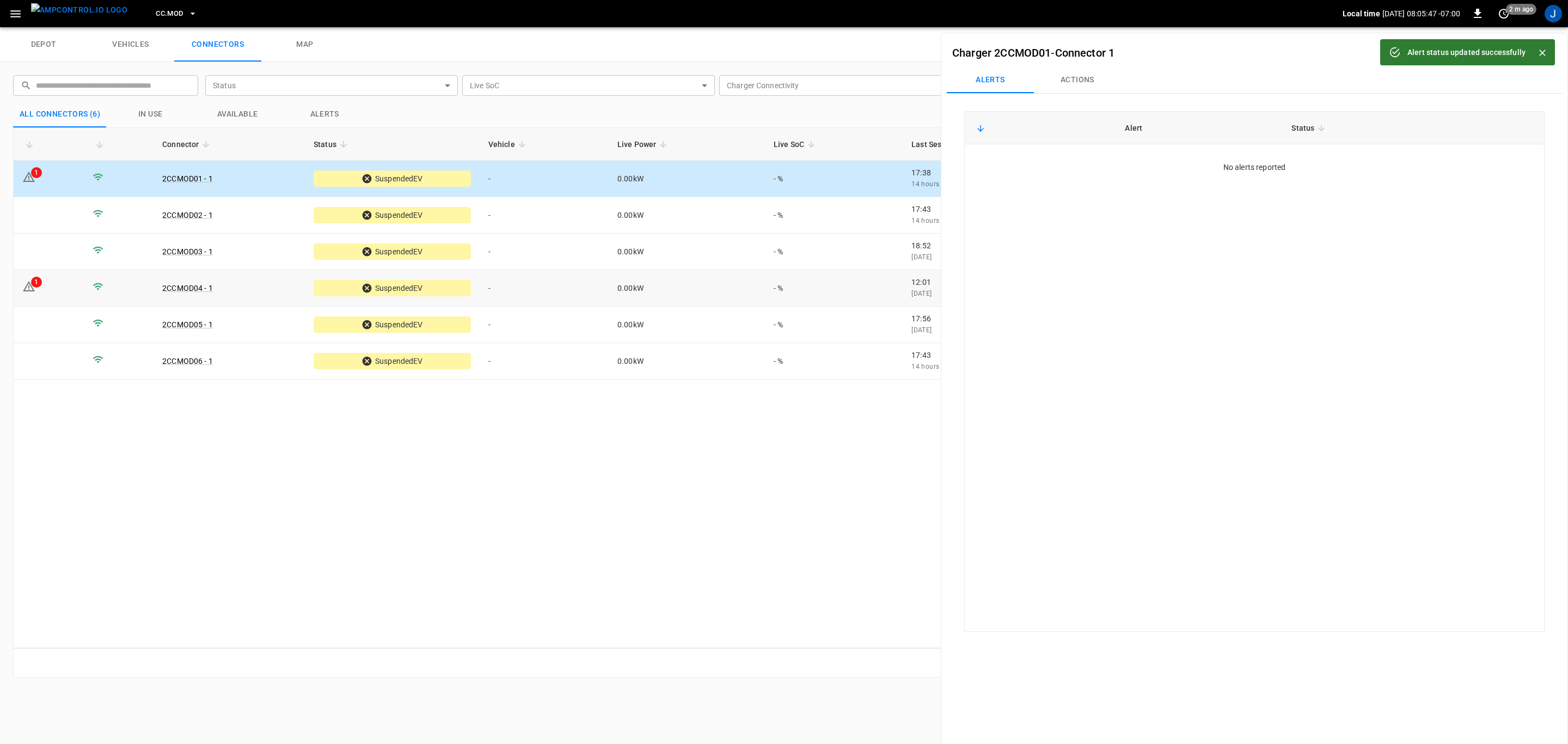
click at [51, 294] on td "1" at bounding box center [49, 288] width 70 height 36
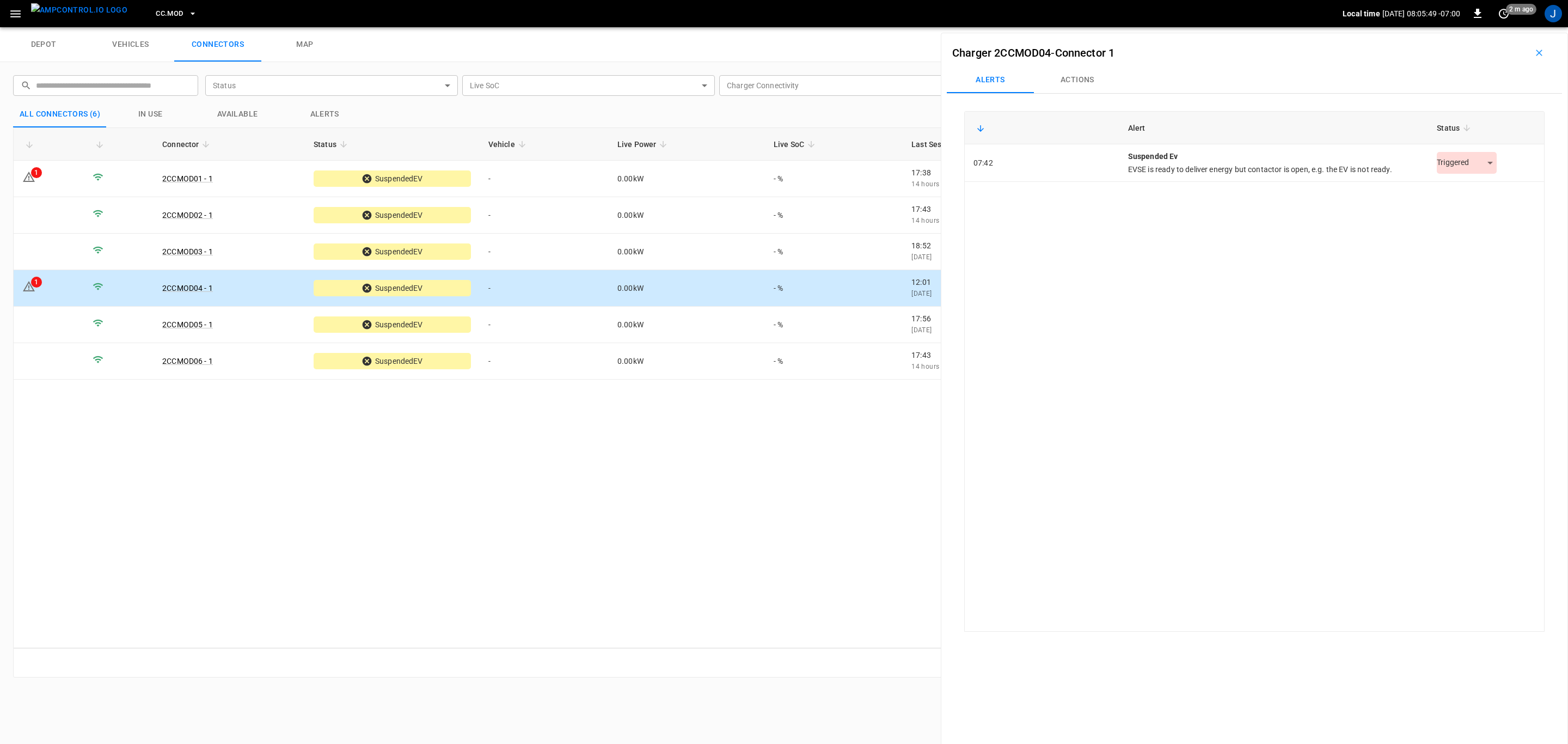
click at [1485, 27] on body "CC.MOD Local time [DATE] 08:05:49 -07:00 0 2 m ago J depot vehicles connectors …" at bounding box center [784, 14] width 1568 height 27
click at [1454, 192] on li "Resolved" at bounding box center [1461, 190] width 68 height 18
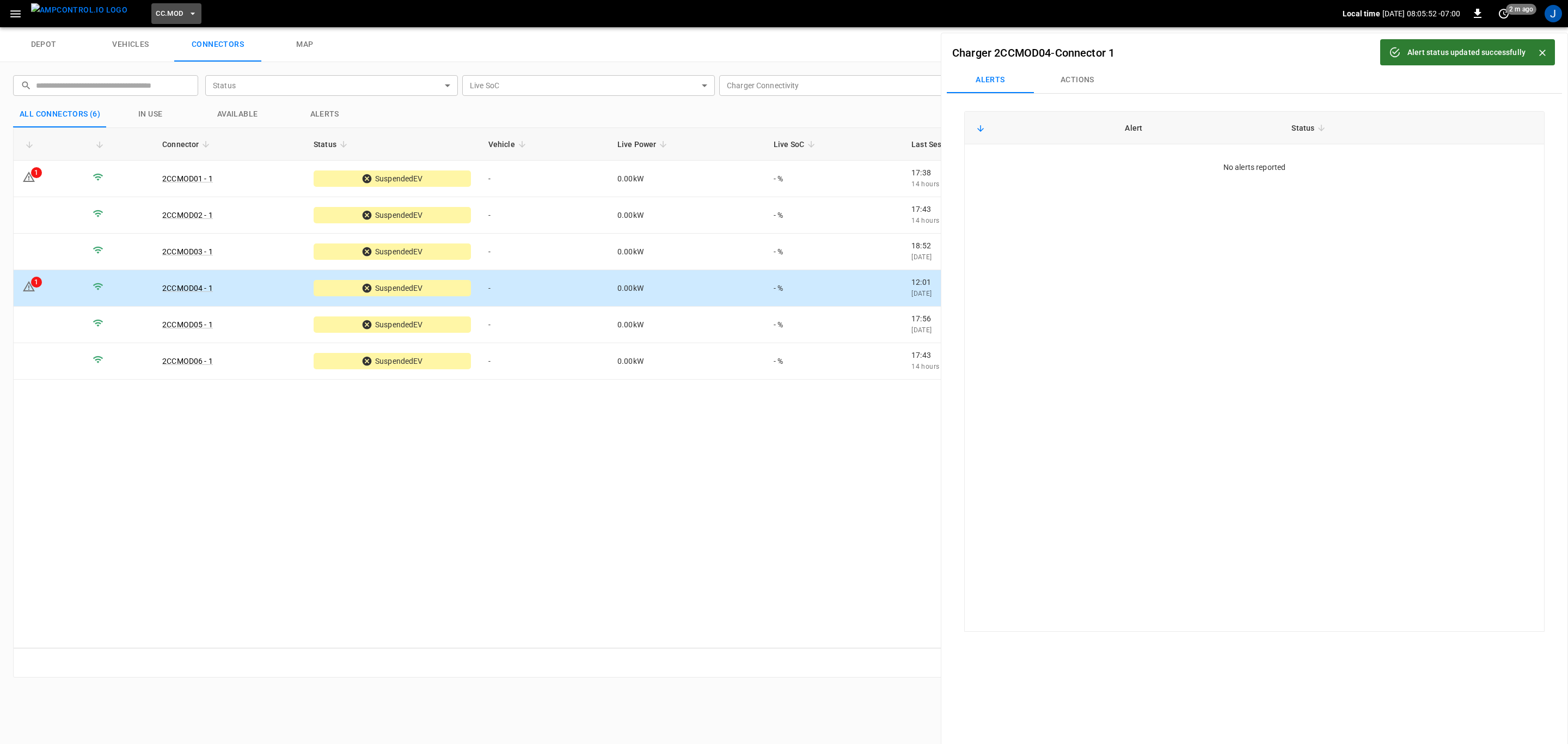
click at [187, 12] on icon "button" at bounding box center [192, 14] width 11 height 11
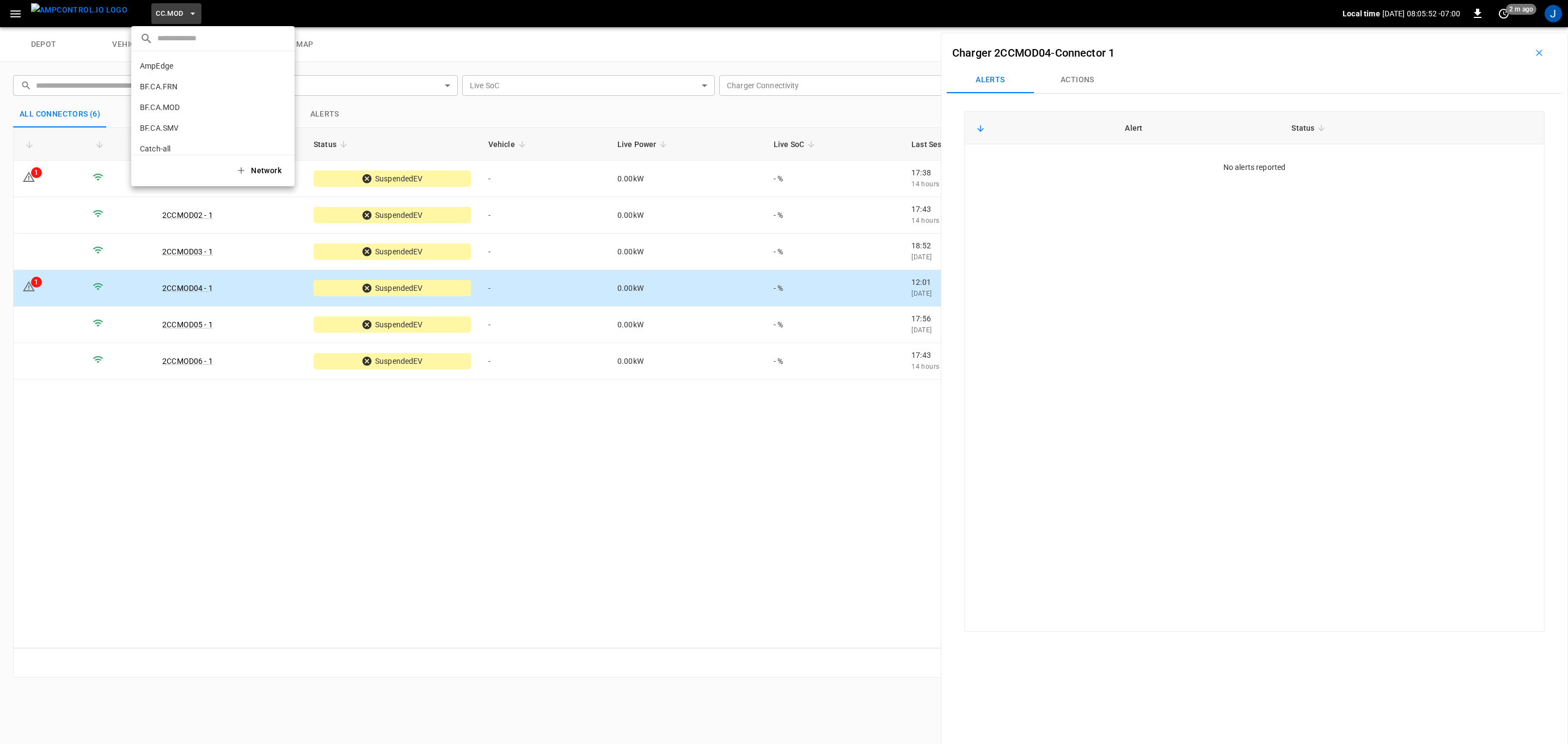
scroll to position [266, 0]
click at [167, 88] on p "CC.SAC" at bounding box center [193, 89] width 107 height 11
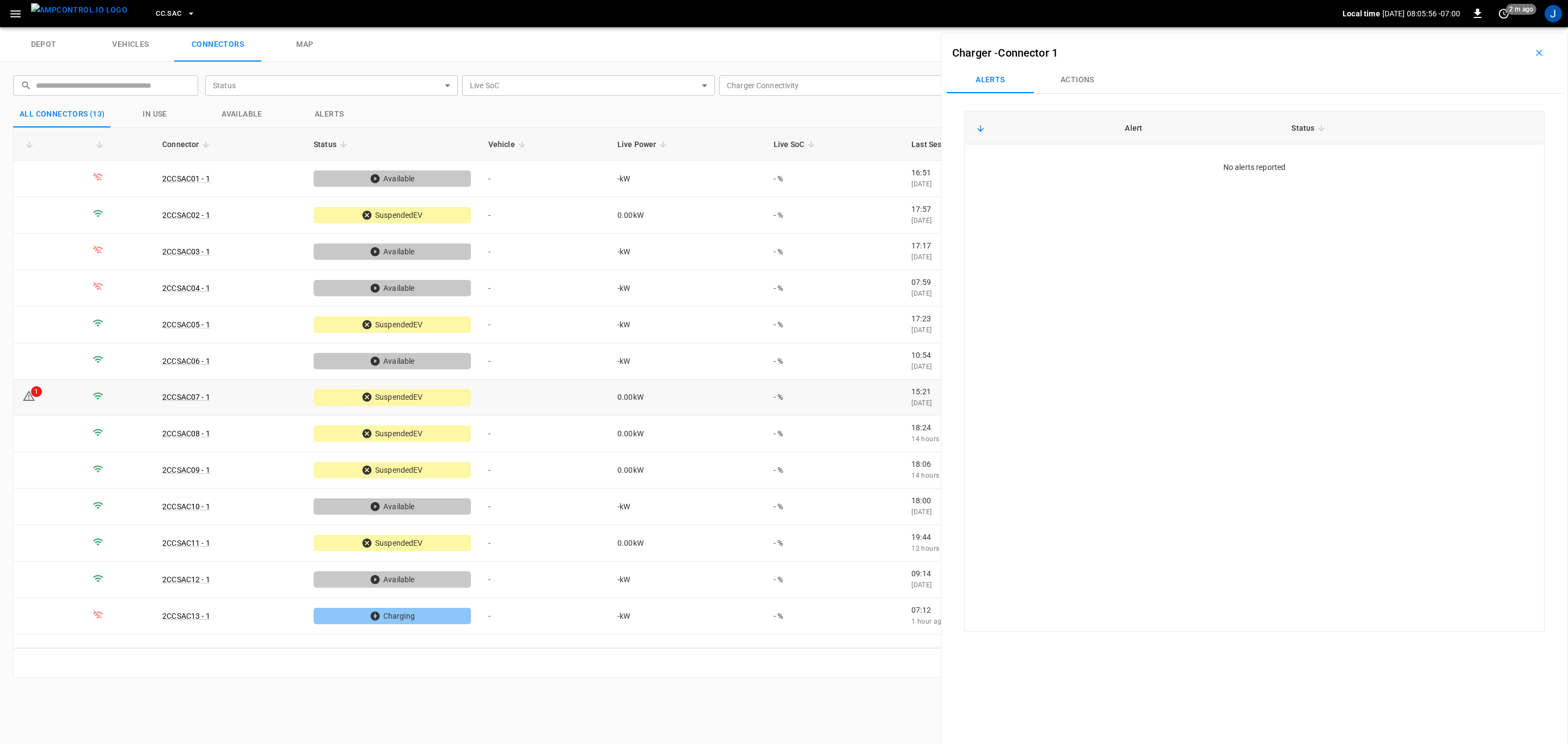
click at [57, 396] on td "1" at bounding box center [49, 398] width 70 height 36
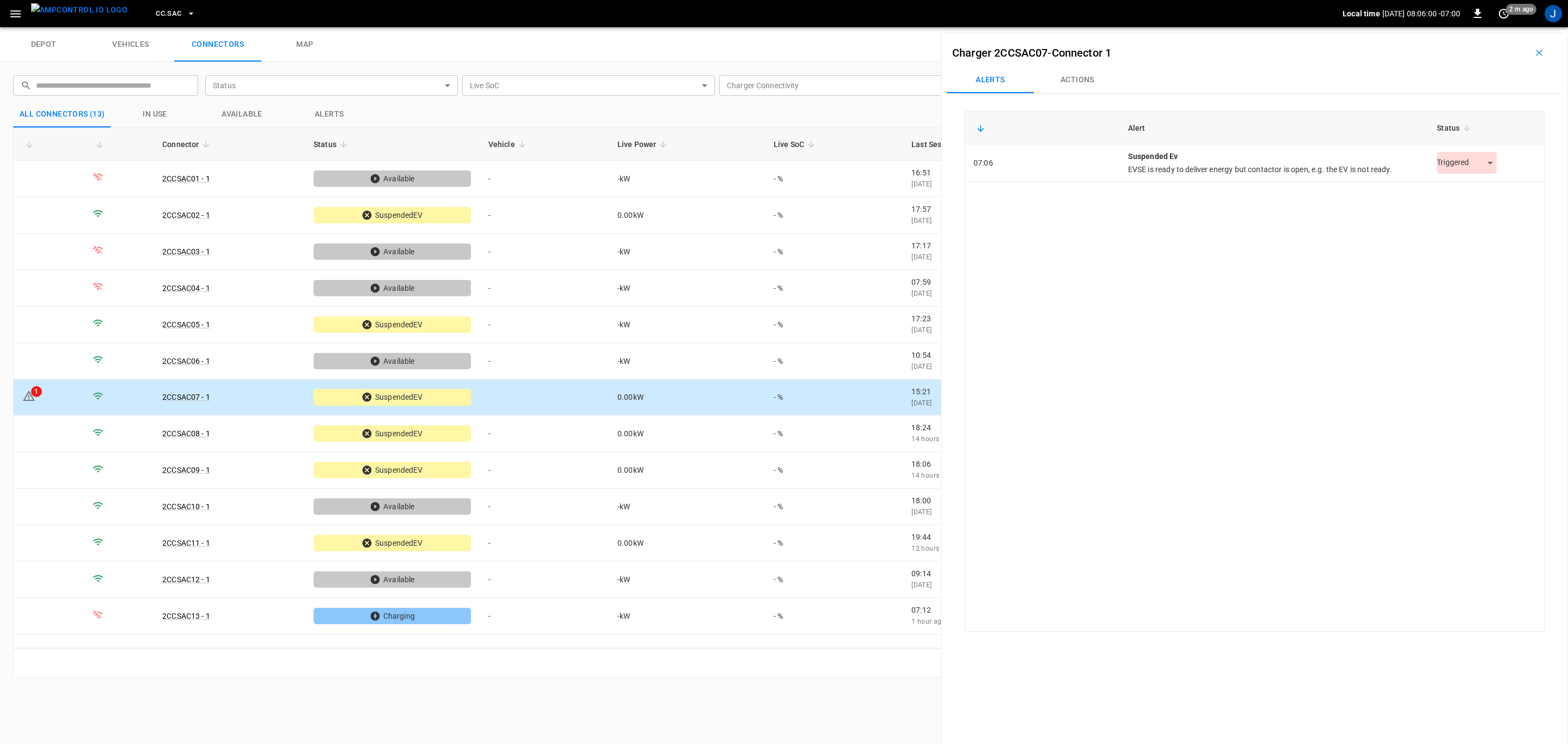
click at [1486, 27] on body "CC.SAC Local time [DATE] 08:06:00 -07:00 0 2 m ago J depot vehicles connectors …" at bounding box center [784, 14] width 1568 height 27
click at [1468, 191] on li "Resolved" at bounding box center [1461, 190] width 68 height 18
click at [186, 12] on icon "button" at bounding box center [191, 14] width 11 height 11
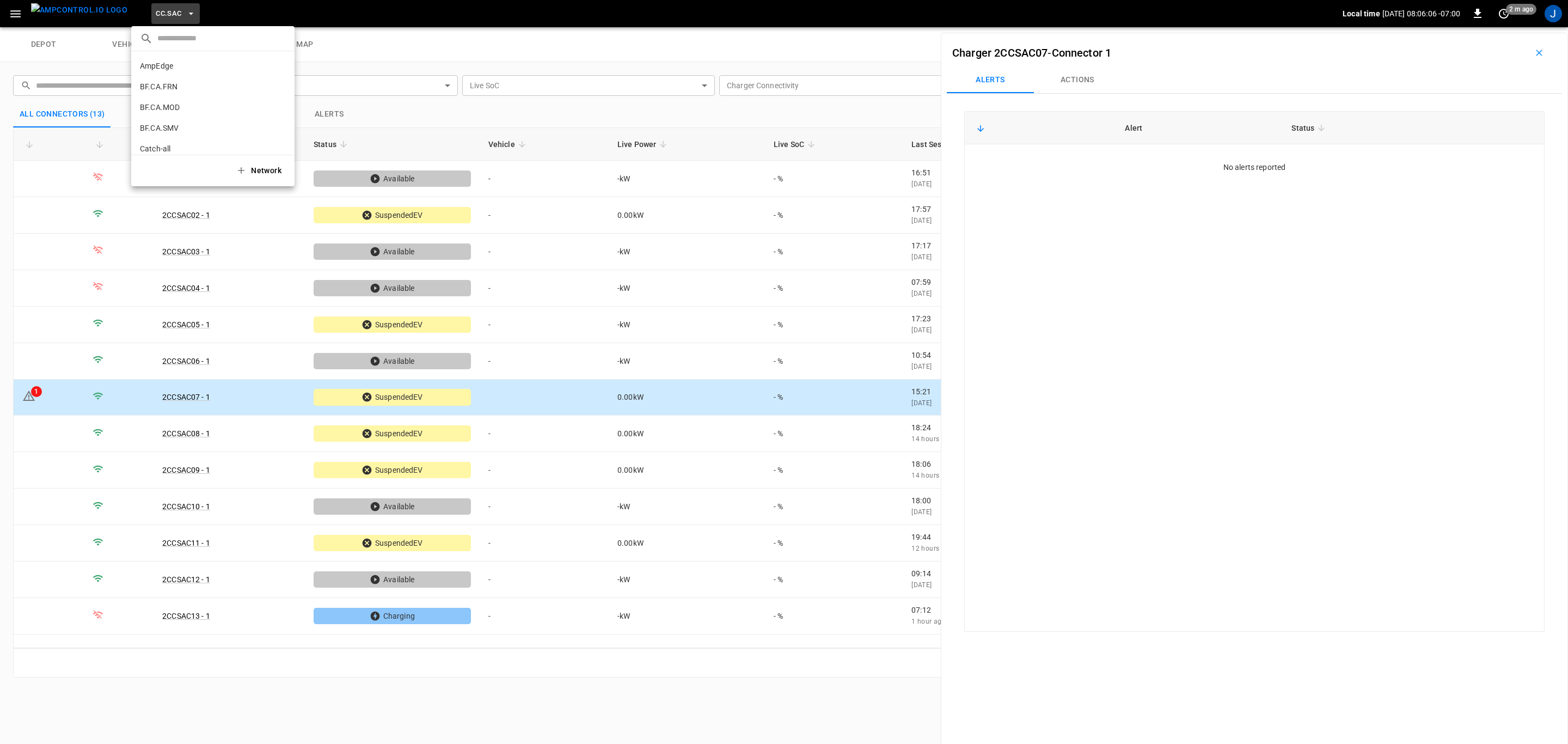
scroll to position [286, 0]
click at [163, 88] on p "CC.STK" at bounding box center [193, 90] width 107 height 11
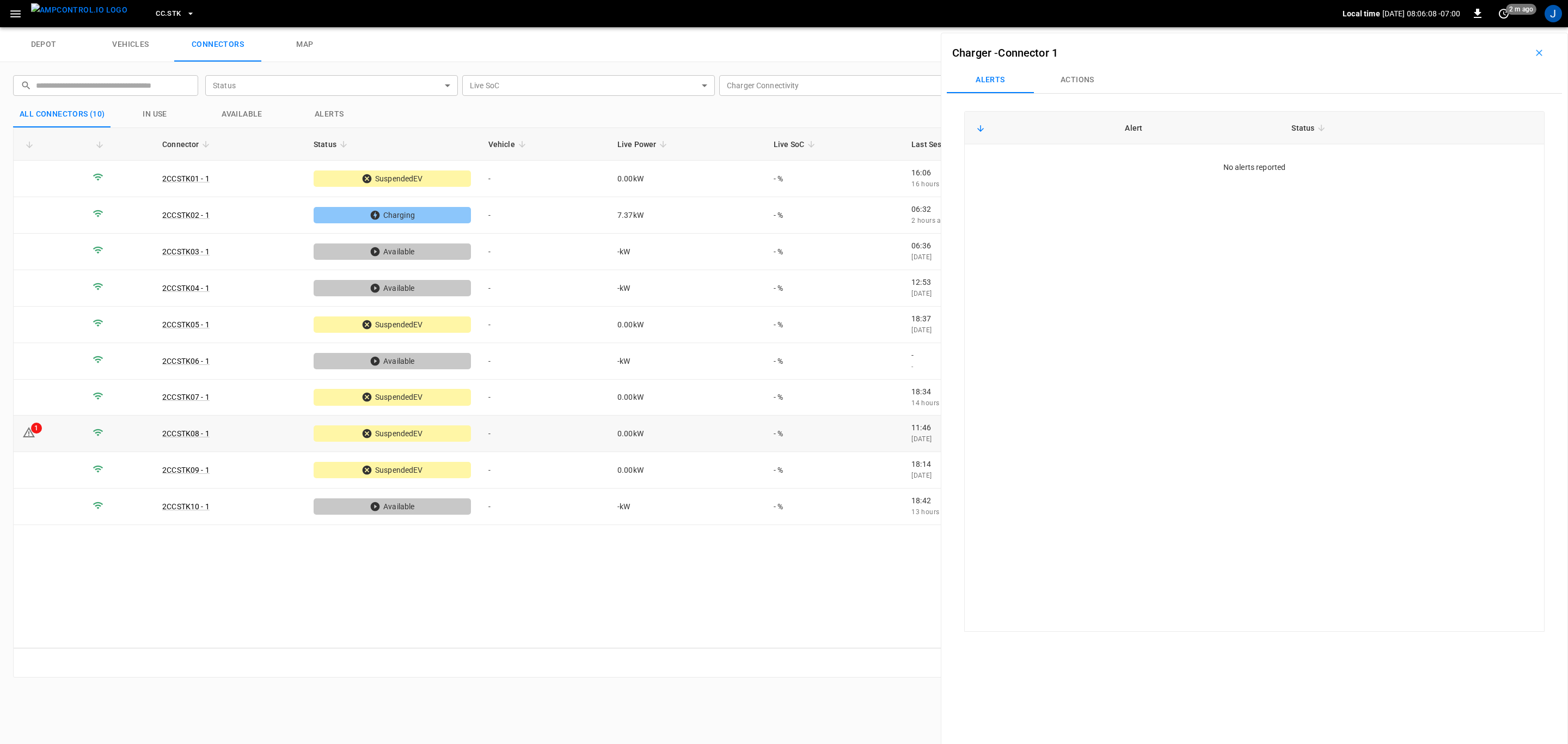
click at [62, 433] on td "1" at bounding box center [49, 433] width 70 height 36
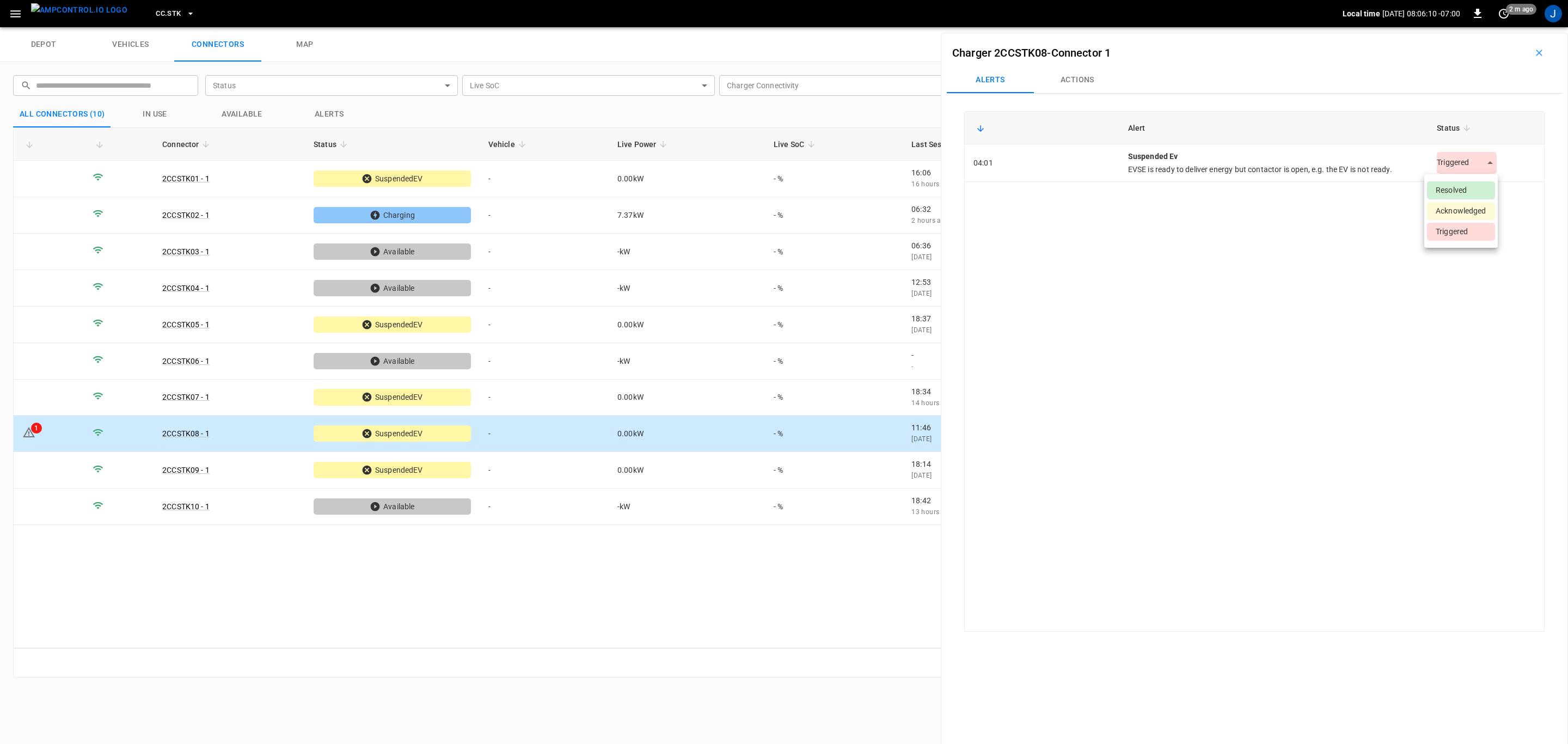
click at [1482, 27] on body "CC.STK Local time [DATE] 08:06:10 -07:00 0 2 m ago J depot vehicles connectors …" at bounding box center [784, 14] width 1568 height 27
click at [1455, 188] on li "Resolved" at bounding box center [1461, 190] width 68 height 18
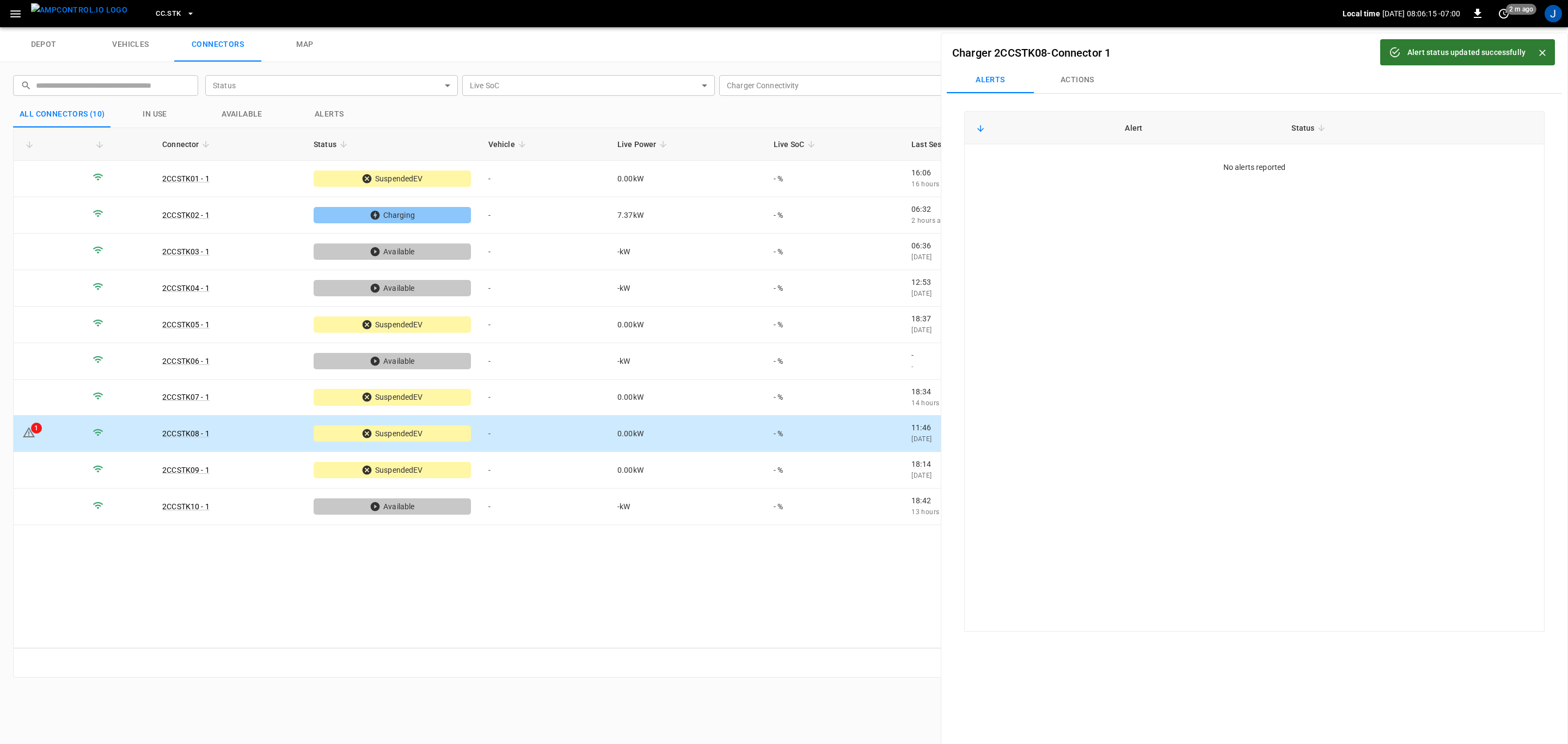
click at [185, 11] on icon "button" at bounding box center [190, 14] width 11 height 11
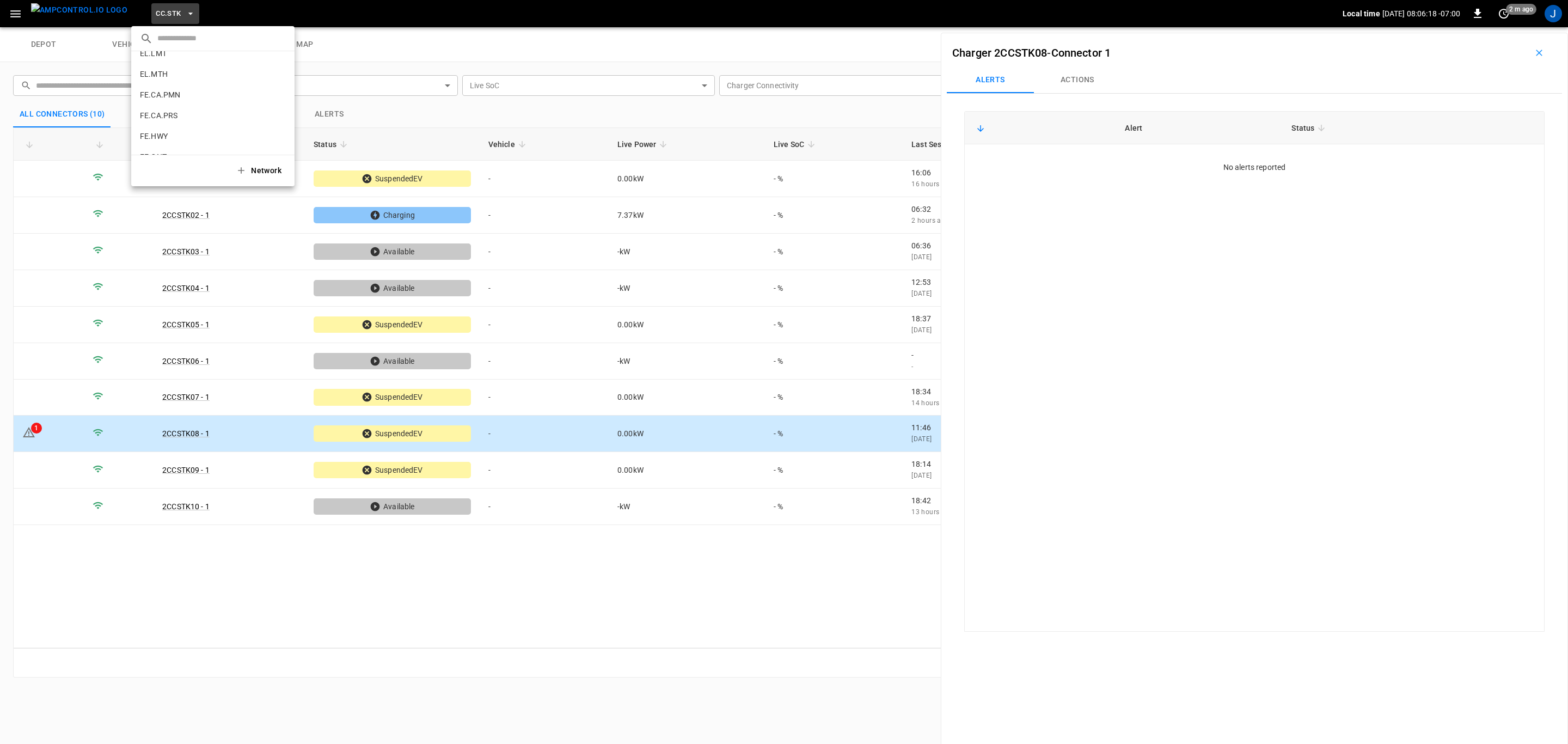
scroll to position [390, 0]
click at [196, 69] on p "FE.CA.PMN" at bounding box center [192, 70] width 106 height 11
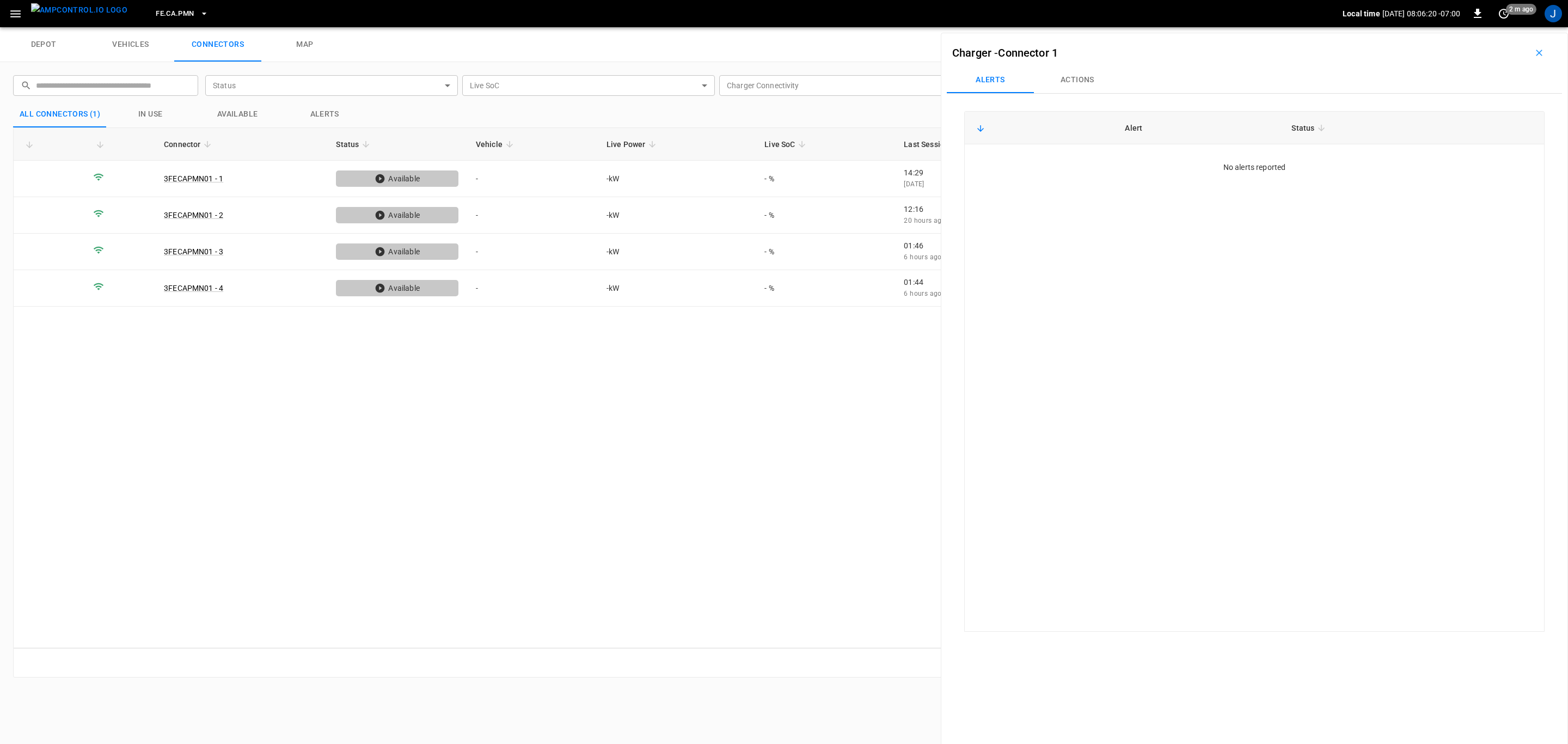
click at [198, 14] on icon "button" at bounding box center [204, 14] width 11 height 11
click at [171, 87] on p "FE.CA.PRS" at bounding box center [192, 89] width 106 height 11
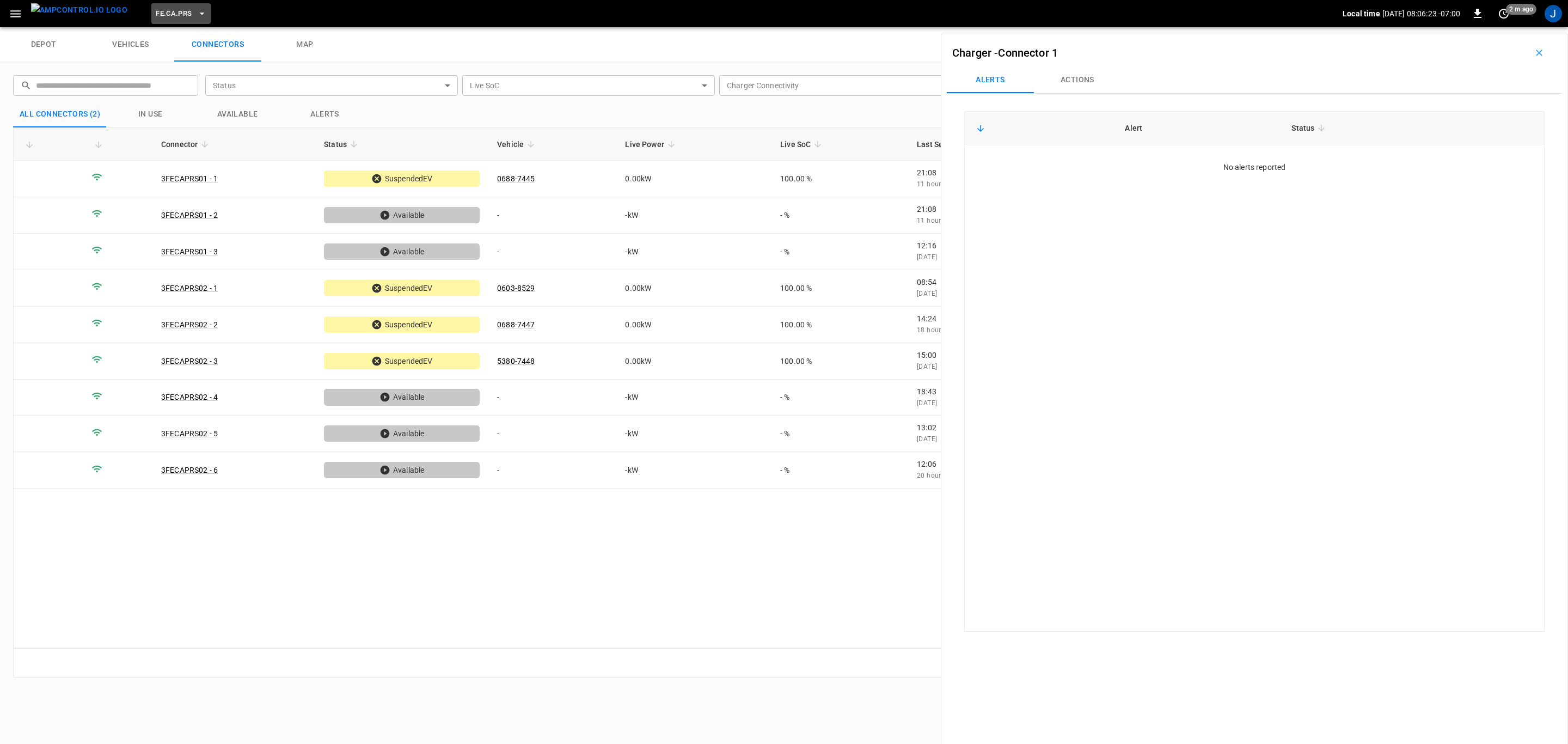
click at [196, 16] on icon "button" at bounding box center [202, 14] width 11 height 11
click at [175, 92] on p "FE.HWY" at bounding box center [193, 90] width 107 height 11
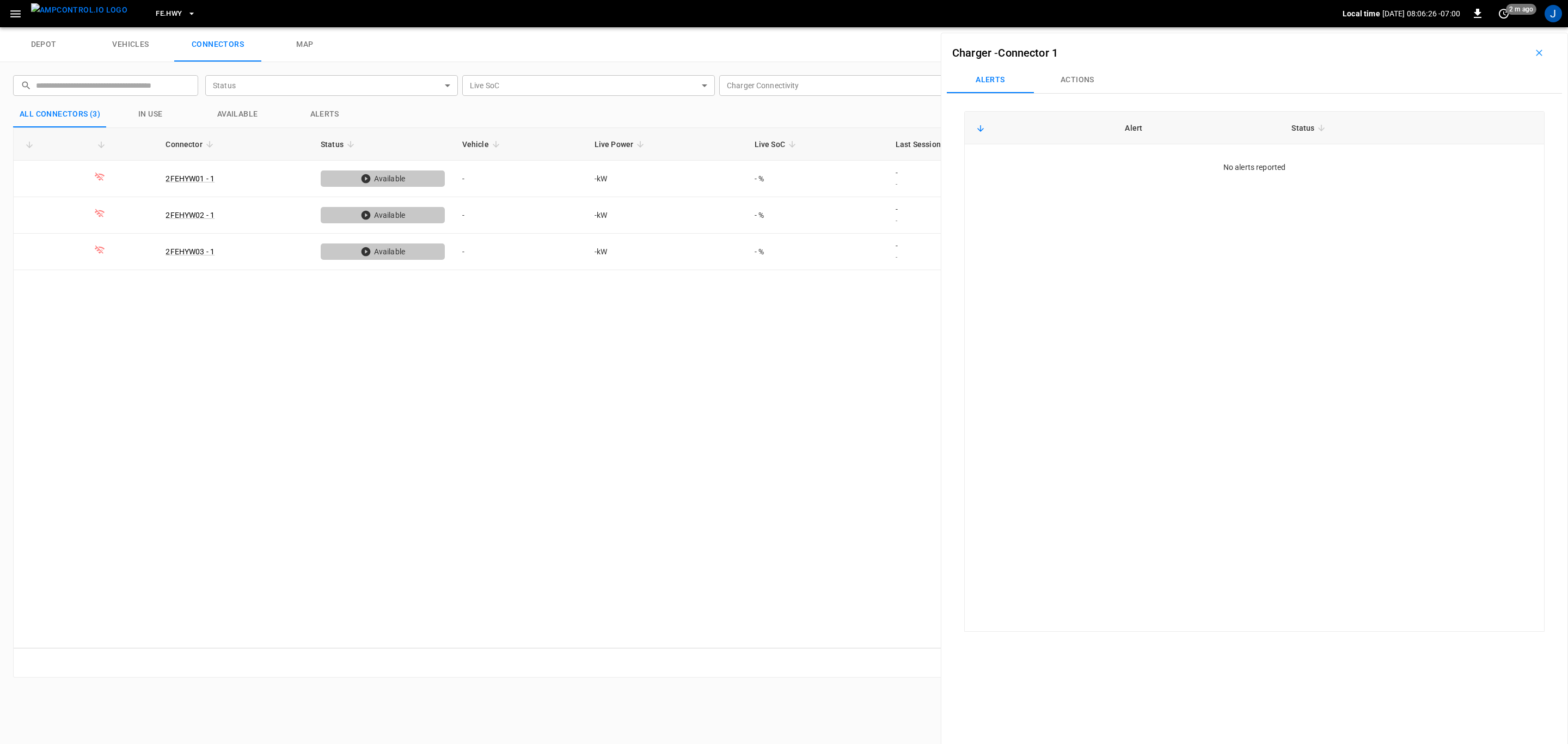
click at [186, 16] on icon "button" at bounding box center [192, 14] width 11 height 11
click at [160, 92] on p "FE.ONT" at bounding box center [192, 89] width 106 height 11
click at [1535, 53] on icon "button" at bounding box center [1539, 53] width 11 height 11
click at [185, 219] on link "2FEONT02 - 1" at bounding box center [189, 215] width 48 height 9
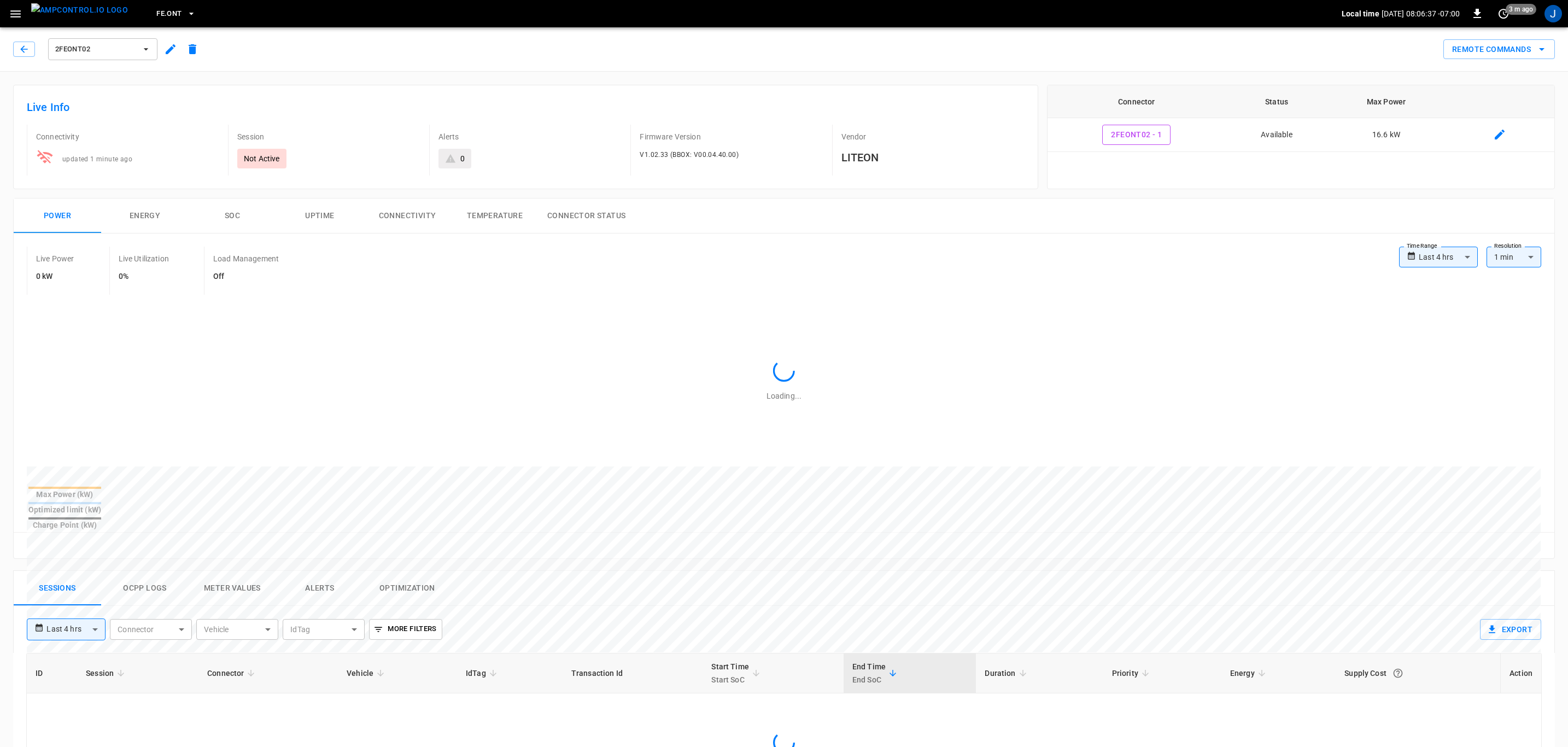
type input "**********"
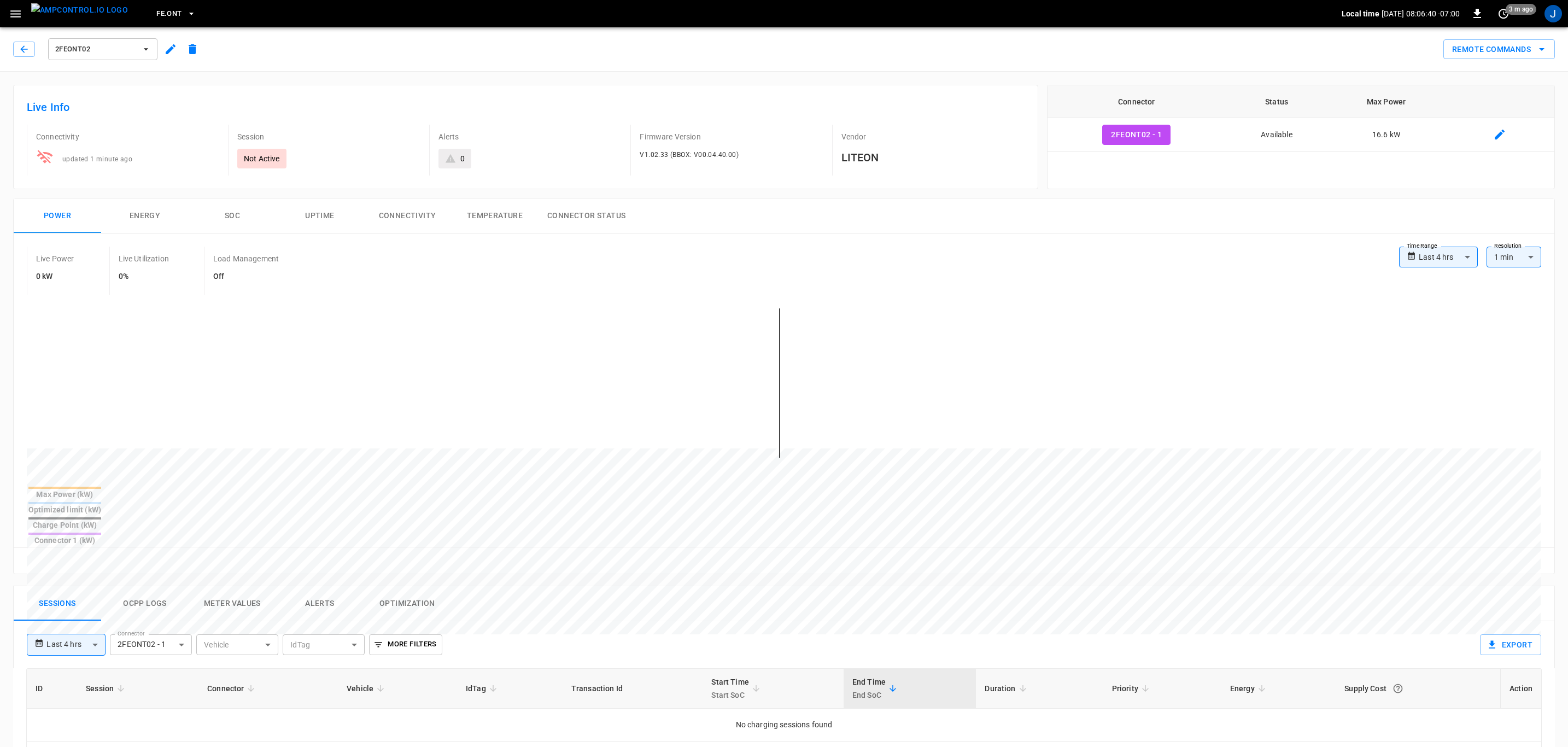
click at [423, 216] on button "Connectivity" at bounding box center [407, 216] width 87 height 35
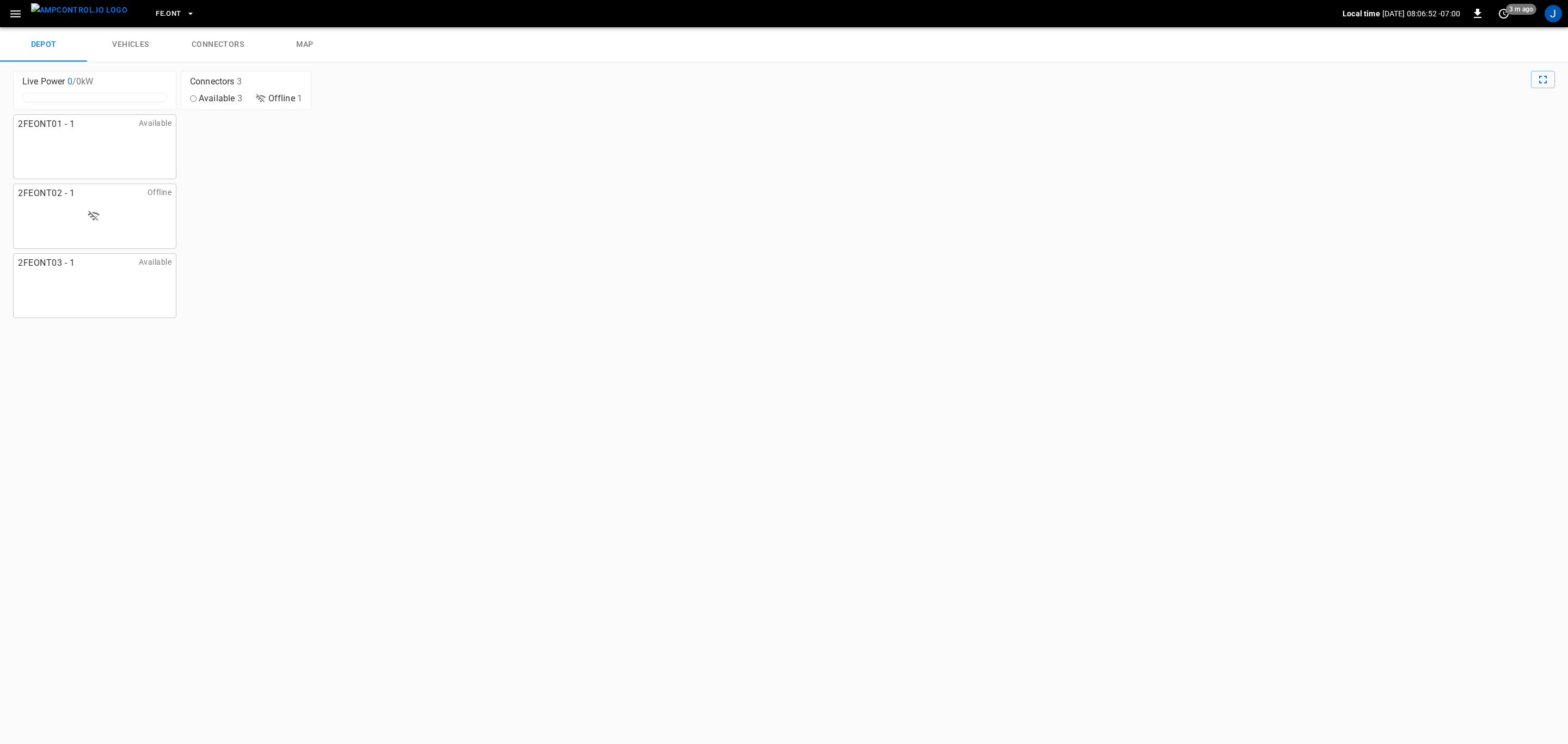
drag, startPoint x: 211, startPoint y: 45, endPoint x: 202, endPoint y: 45, distance: 9.0
click at [211, 45] on link "connectors" at bounding box center [217, 45] width 87 height 35
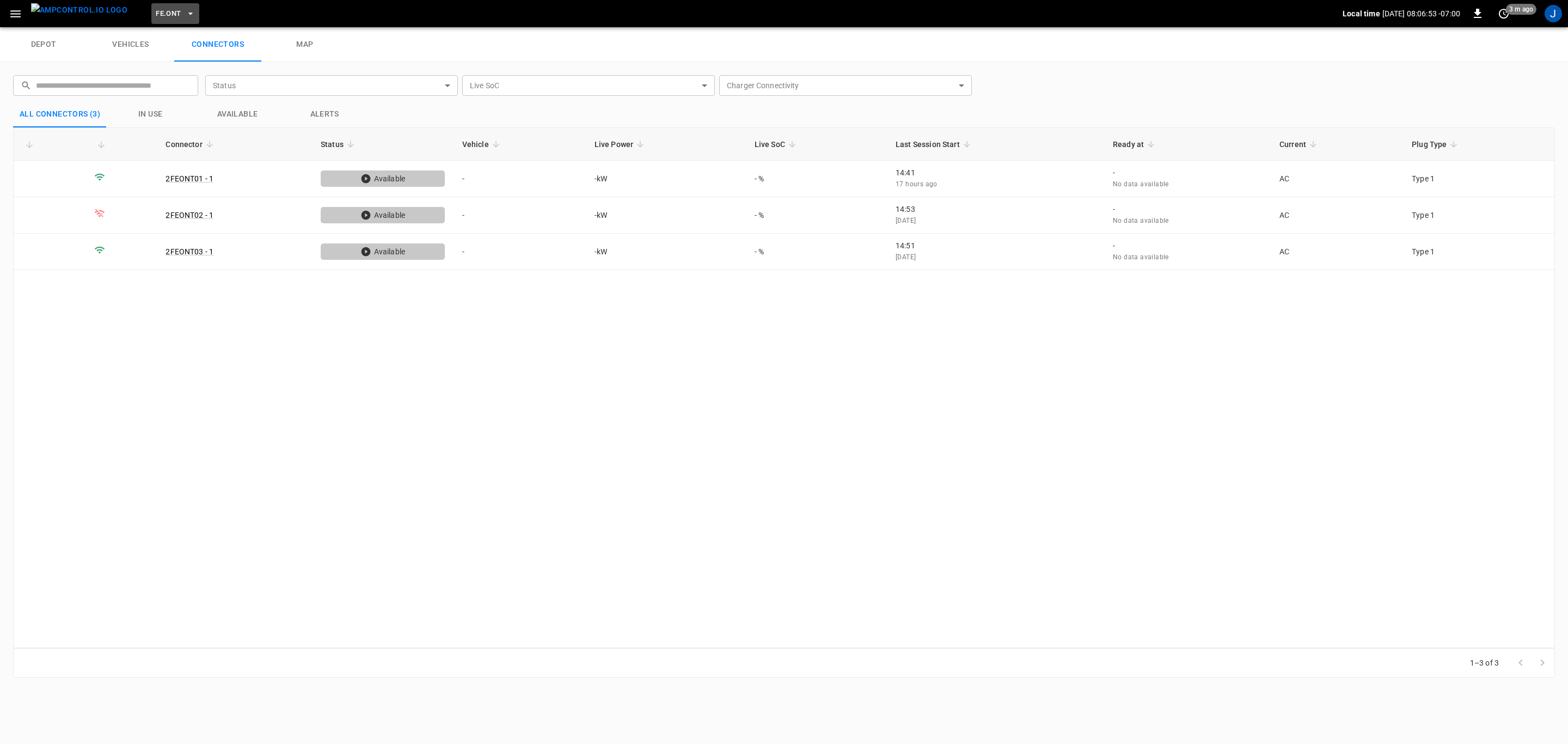
click at [188, 14] on icon "button" at bounding box center [190, 14] width 4 height 2
click at [170, 87] on p "FE.PMN" at bounding box center [192, 89] width 106 height 11
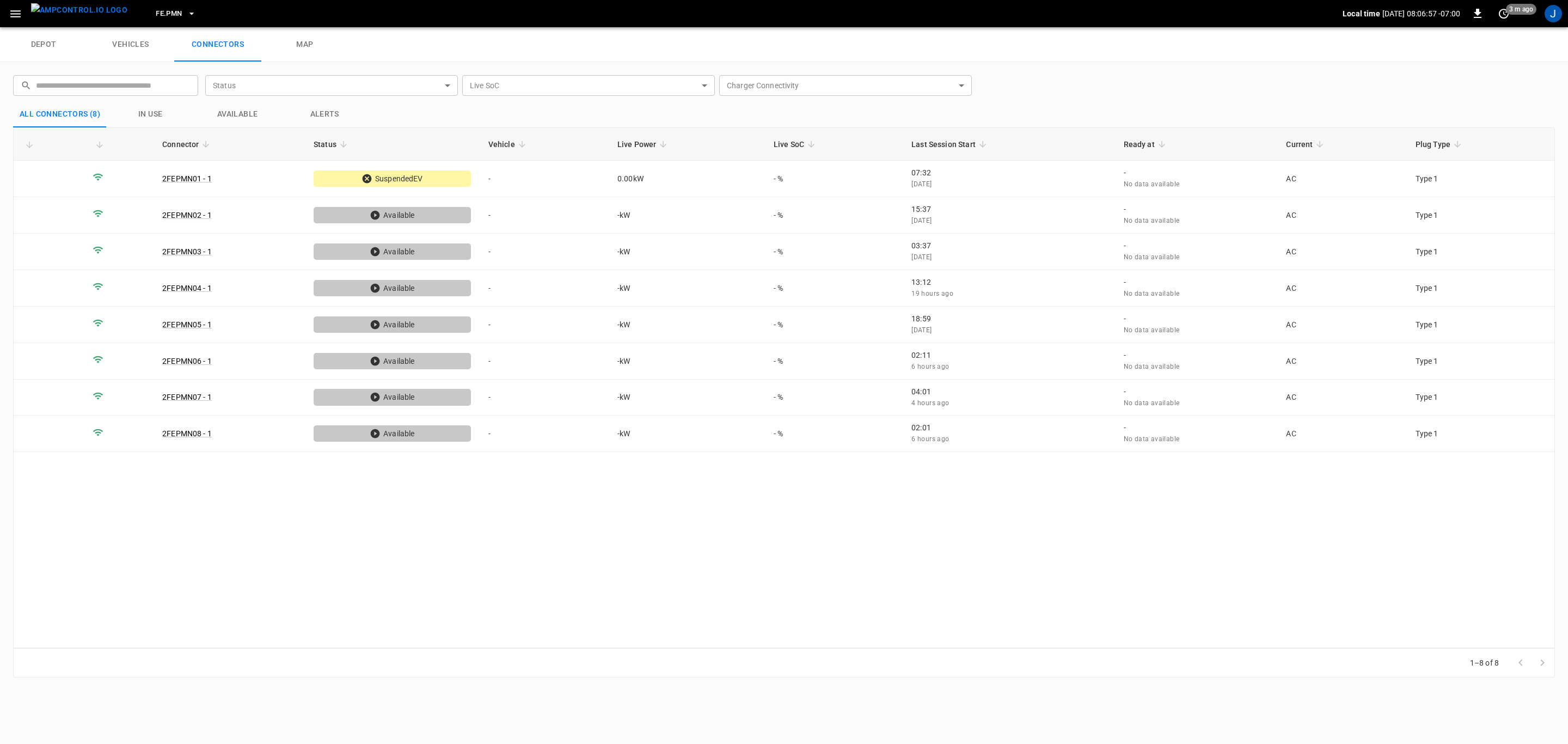
click at [186, 10] on icon "button" at bounding box center [192, 14] width 11 height 11
click at [170, 92] on p "FE.RLY" at bounding box center [192, 90] width 106 height 11
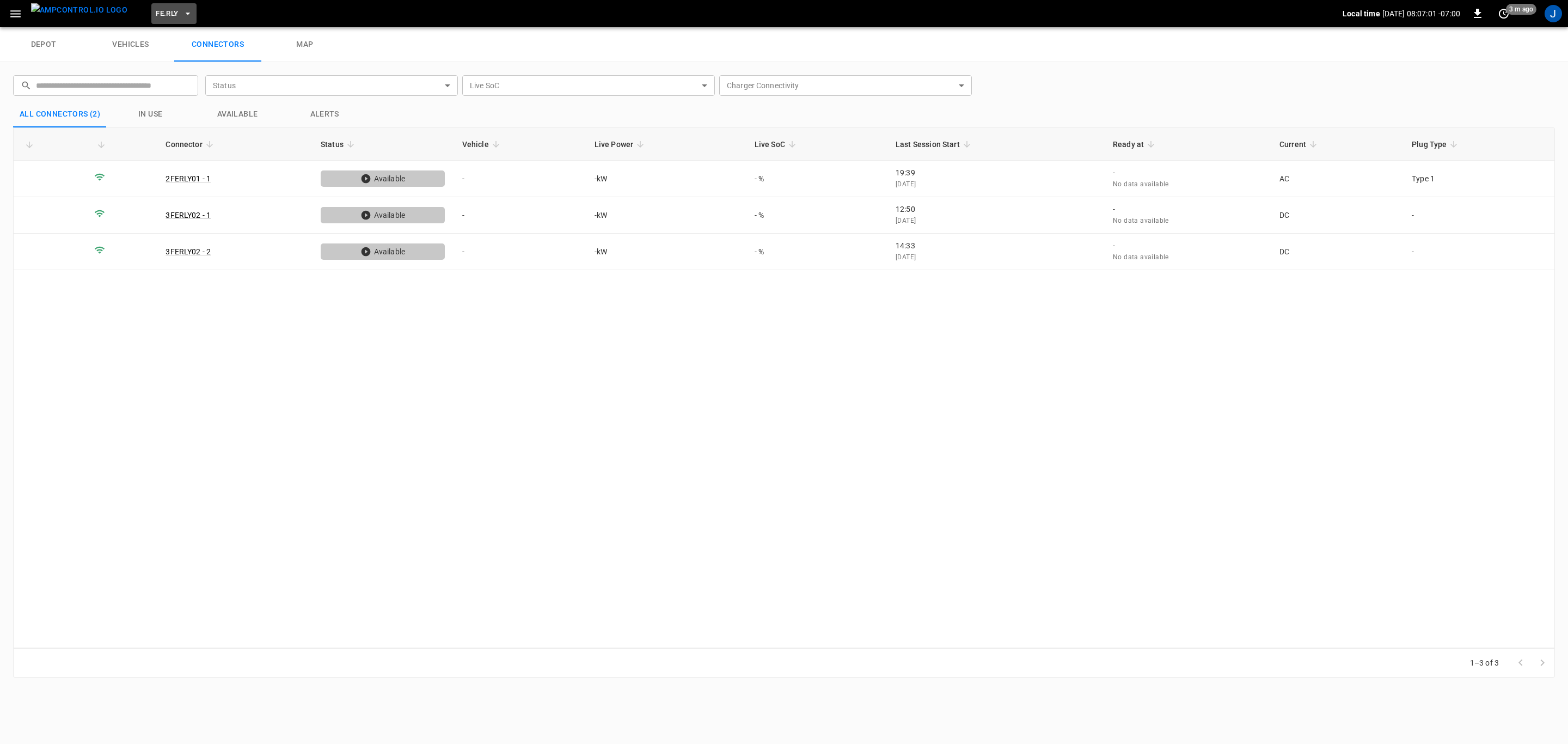
click at [182, 11] on icon "button" at bounding box center [188, 14] width 11 height 11
click at [188, 126] on p "RB.CA.CON" at bounding box center [192, 131] width 106 height 11
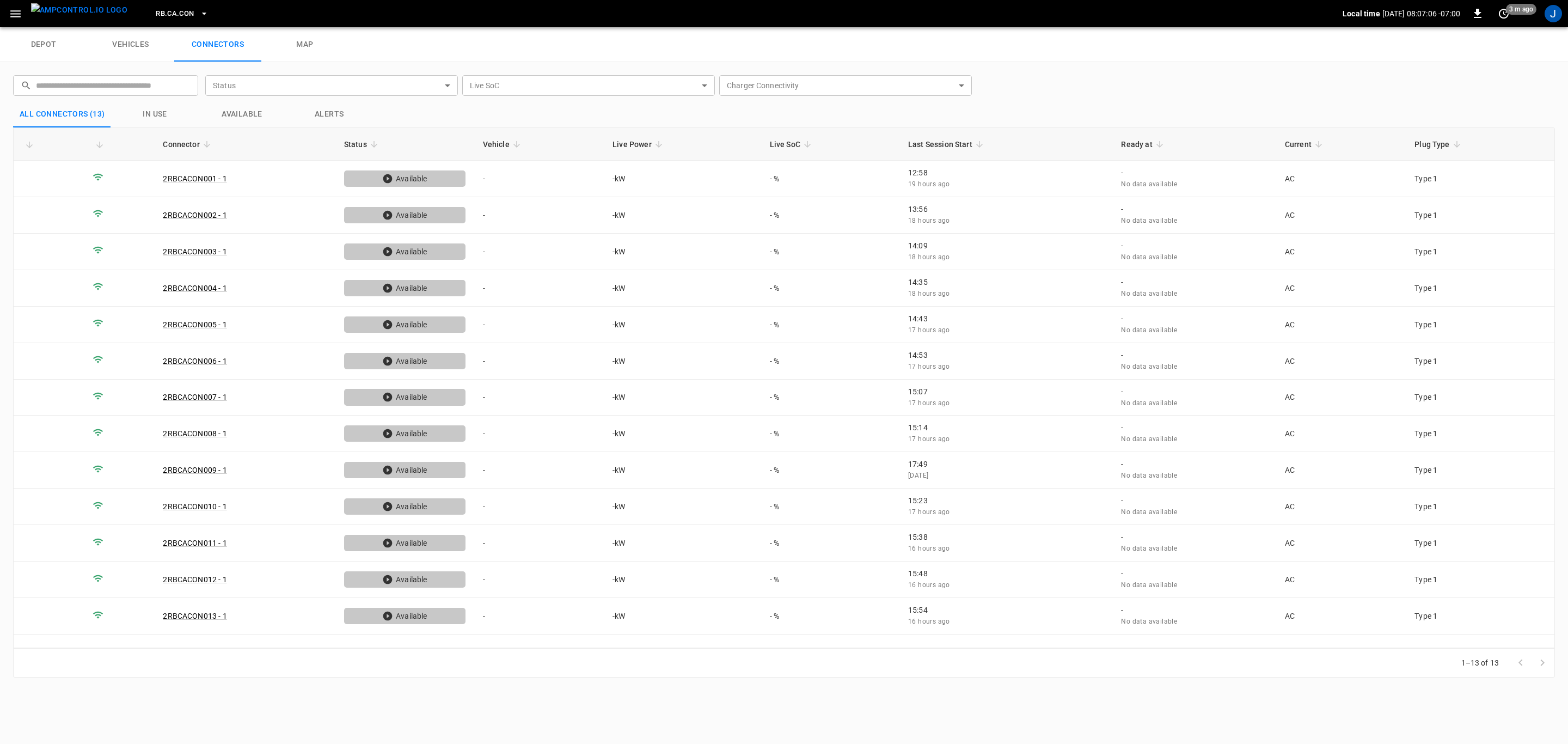
click at [198, 16] on icon "button" at bounding box center [204, 14] width 11 height 11
click at [185, 92] on p "RB.CA.FRN" at bounding box center [194, 89] width 108 height 11
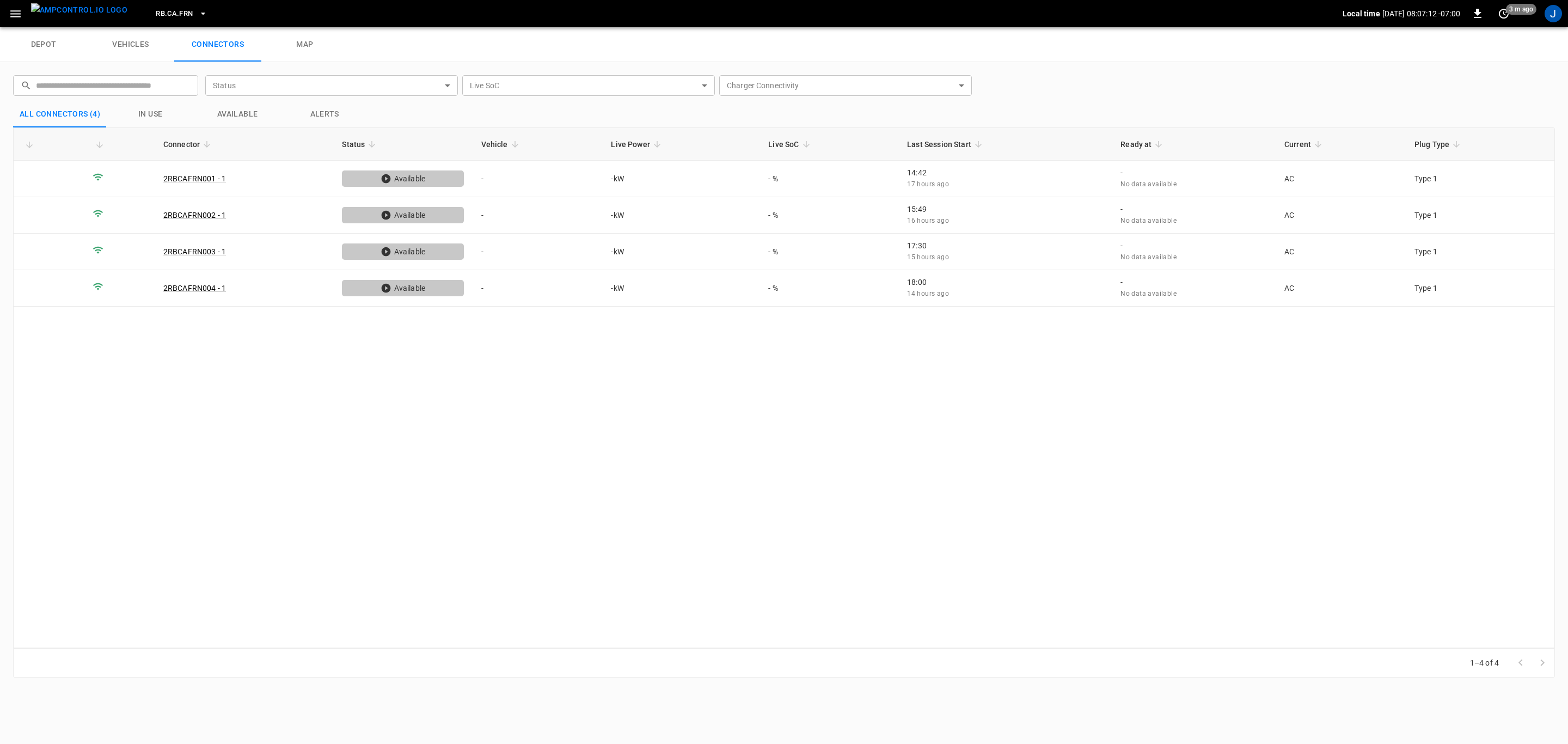
click at [198, 10] on icon "button" at bounding box center [203, 14] width 11 height 11
click at [199, 95] on p "RB.CA.GRD" at bounding box center [192, 89] width 106 height 11
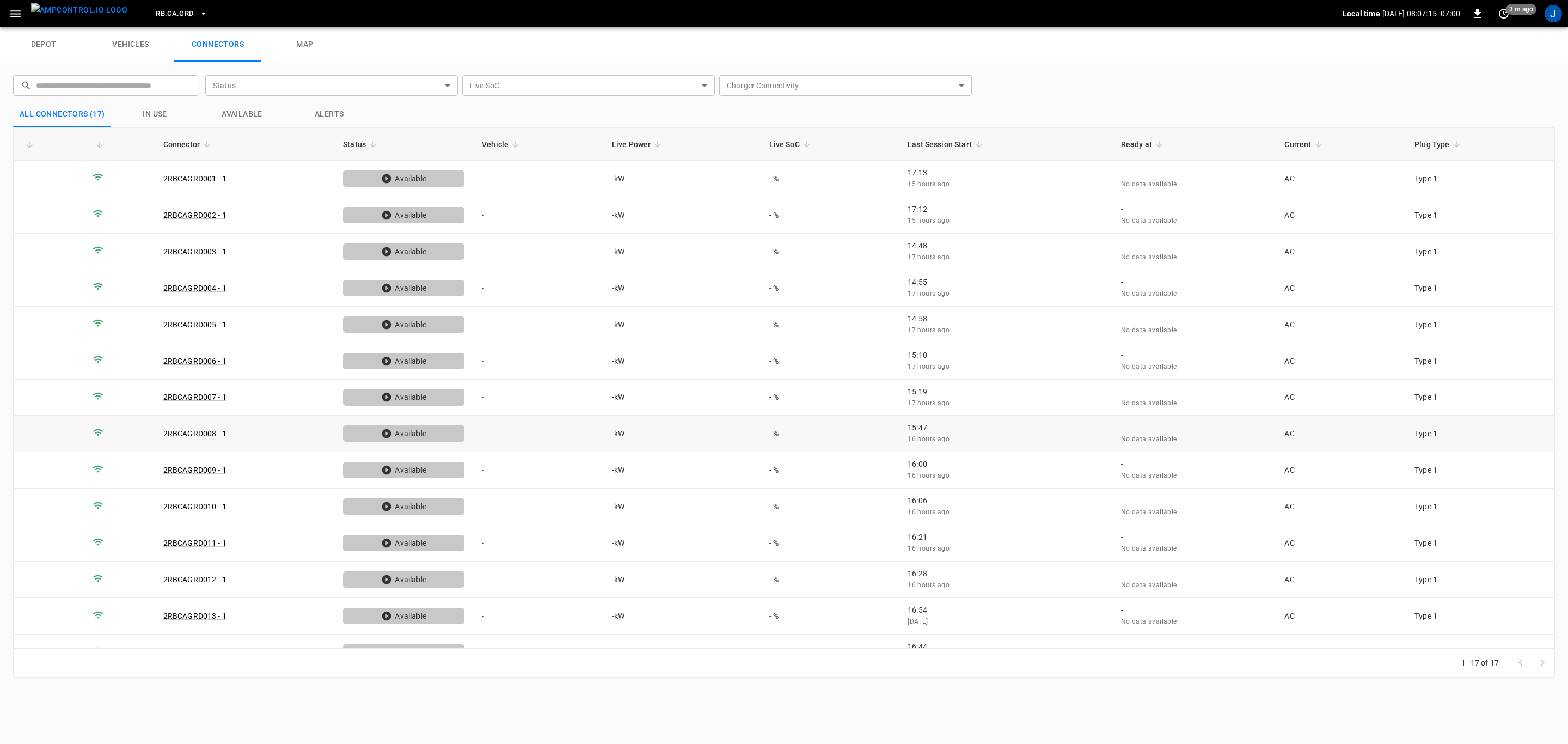
scroll to position [132, 0]
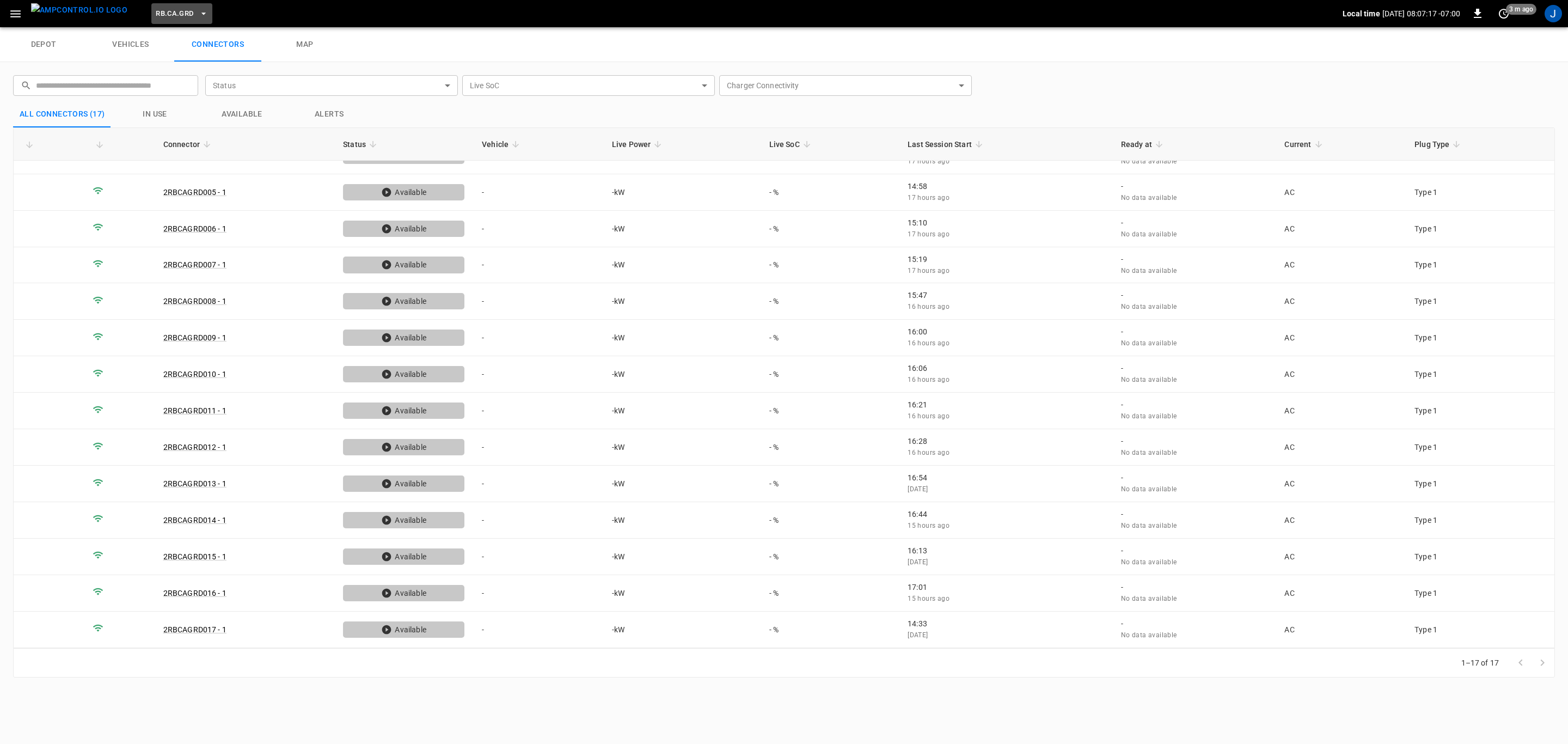
click at [198, 15] on icon "button" at bounding box center [204, 14] width 11 height 11
click at [196, 115] on p "SL.STT ([GEOGRAPHIC_DATA])" at bounding box center [192, 119] width 106 height 11
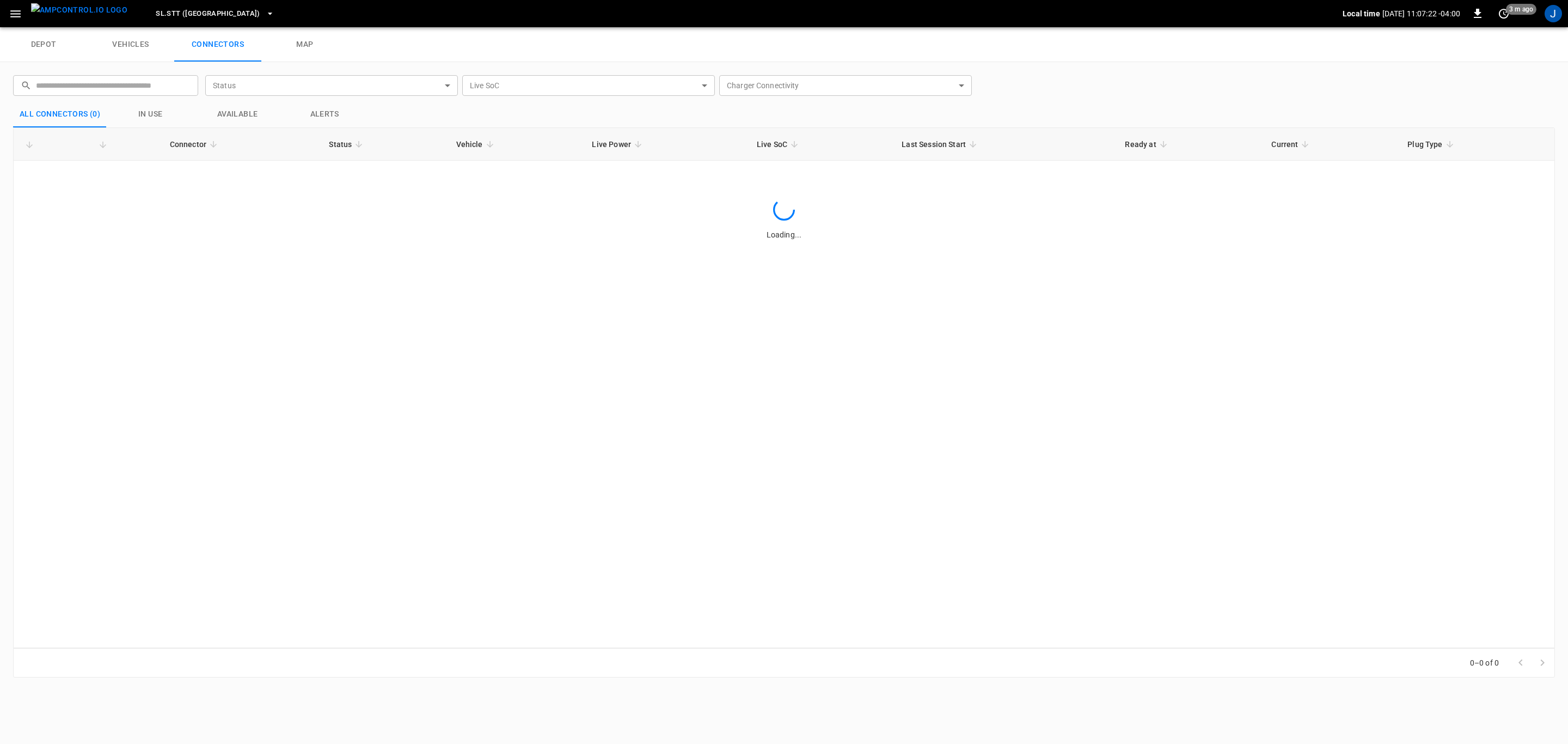
scroll to position [0, 0]
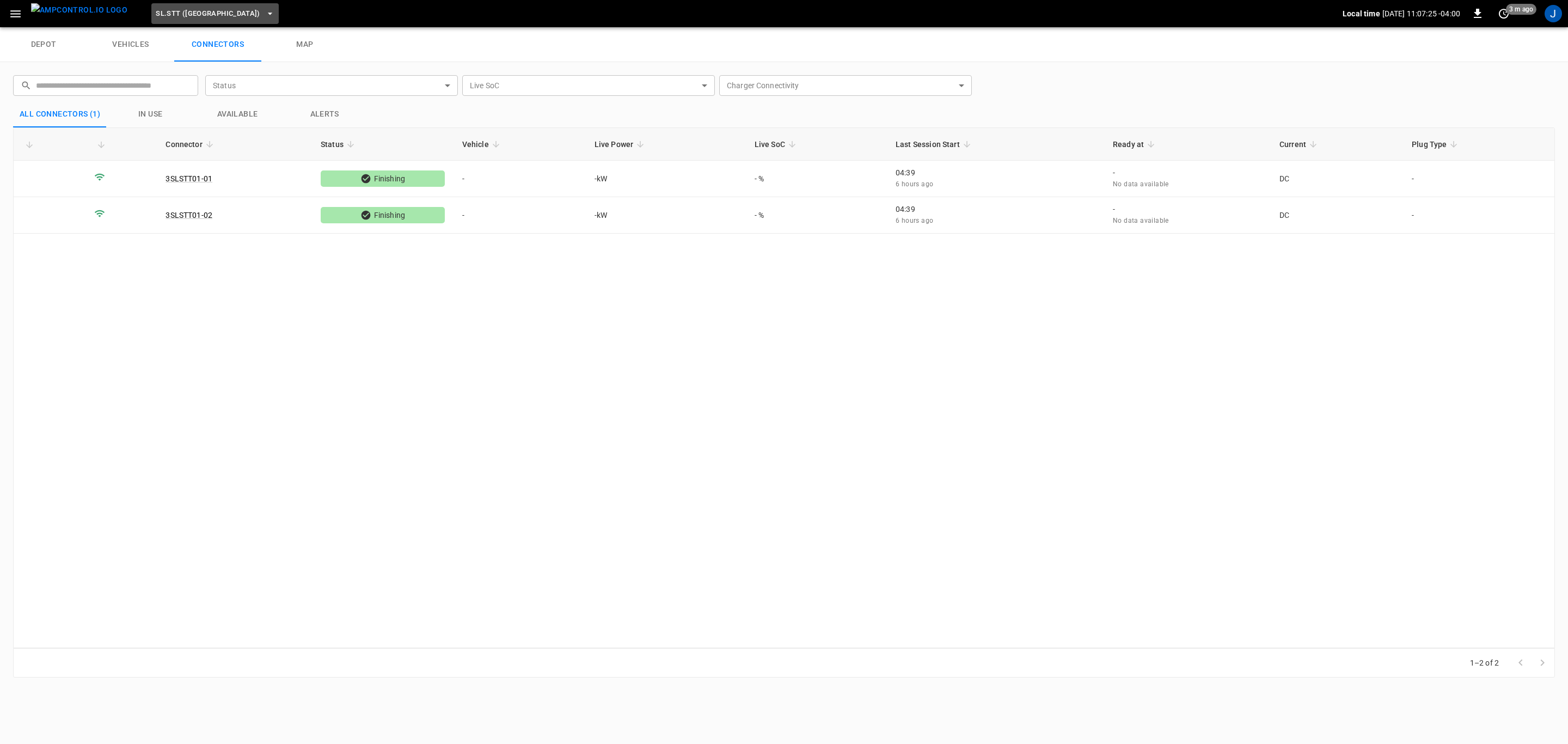
click at [265, 12] on icon "button" at bounding box center [270, 14] width 11 height 11
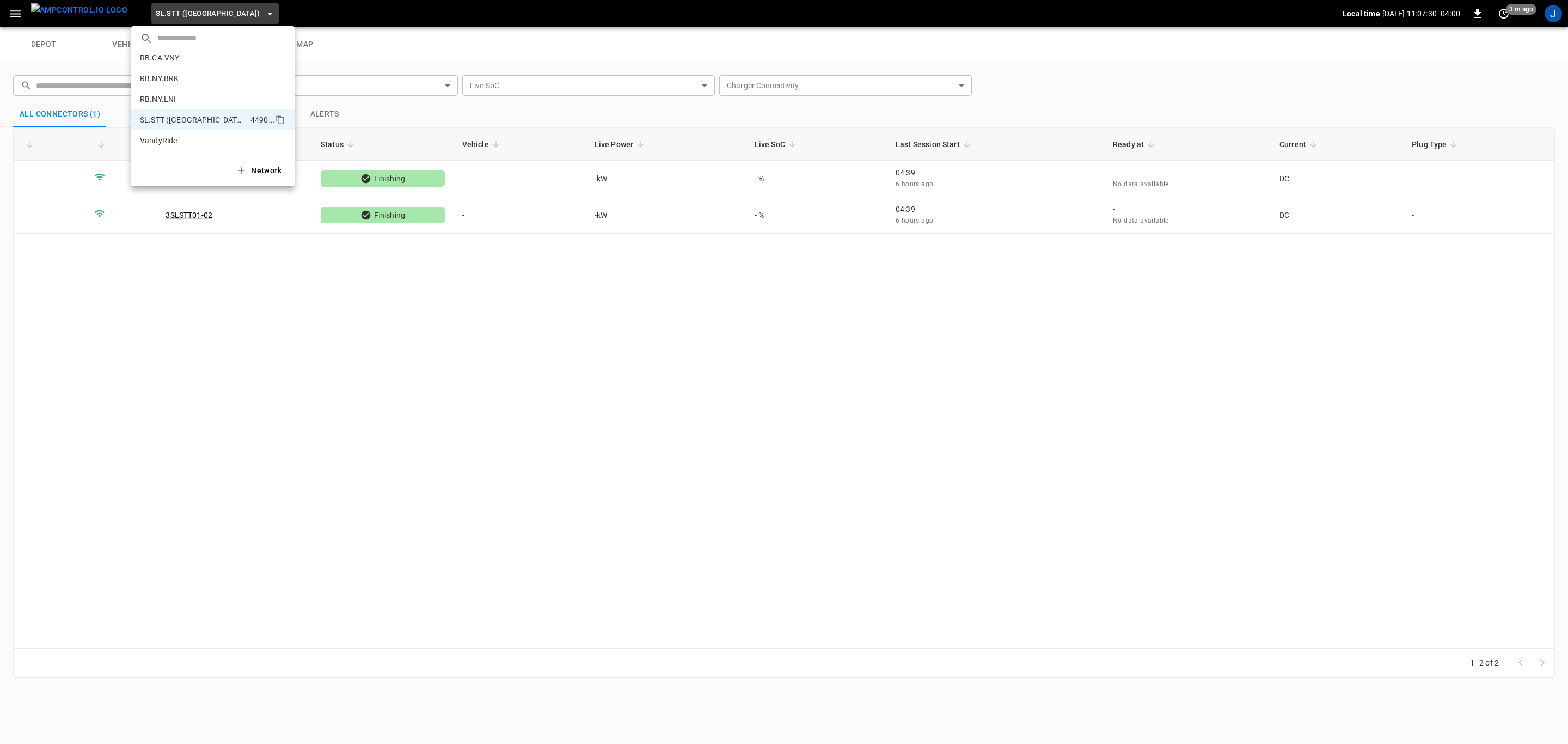
click at [194, 139] on p "VandyRide" at bounding box center [193, 140] width 107 height 11
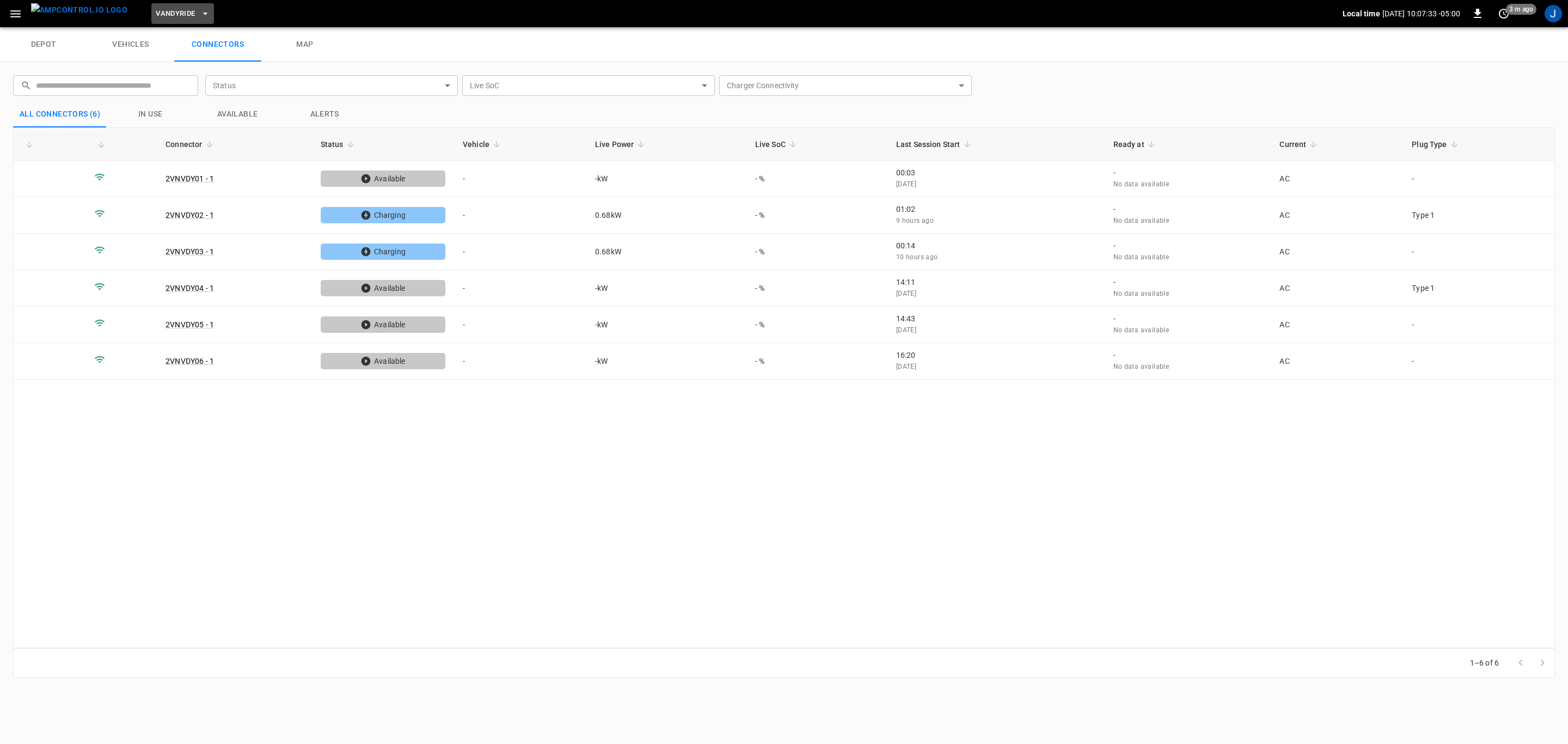
click at [200, 11] on icon "button" at bounding box center [205, 14] width 11 height 11
click at [213, 82] on p "BF.CA.FRN" at bounding box center [193, 86] width 107 height 11
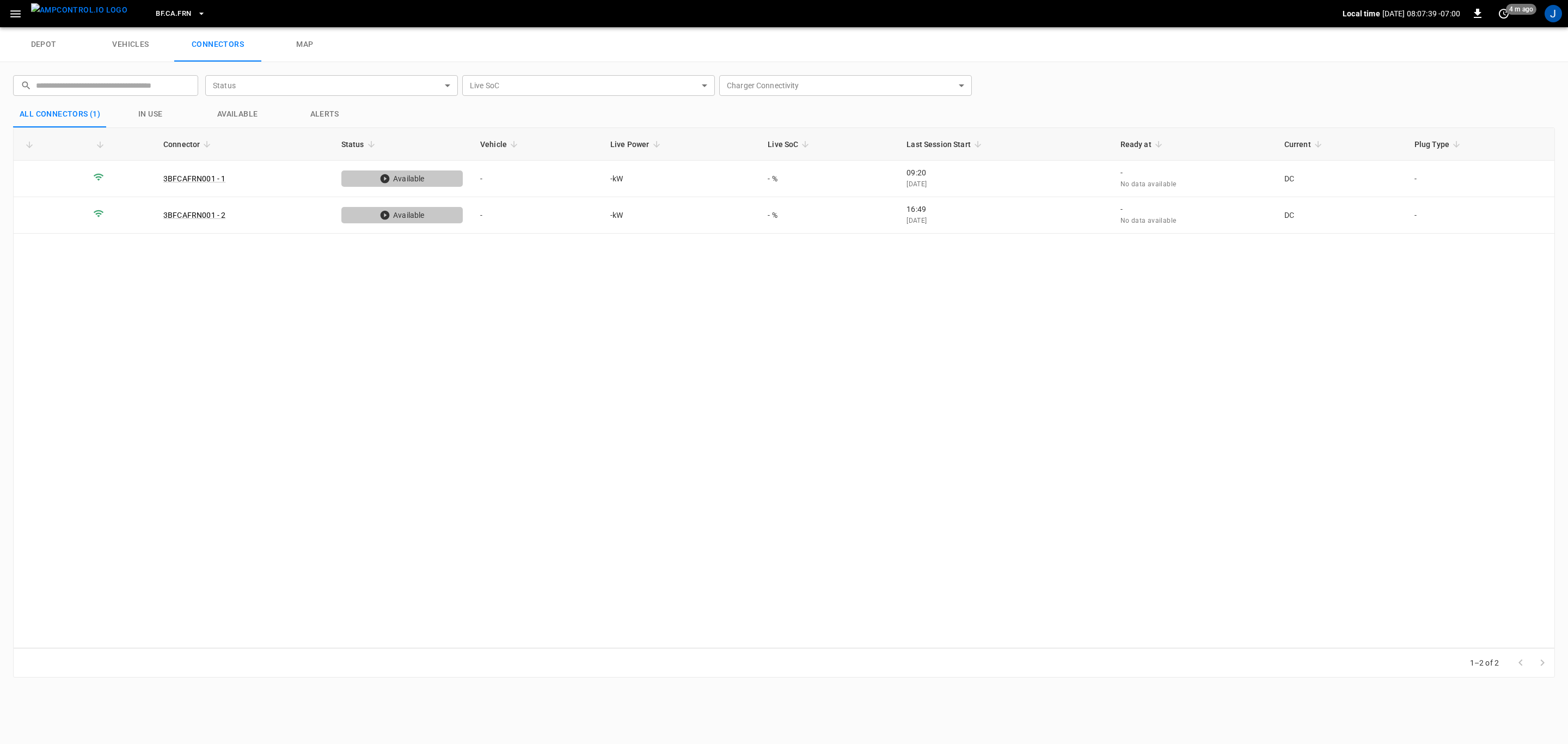
click at [196, 10] on icon "button" at bounding box center [201, 14] width 11 height 11
click at [178, 90] on p "BF.CA.MOD" at bounding box center [192, 89] width 106 height 11
click at [201, 13] on icon "button" at bounding box center [203, 14] width 4 height 2
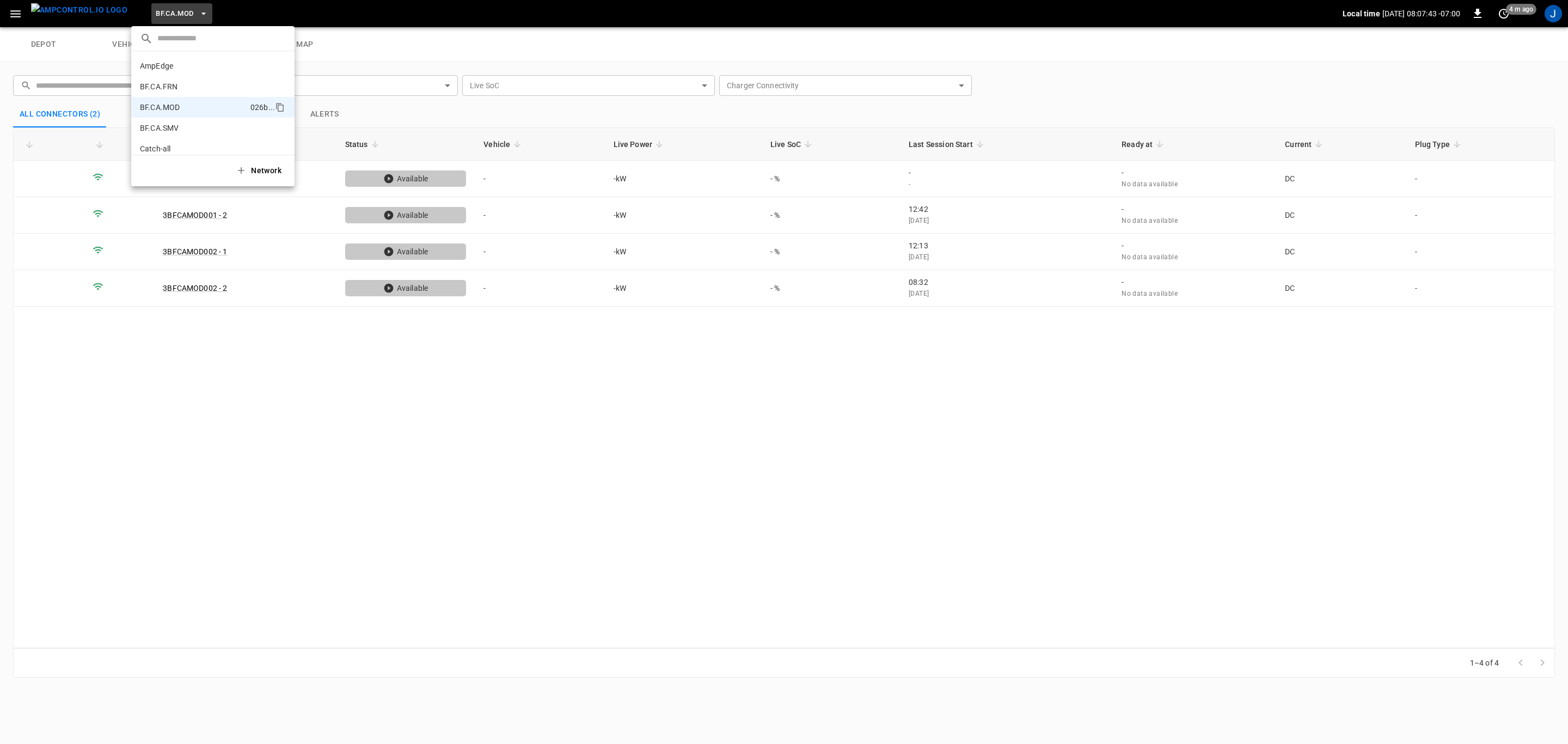
scroll to position [38, 0]
click at [190, 86] on p "BF.CA.SMV" at bounding box center [194, 90] width 108 height 11
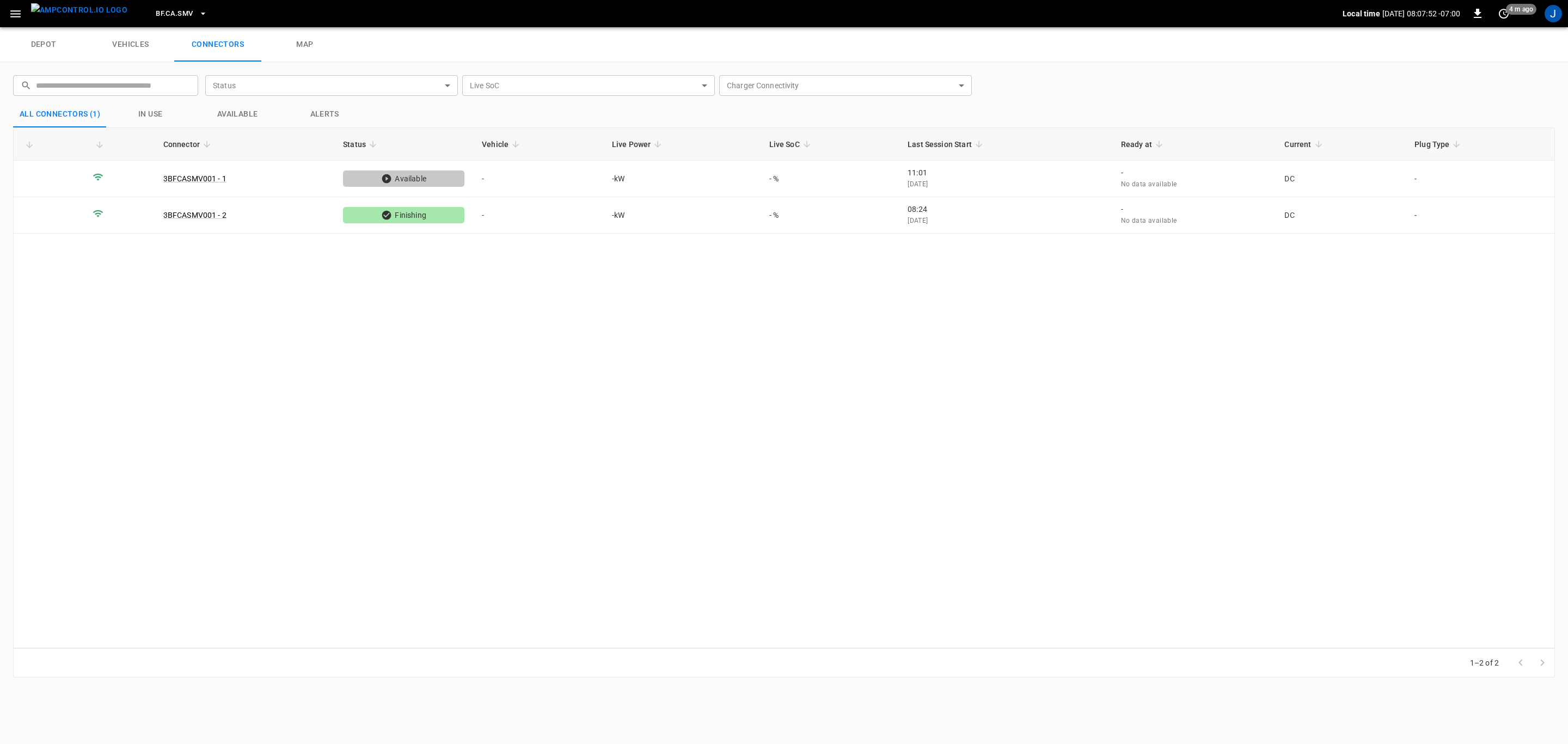
click at [198, 10] on icon "button" at bounding box center [203, 14] width 11 height 11
click at [185, 111] on p "CC.CA.CON" at bounding box center [192, 110] width 106 height 11
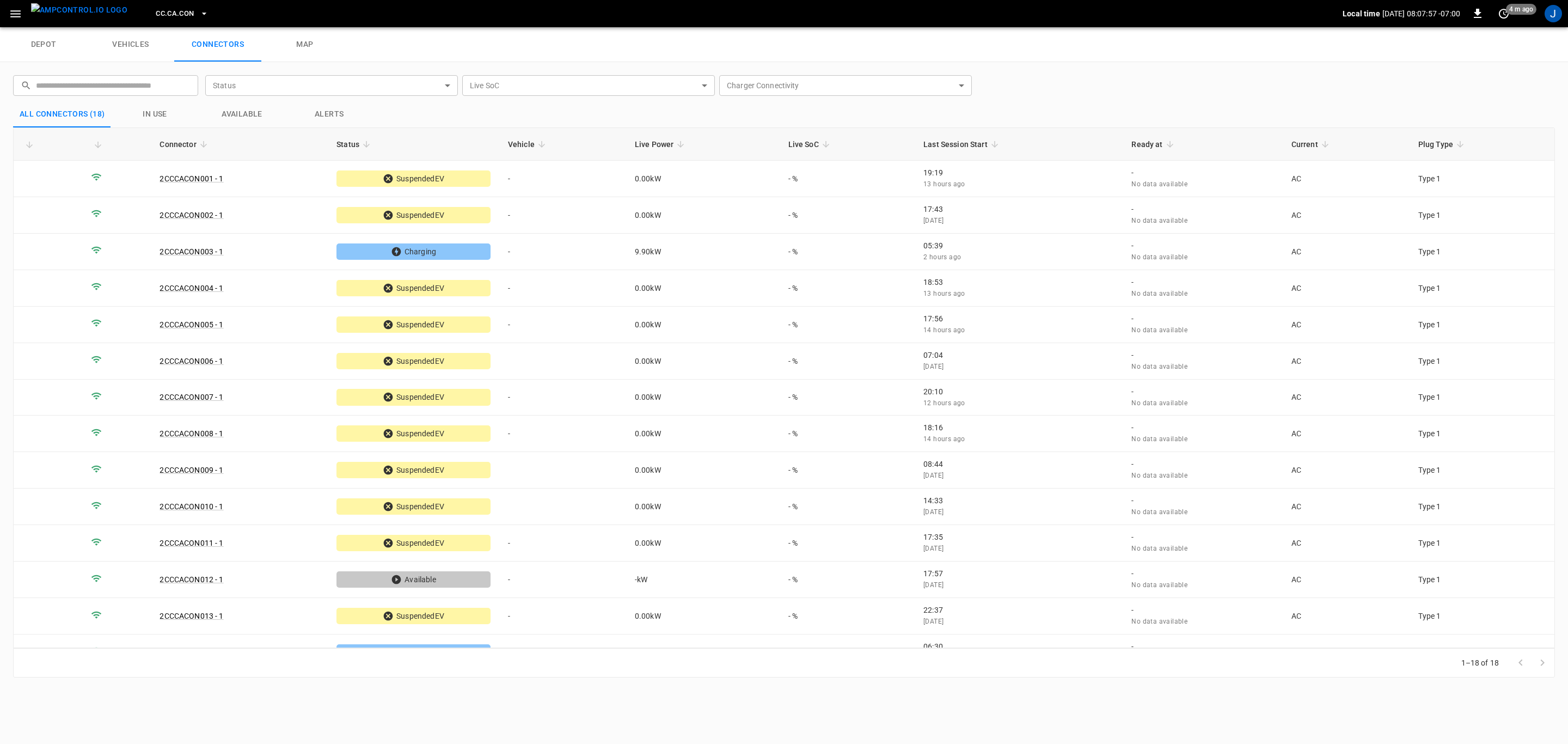
click at [21, 15] on icon "button" at bounding box center [16, 14] width 13 height 14
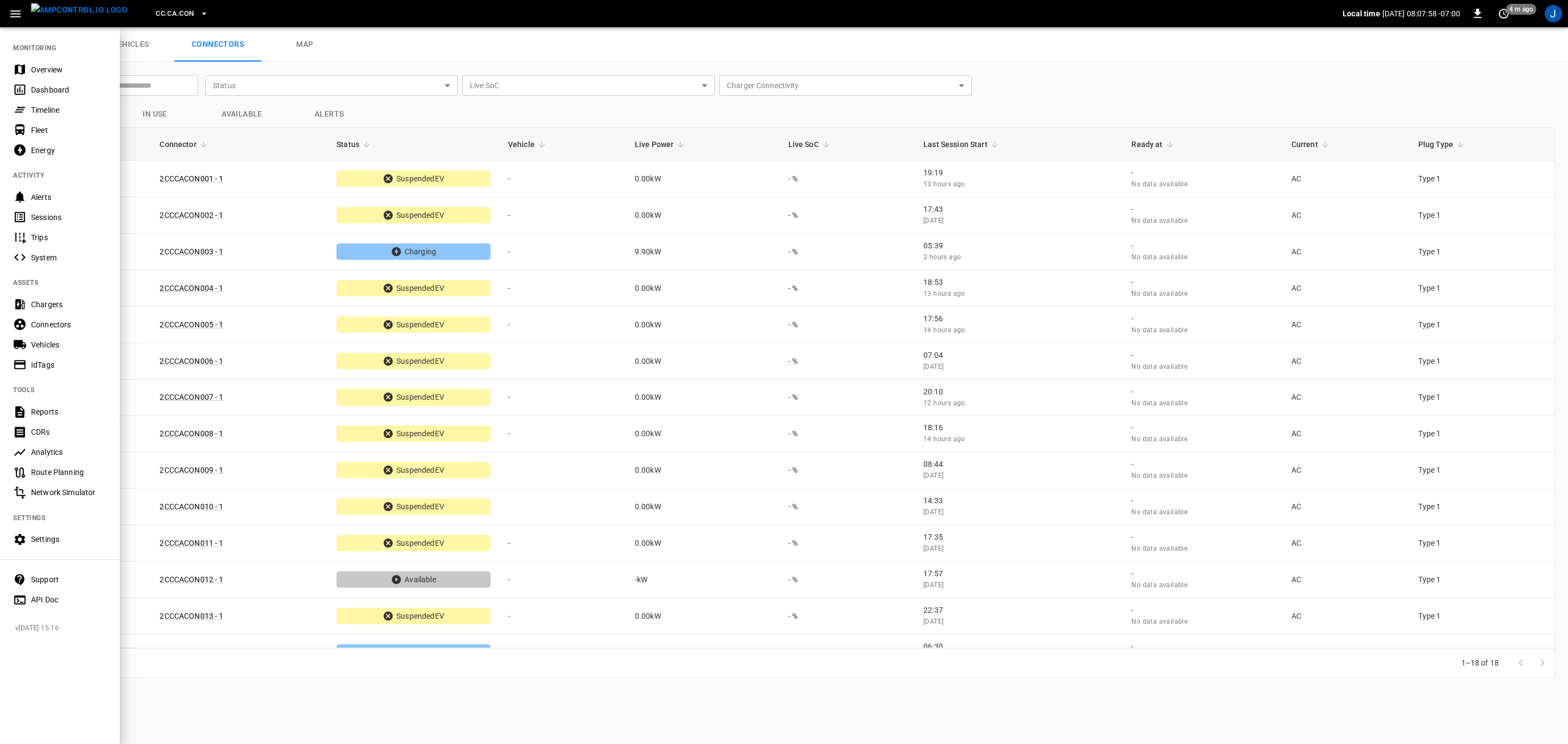
click at [40, 72] on div "Overview" at bounding box center [69, 70] width 76 height 11
